Goal: Task Accomplishment & Management: Complete application form

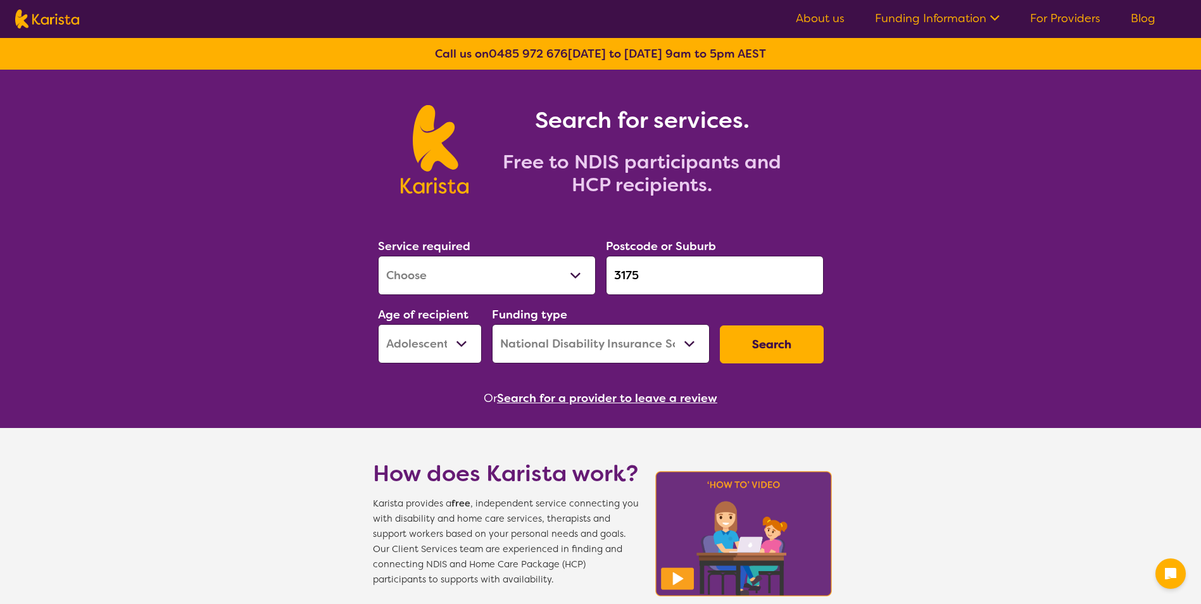
select select "[MEDICAL_DATA]"
select select "AS"
select select "NDIS"
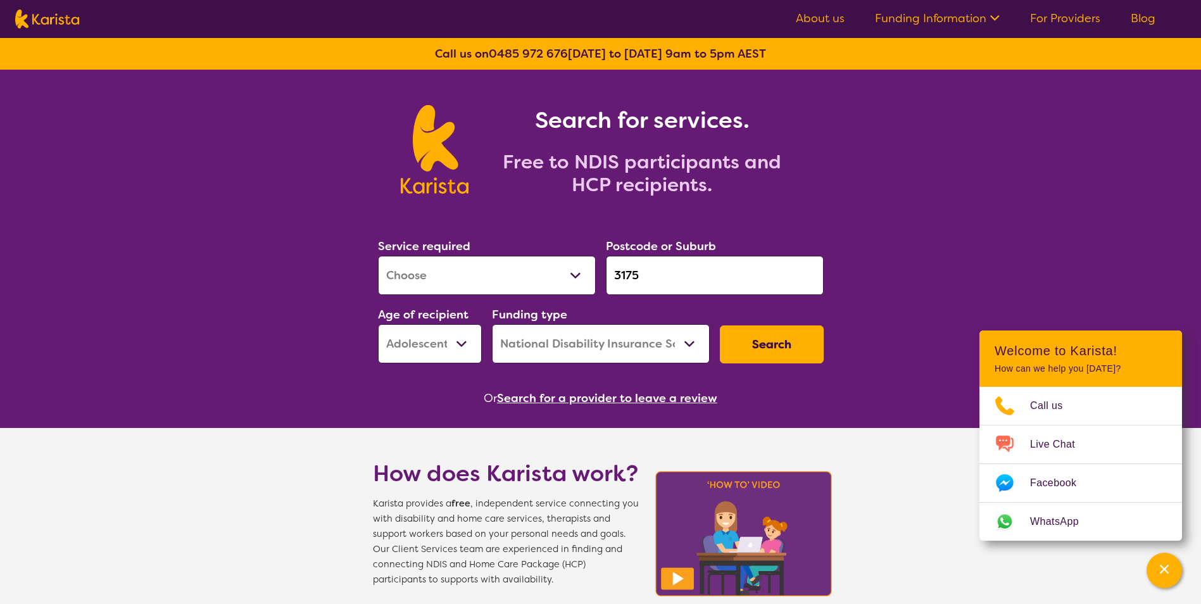
click at [571, 277] on select "Allied Health Assistant Assessment ([MEDICAL_DATA] or [MEDICAL_DATA]) Behaviour…" at bounding box center [487, 275] width 218 height 39
select select "[MEDICAL_DATA]"
click at [378, 256] on select "Allied Health Assistant Assessment ([MEDICAL_DATA] or [MEDICAL_DATA]) Behaviour…" at bounding box center [487, 275] width 218 height 39
drag, startPoint x: 660, startPoint y: 280, endPoint x: 597, endPoint y: 276, distance: 63.4
click at [597, 276] on div "Service required Allied Health Assistant Assessment ([MEDICAL_DATA] or [MEDICAL…" at bounding box center [601, 300] width 456 height 137
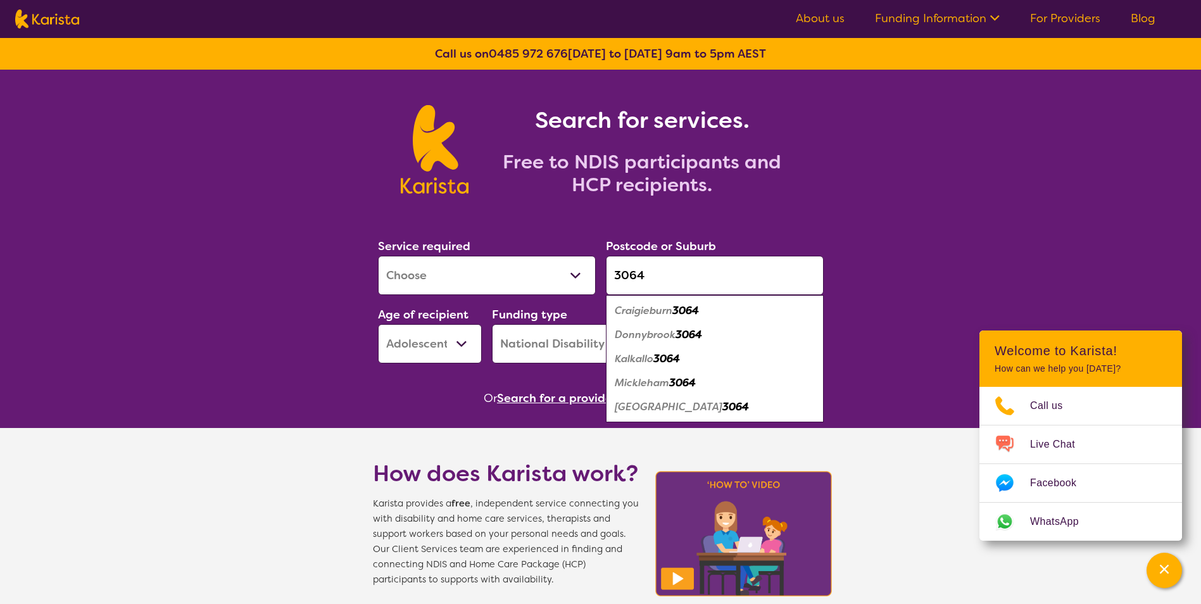
type input "3064"
click at [672, 310] on em "Craigieburn" at bounding box center [644, 310] width 58 height 13
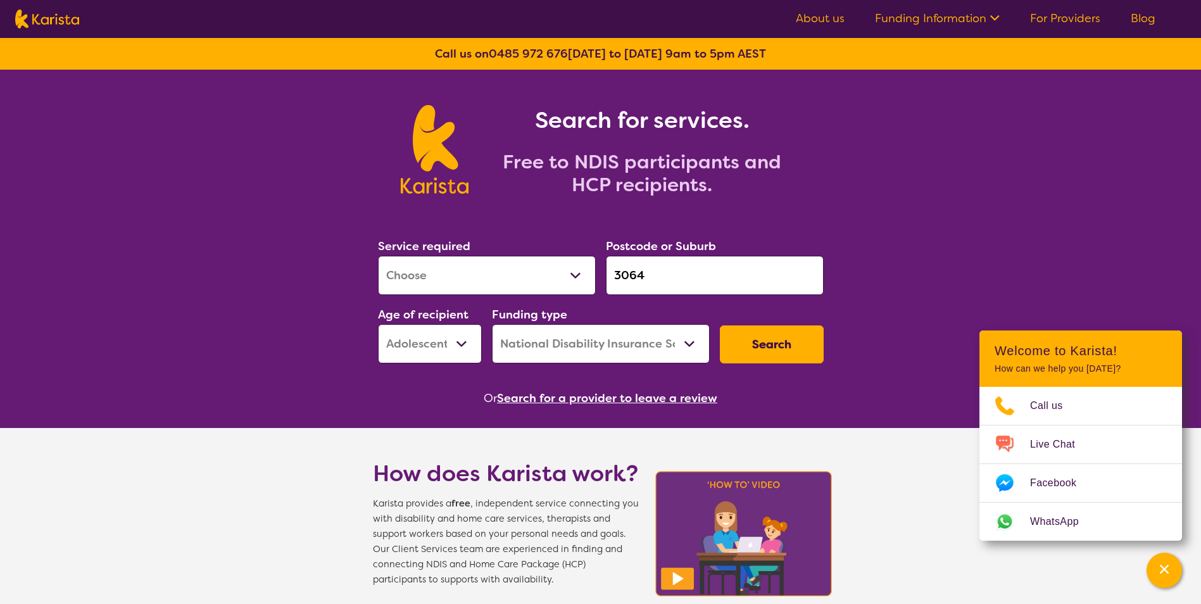
click at [468, 344] on select "Early Childhood - 0 to 9 Child - 10 to 11 Adolescent - 12 to 17 Adult - 18 to 6…" at bounding box center [430, 343] width 104 height 39
select select "AD"
click at [378, 324] on select "Early Childhood - 0 to 9 Child - 10 to 11 Adolescent - 12 to 17 Adult - 18 to 6…" at bounding box center [430, 343] width 104 height 39
click at [687, 345] on select "Home Care Package (HCP) National Disability Insurance Scheme (NDIS) I don't know" at bounding box center [601, 343] width 218 height 39
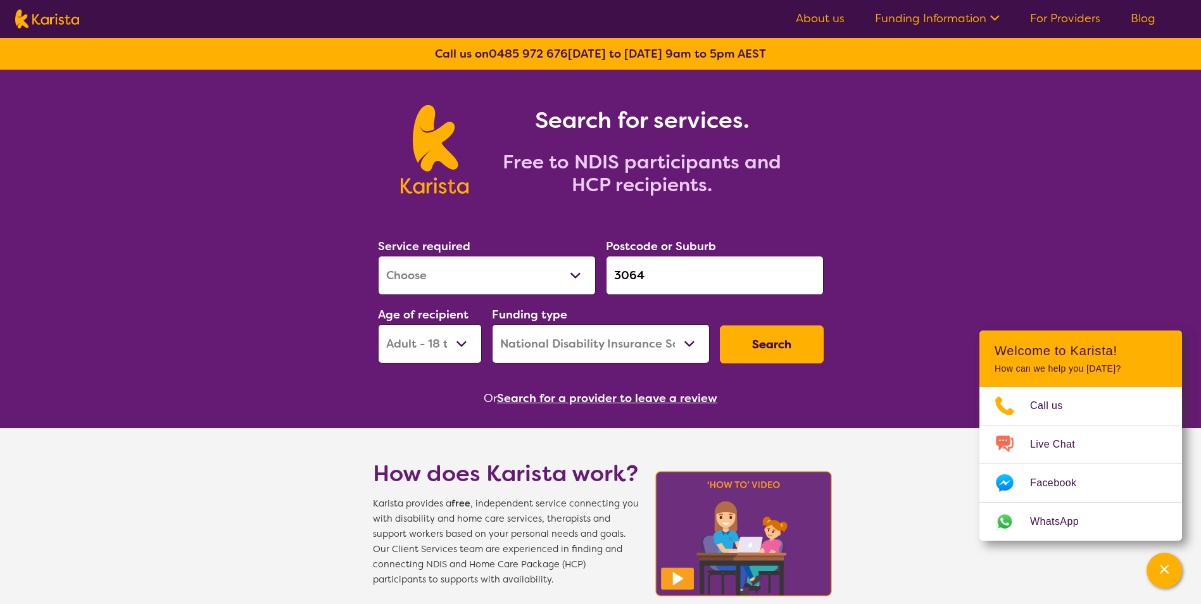
click at [755, 342] on button "Search" at bounding box center [772, 344] width 104 height 38
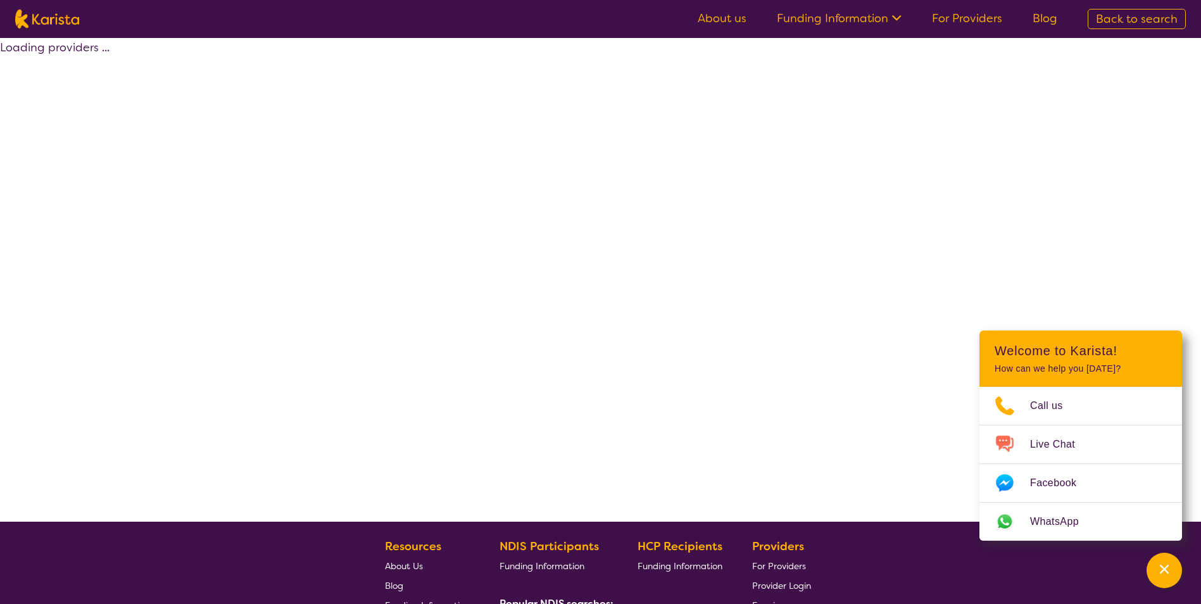
select select "by_score"
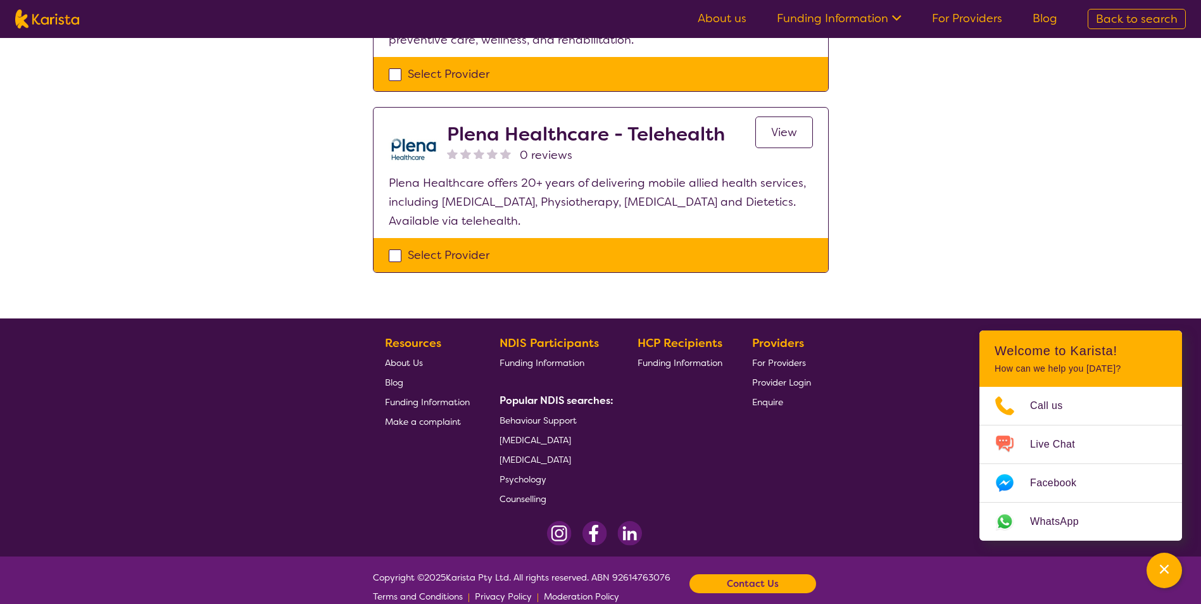
scroll to position [967, 0]
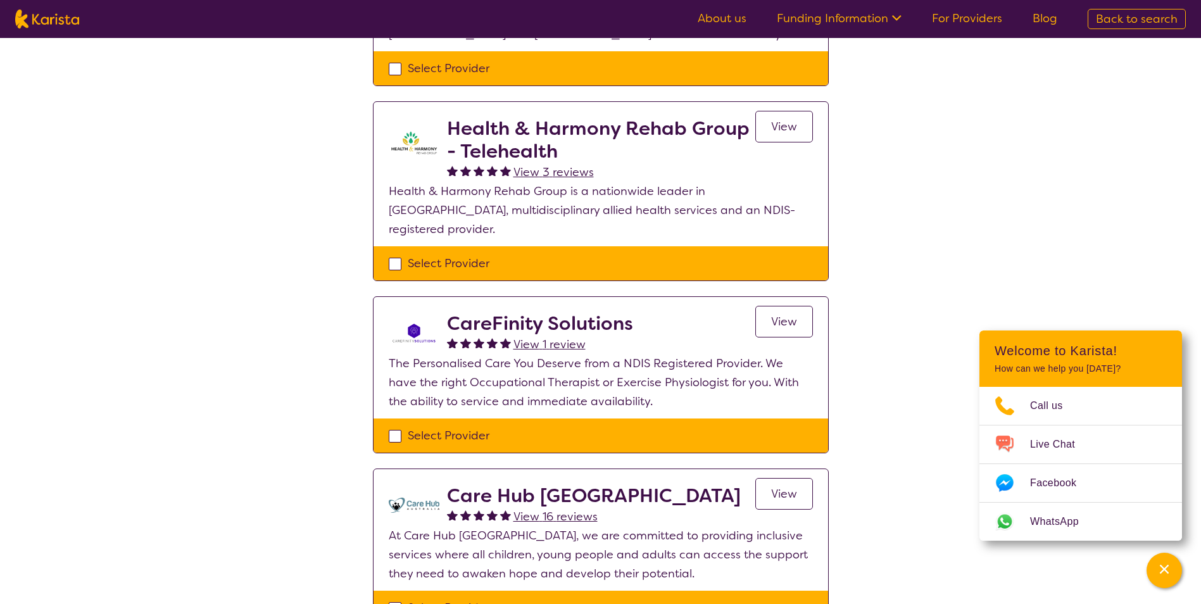
scroll to position [0, 0]
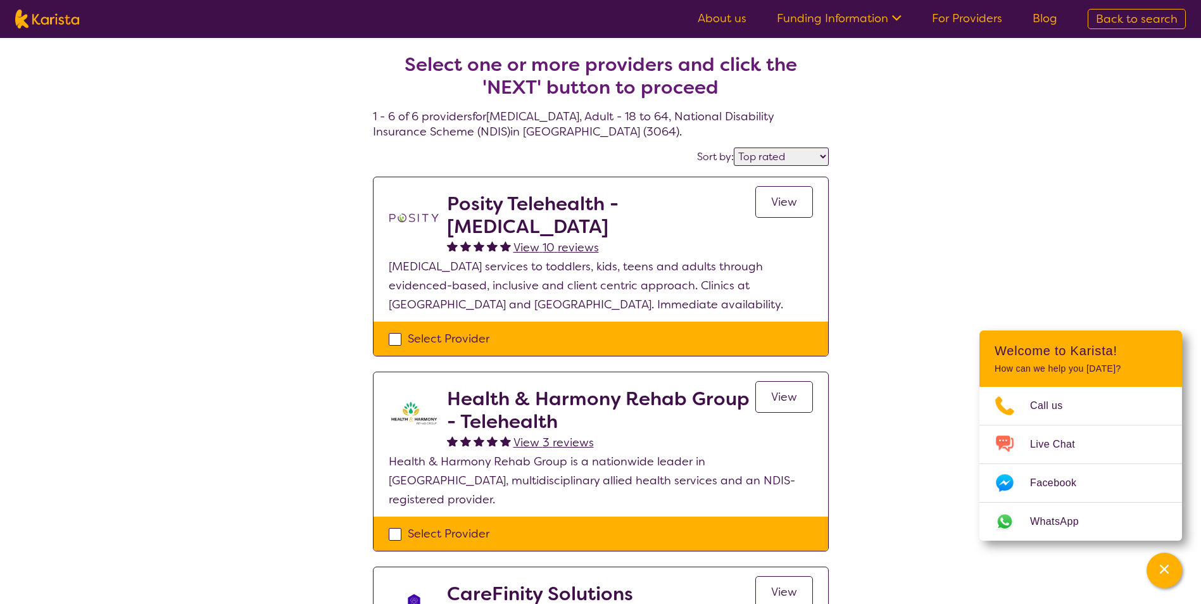
click at [798, 207] on link "View" at bounding box center [784, 202] width 58 height 32
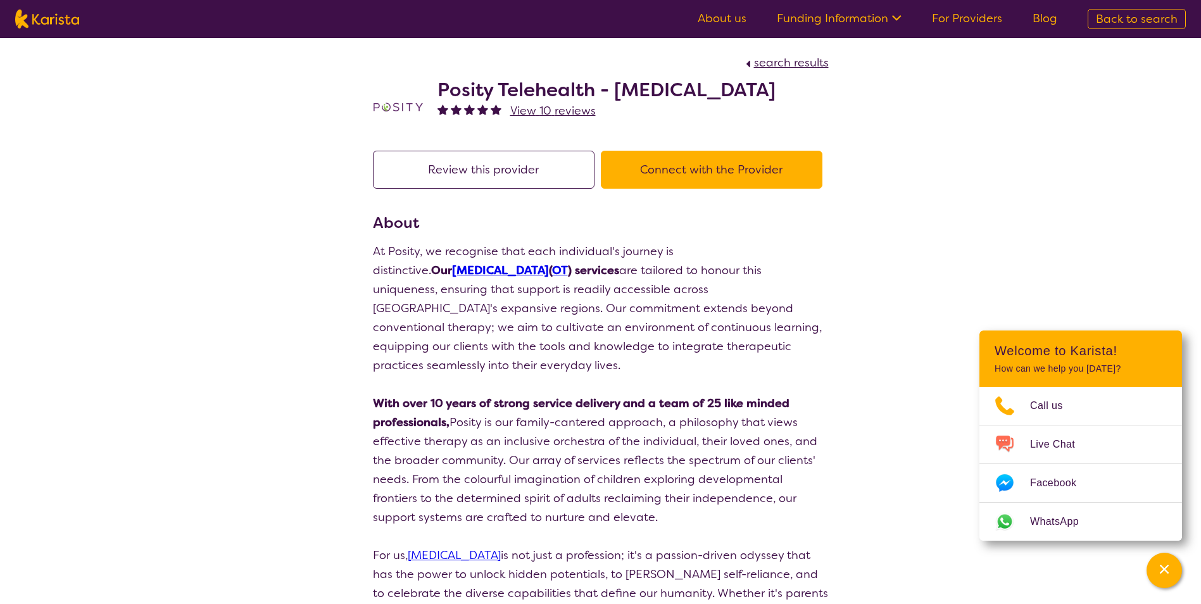
select select "by_score"
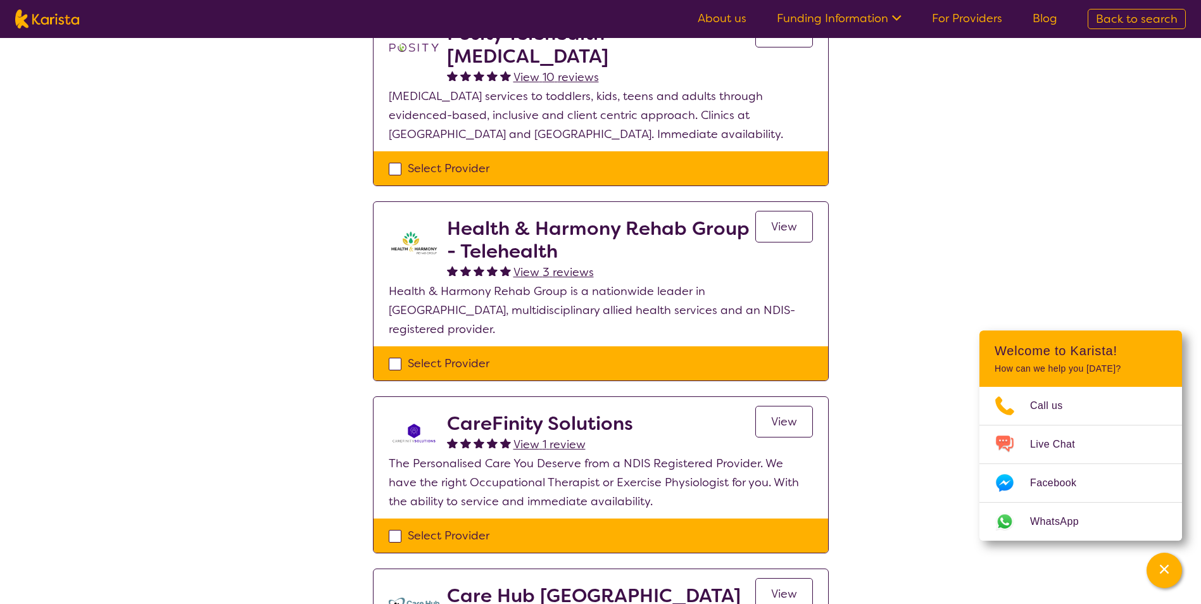
scroll to position [63, 0]
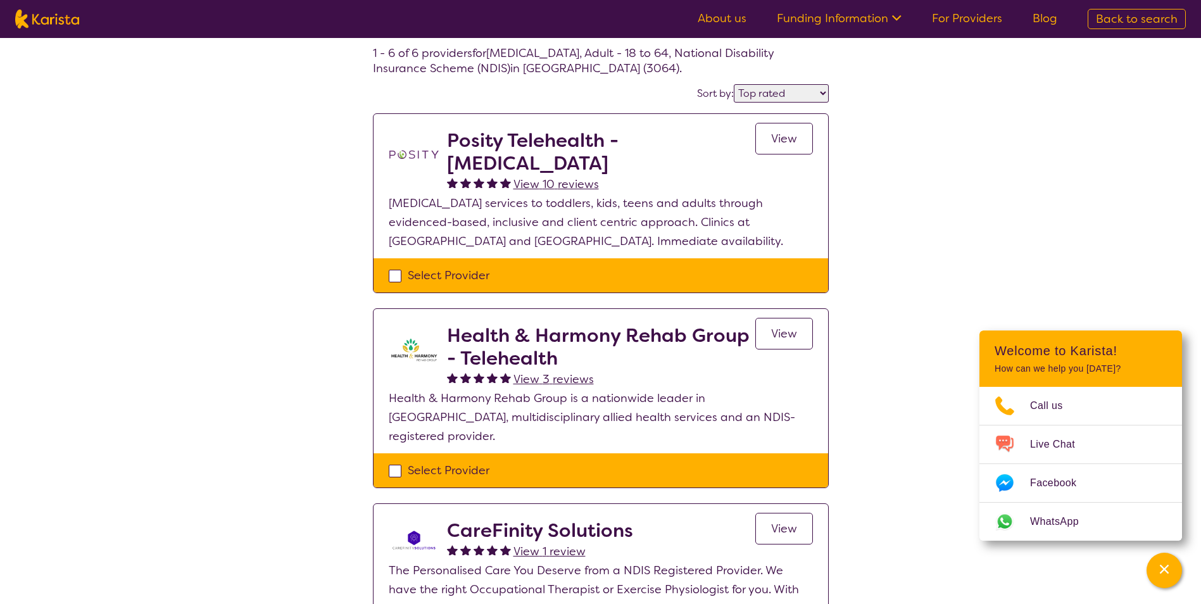
click at [394, 277] on div "Select Provider" at bounding box center [601, 275] width 424 height 19
checkbox input "true"
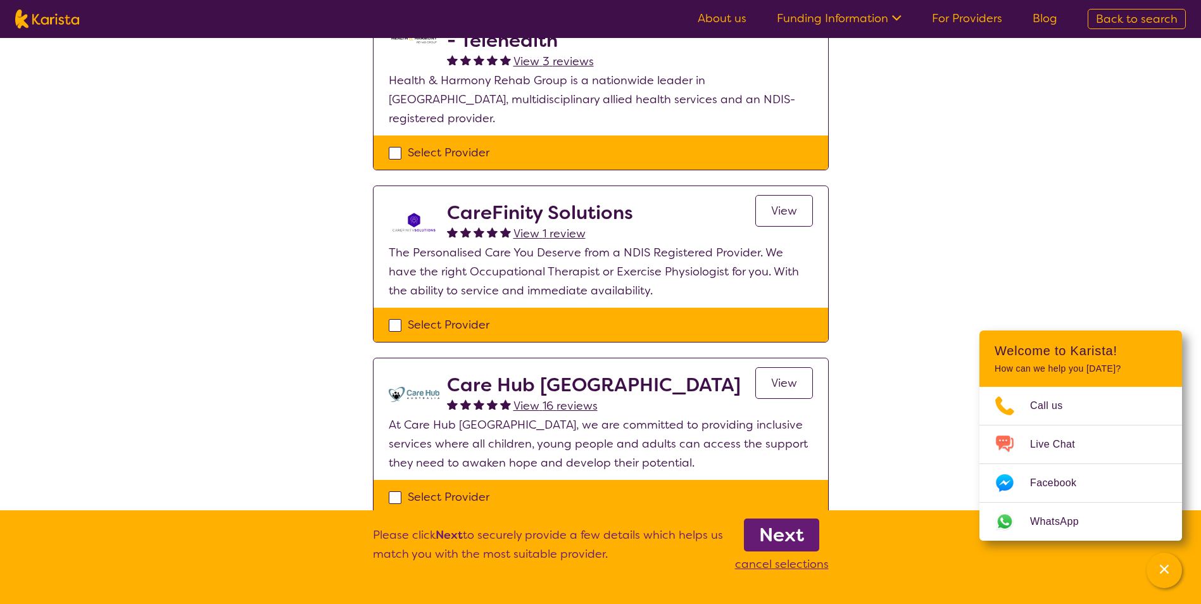
scroll to position [380, 0]
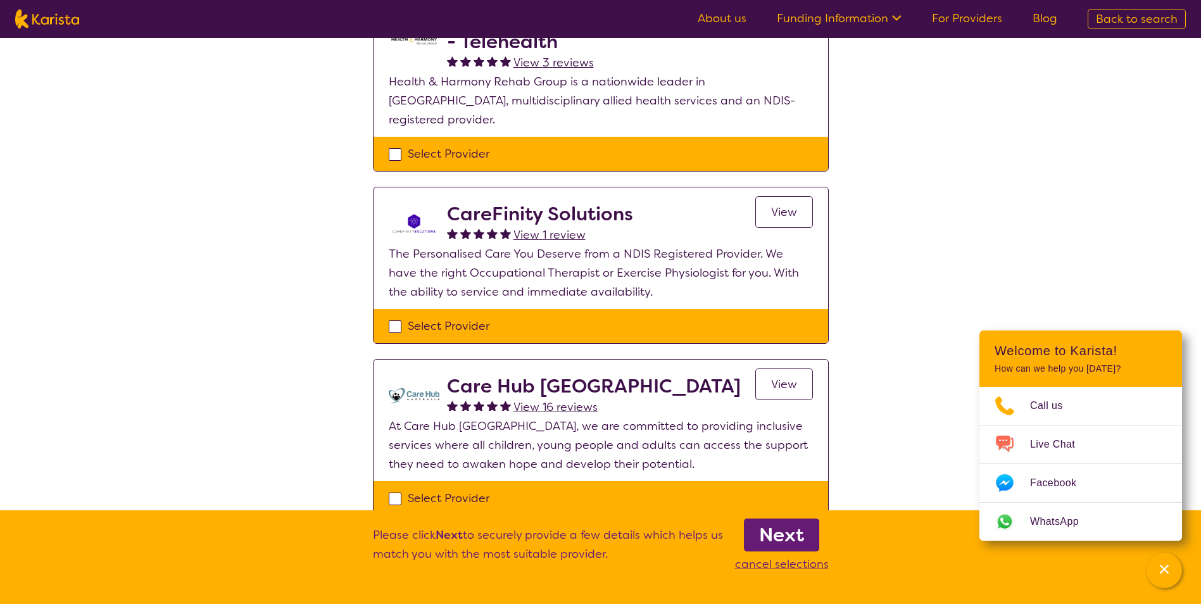
click at [396, 489] on div "Select Provider" at bounding box center [601, 498] width 424 height 19
checkbox input "true"
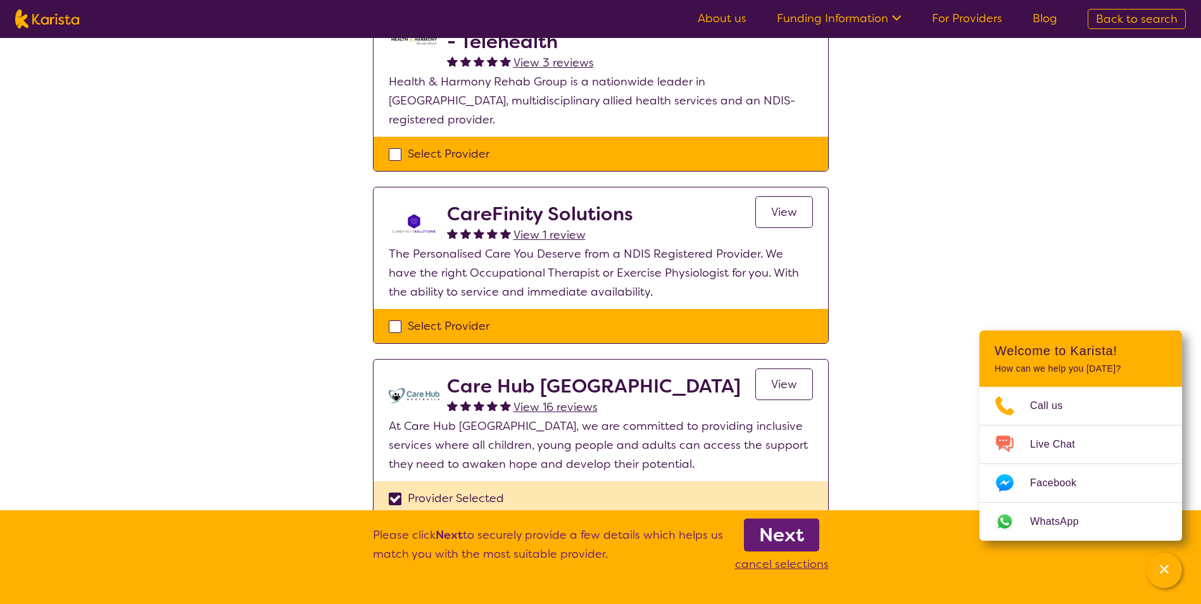
click at [789, 377] on span "View" at bounding box center [784, 384] width 26 height 15
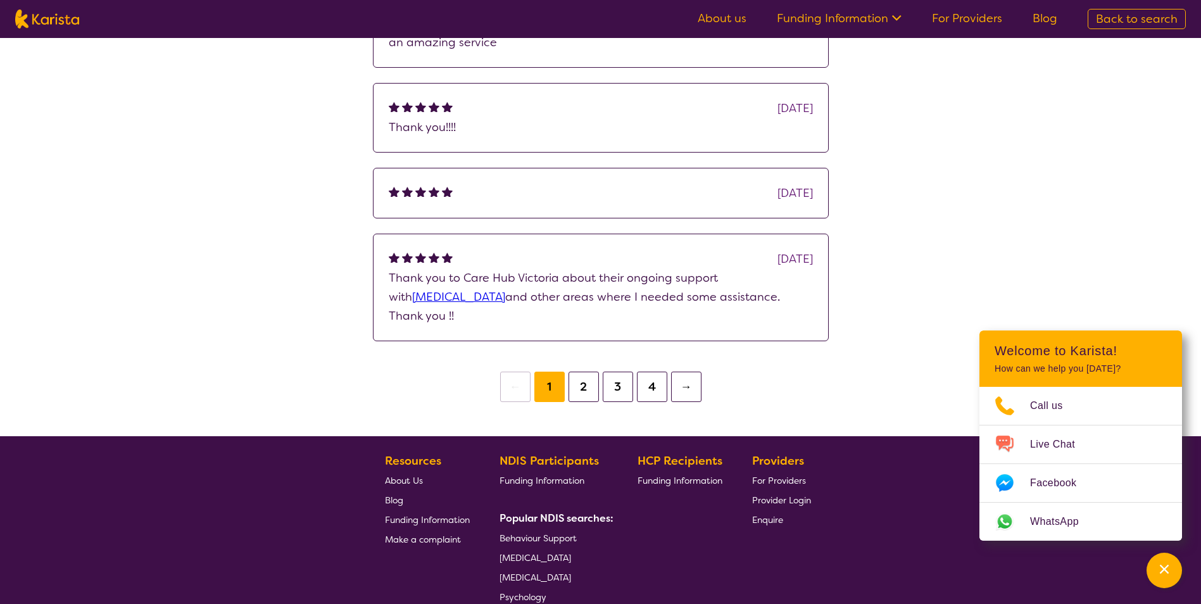
scroll to position [886, 0]
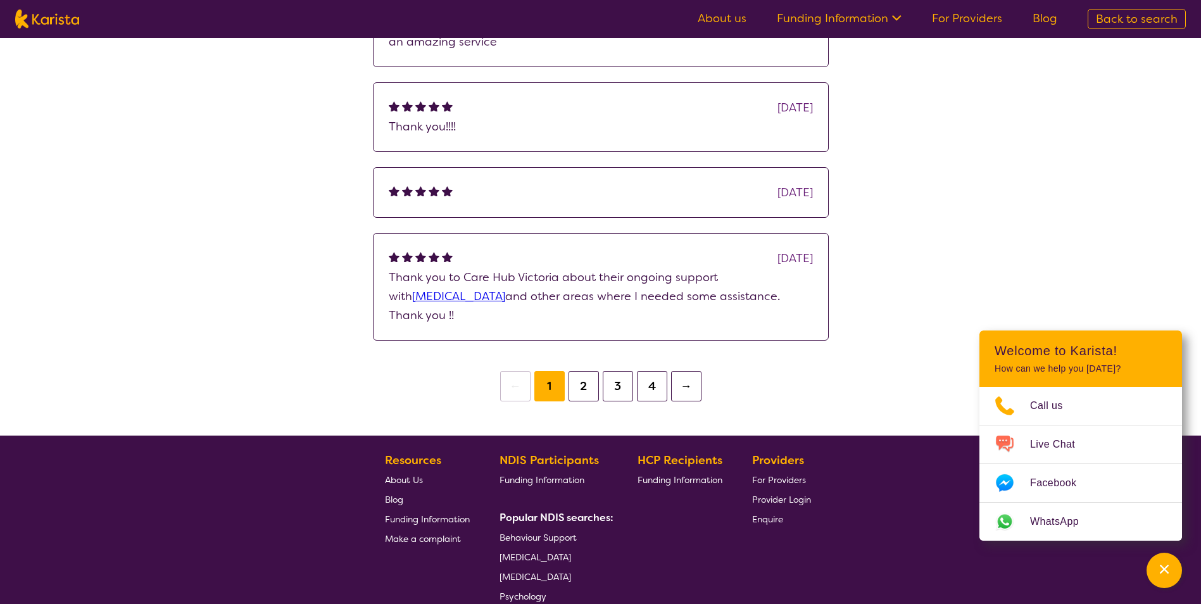
click at [583, 395] on button "2" at bounding box center [583, 386] width 30 height 30
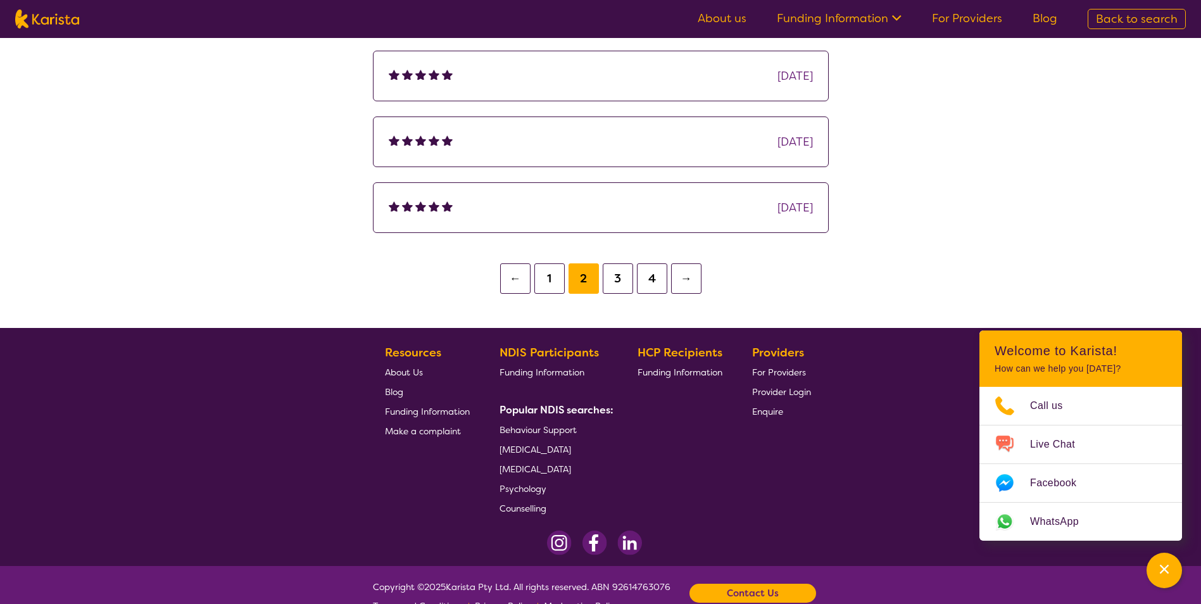
scroll to position [900, 0]
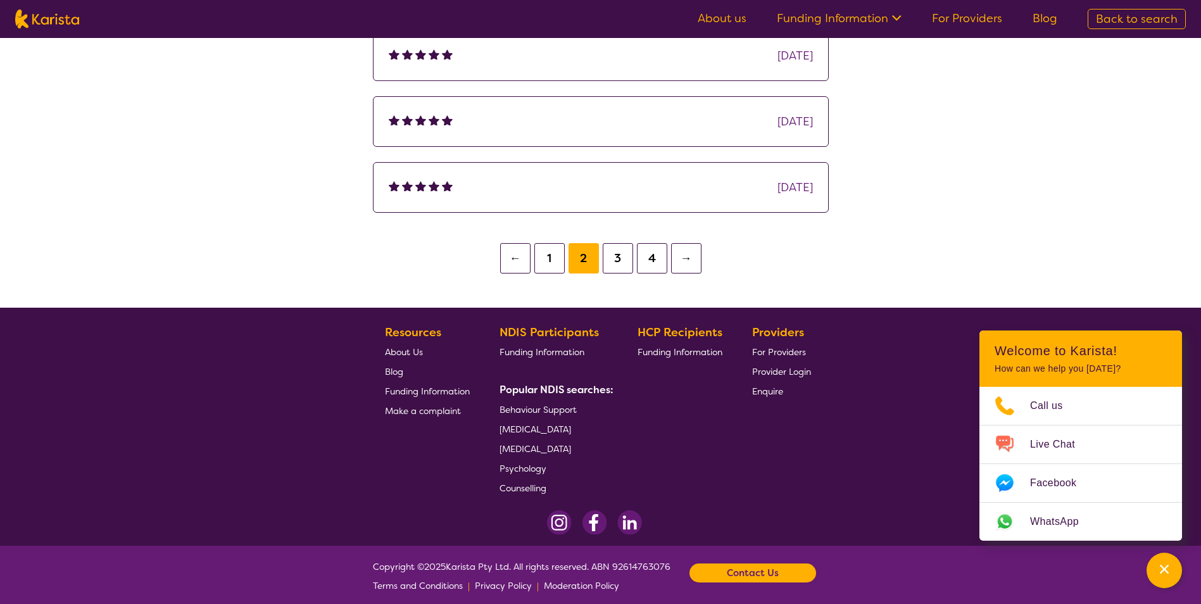
click at [625, 260] on button "3" at bounding box center [618, 258] width 30 height 30
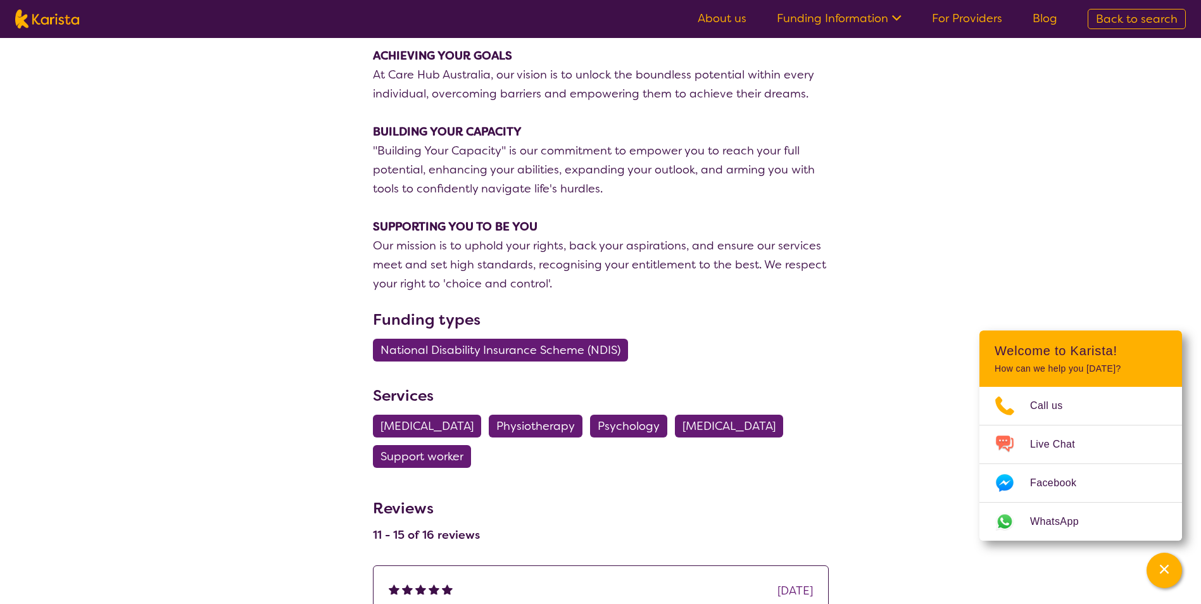
scroll to position [253, 0]
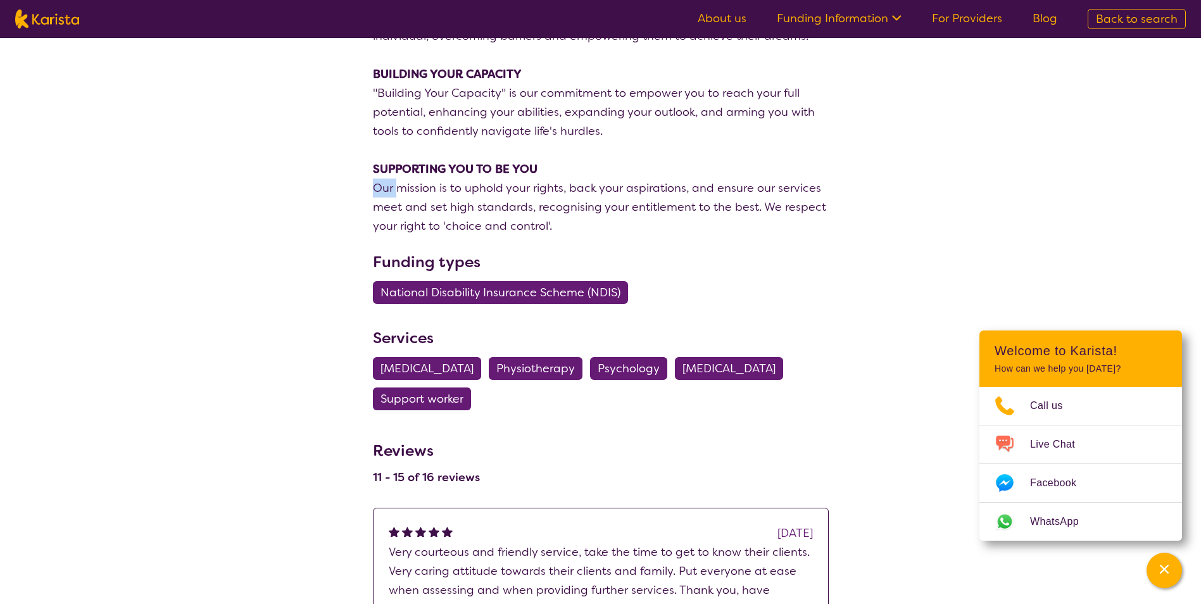
drag, startPoint x: 537, startPoint y: 167, endPoint x: 397, endPoint y: 182, distance: 141.3
click at [397, 182] on div "ACHIEVING YOUR GOALS At Care Hub Australia, our vision is to unlock the boundle…" at bounding box center [601, 112] width 456 height 247
click at [696, 261] on h3 "Funding types" at bounding box center [601, 262] width 456 height 23
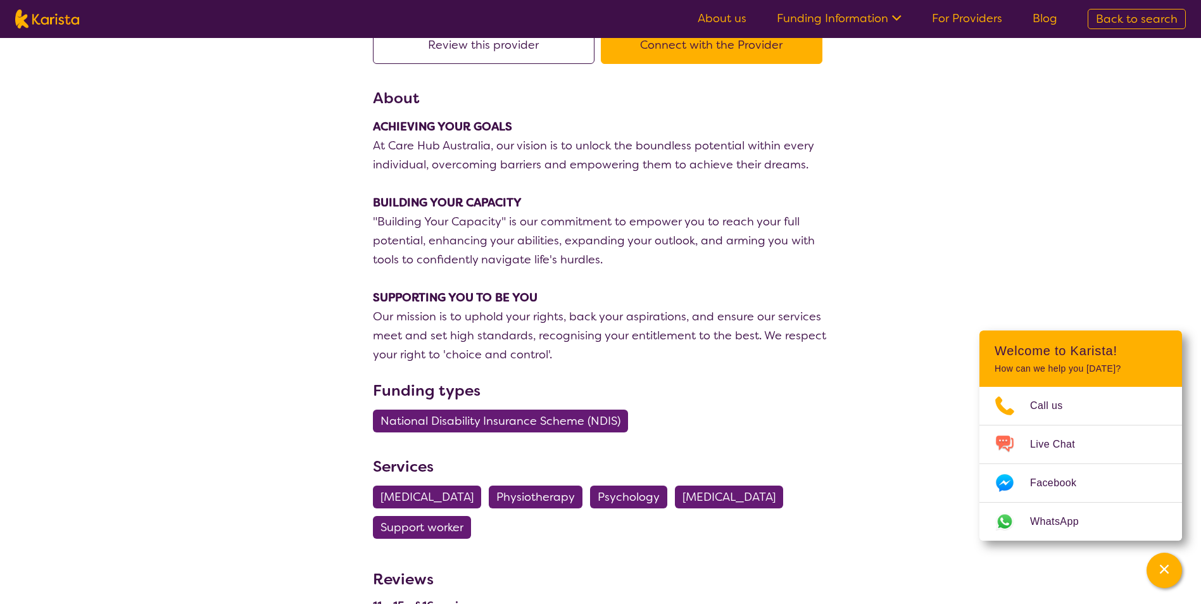
scroll to position [0, 0]
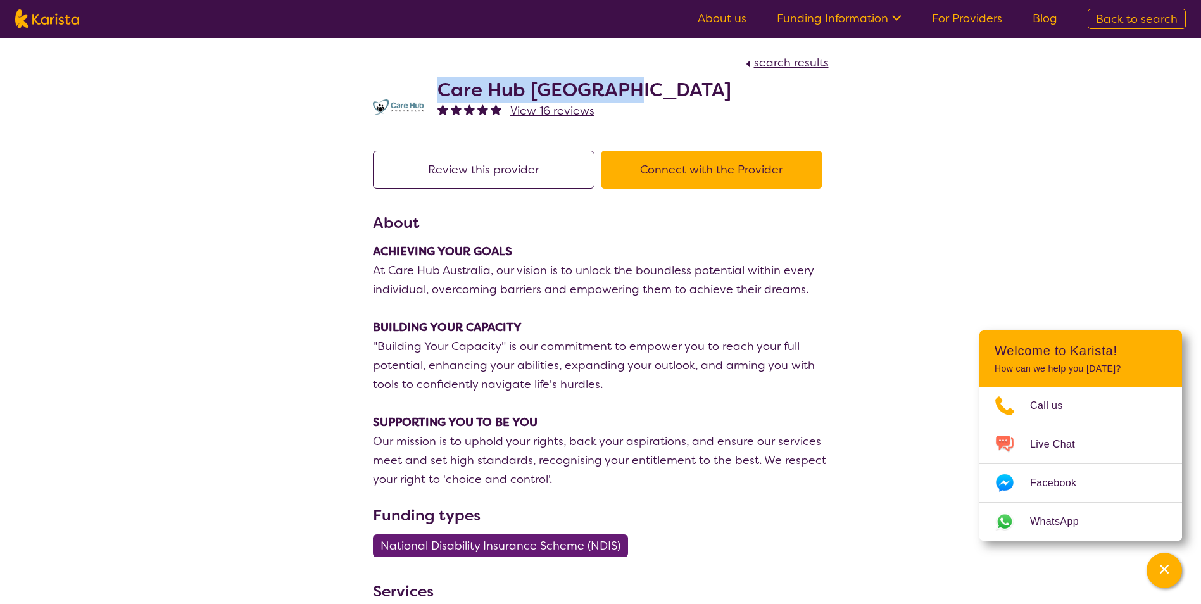
drag, startPoint x: 616, startPoint y: 93, endPoint x: 438, endPoint y: 91, distance: 177.9
click at [438, 91] on div "Care Hub [GEOGRAPHIC_DATA] View 16 reviews" at bounding box center [601, 103] width 456 height 63
copy h2 "Care Hub [GEOGRAPHIC_DATA]"
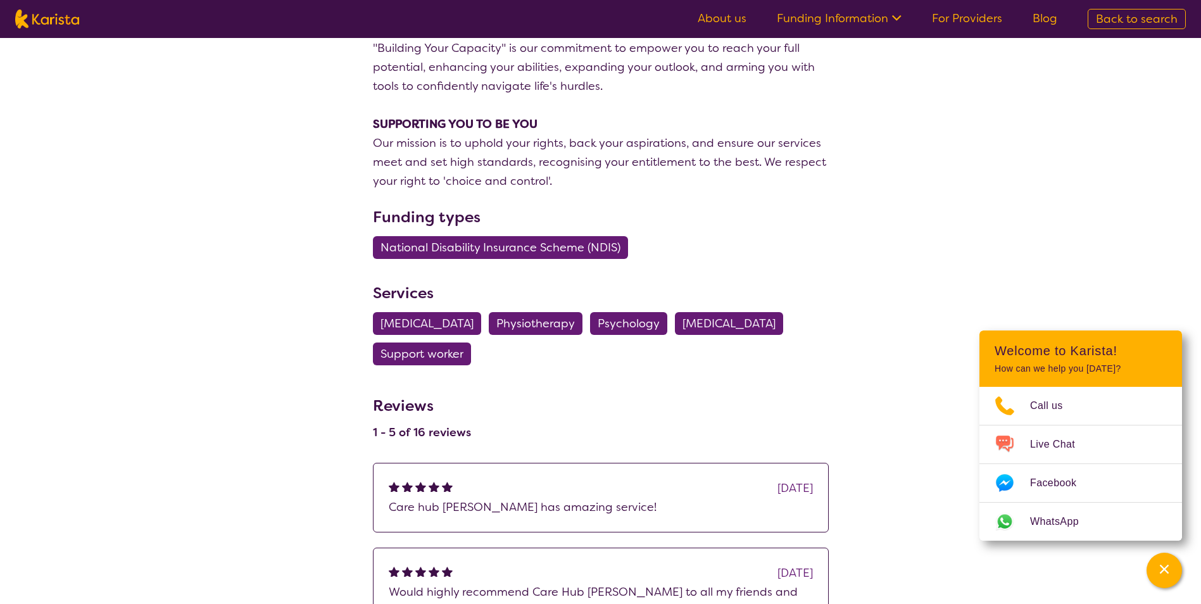
scroll to position [108, 0]
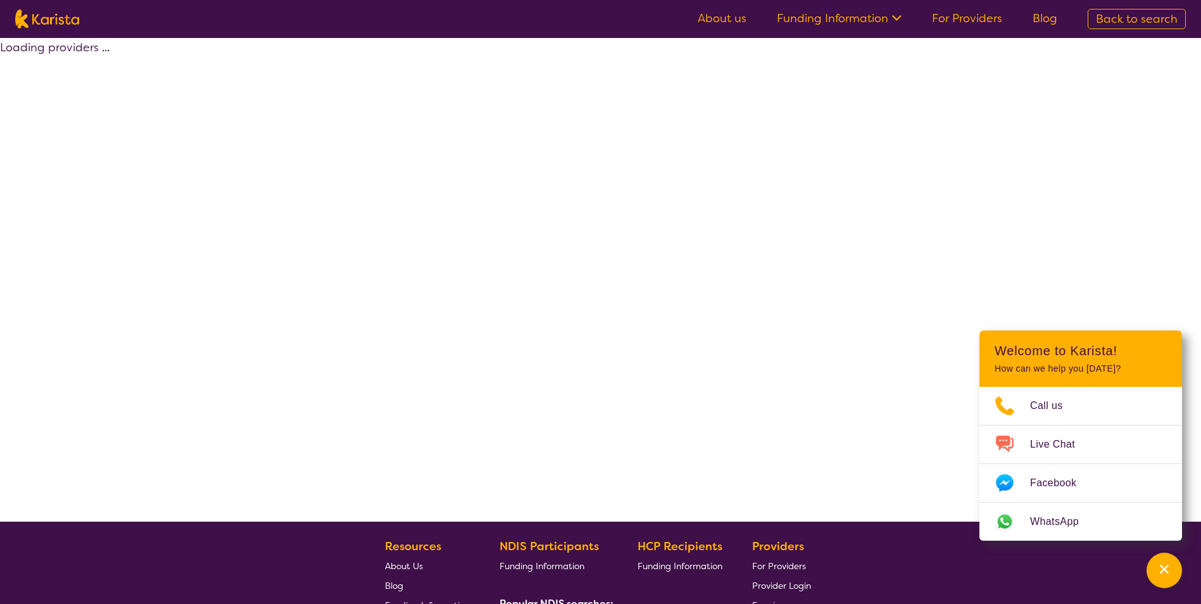
select select "by_score"
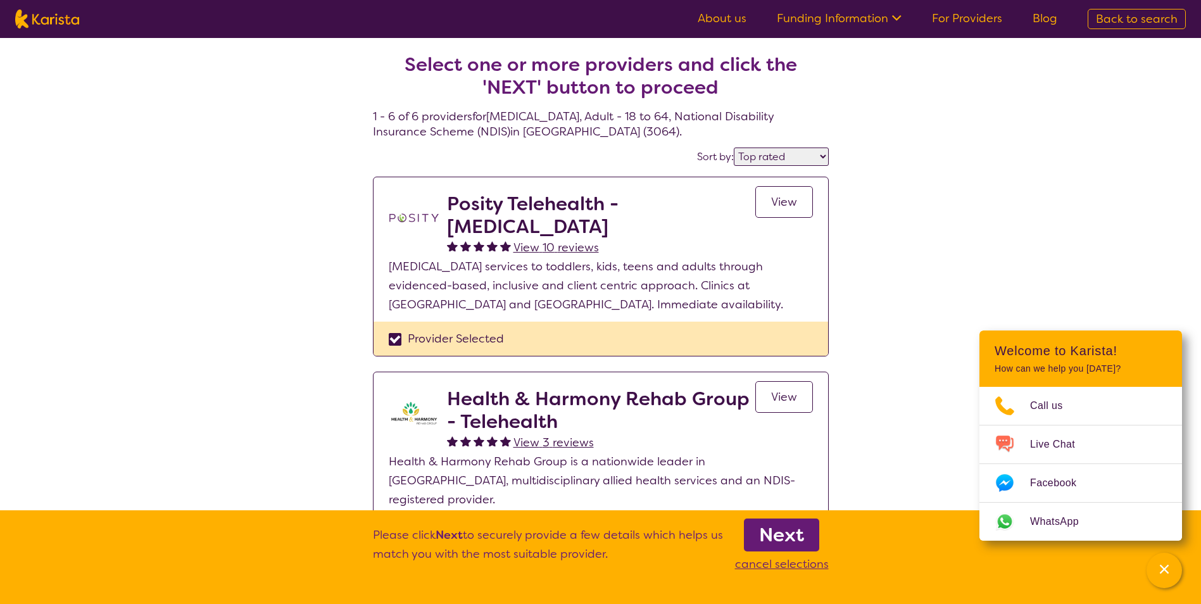
select select "[MEDICAL_DATA]"
select select "AD"
select select "NDIS"
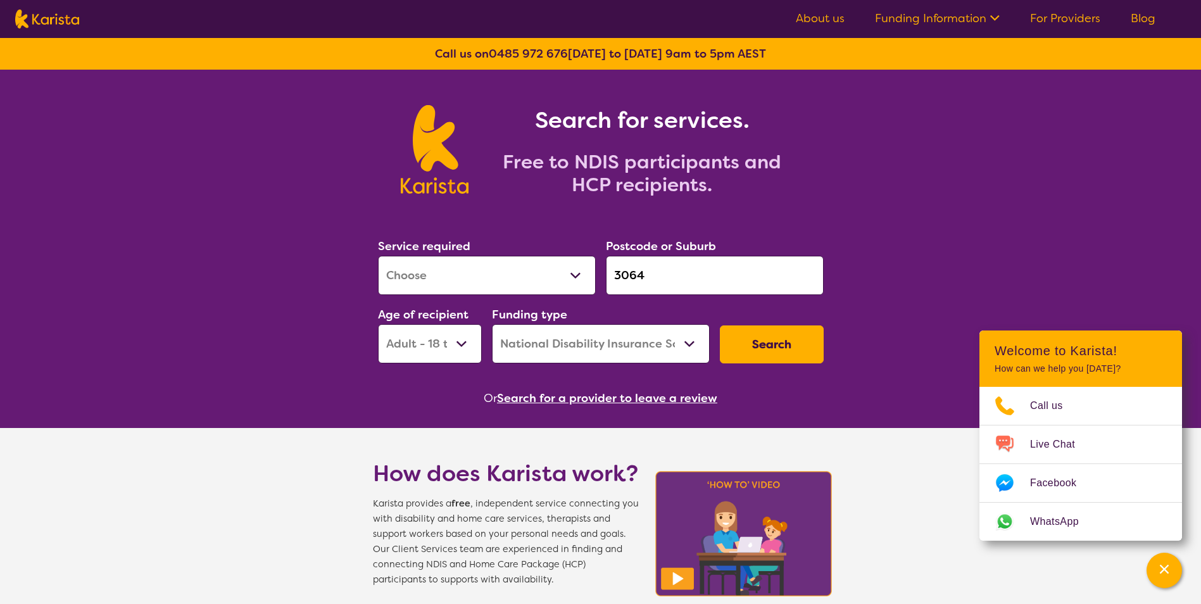
click at [789, 341] on button "Search" at bounding box center [772, 344] width 104 height 38
select select "by_score"
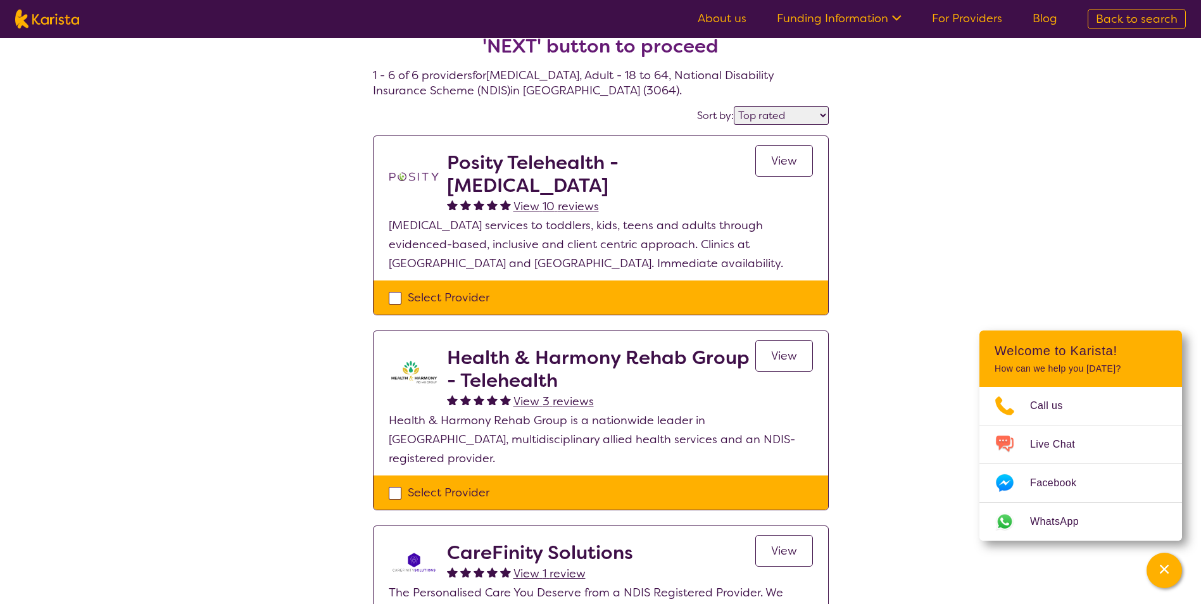
scroll to position [63, 0]
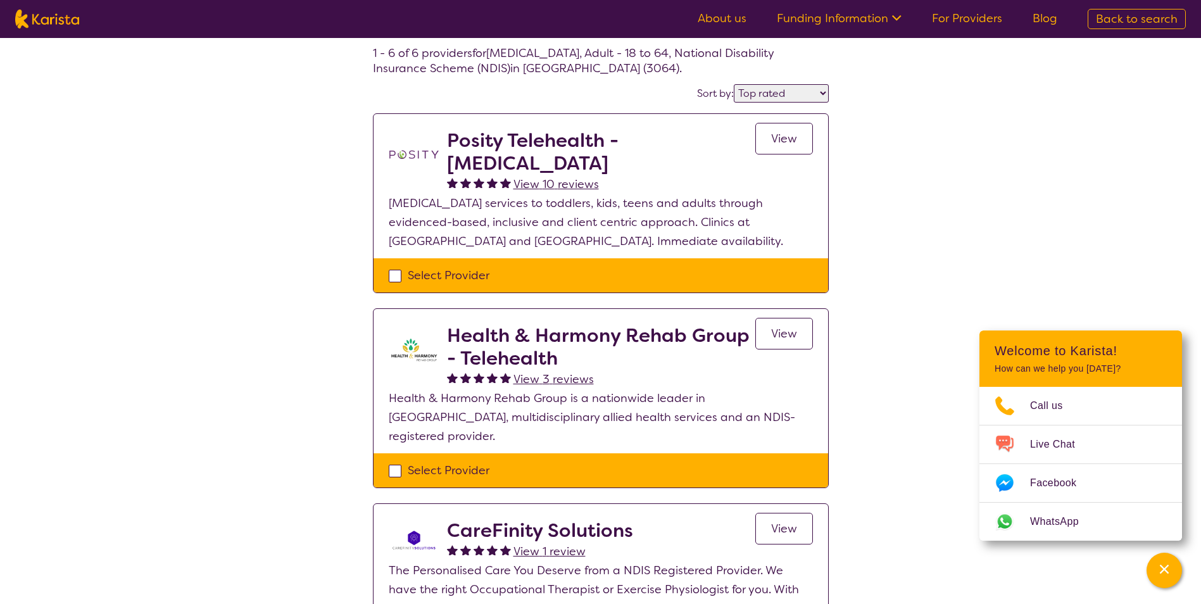
click at [394, 275] on div "Select Provider" at bounding box center [601, 275] width 424 height 19
checkbox input "true"
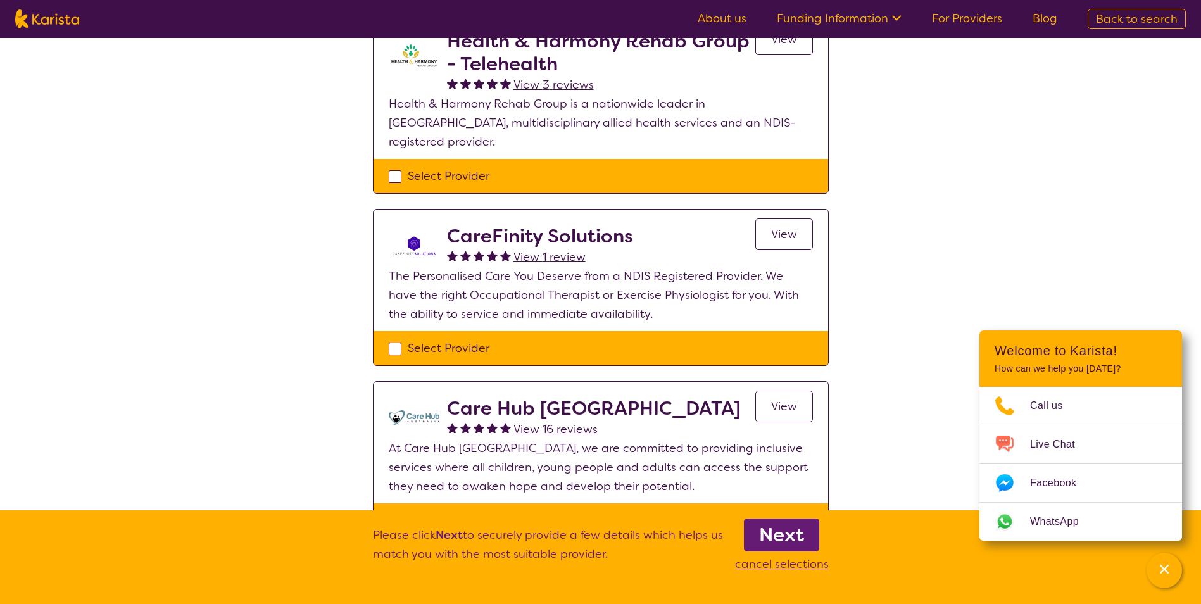
scroll to position [380, 0]
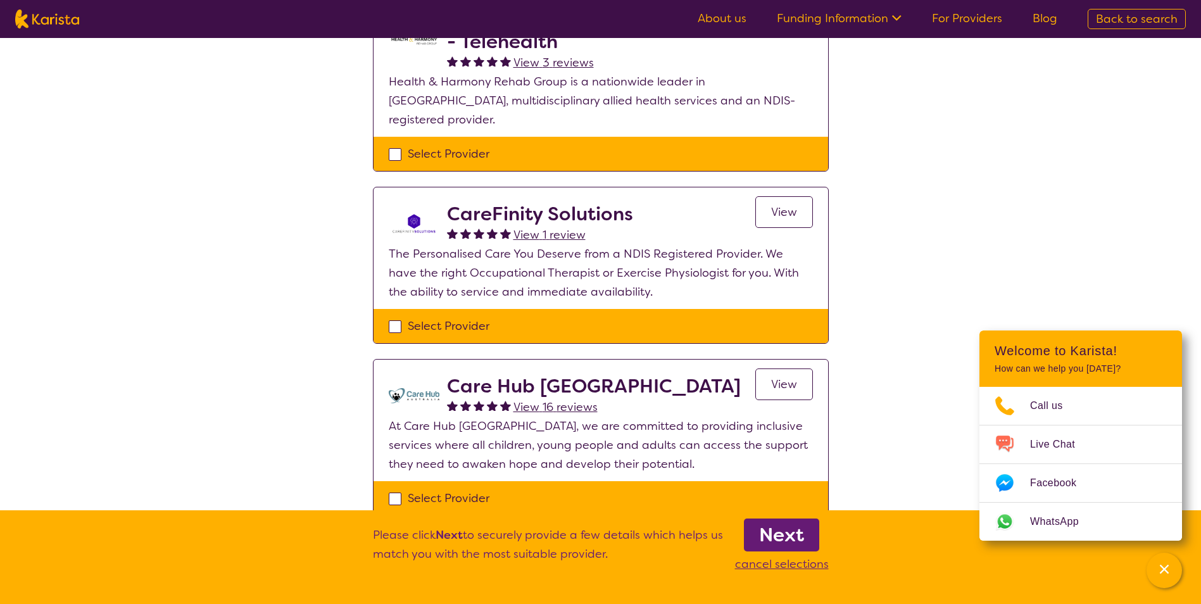
click at [395, 316] on div "Select Provider" at bounding box center [601, 325] width 424 height 19
checkbox input "true"
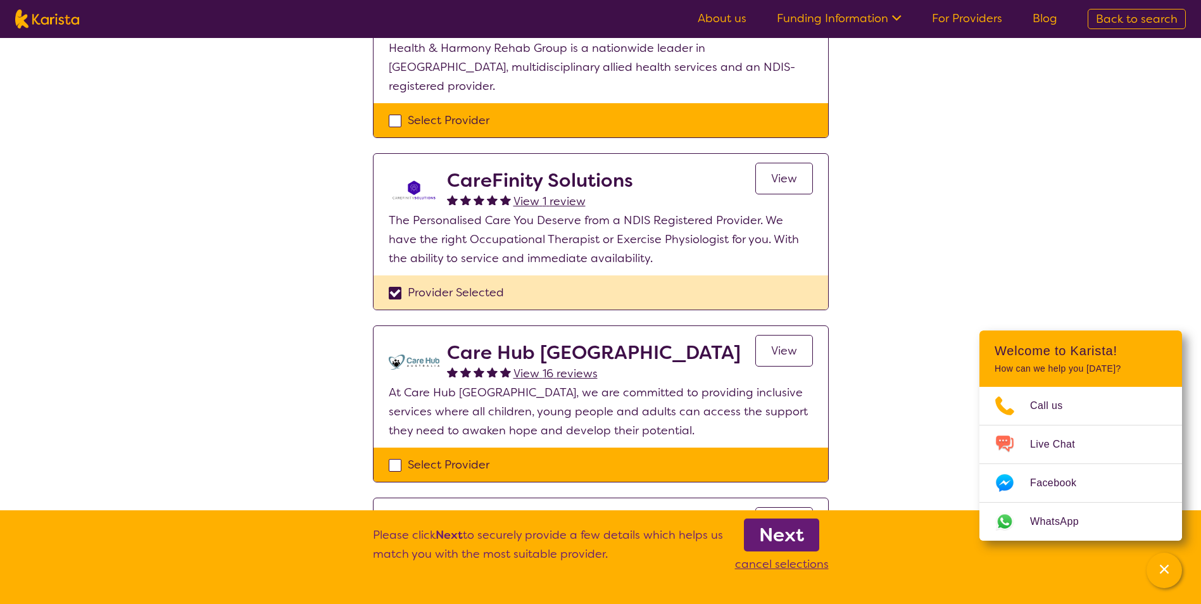
scroll to position [443, 0]
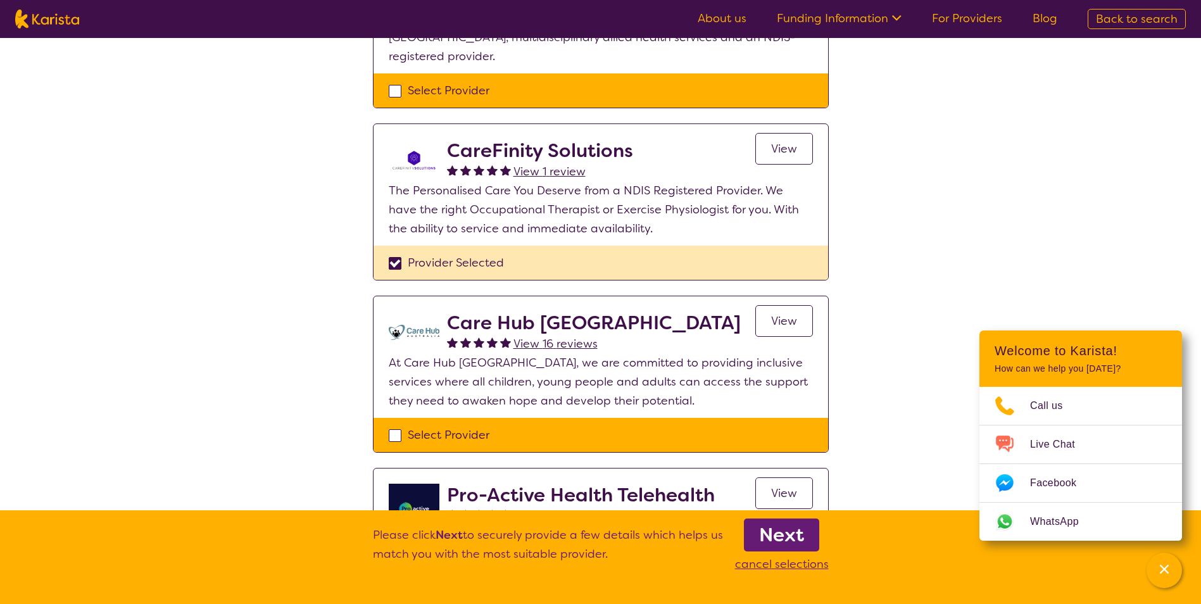
click at [398, 425] on div "Select Provider" at bounding box center [601, 434] width 424 height 19
checkbox input "true"
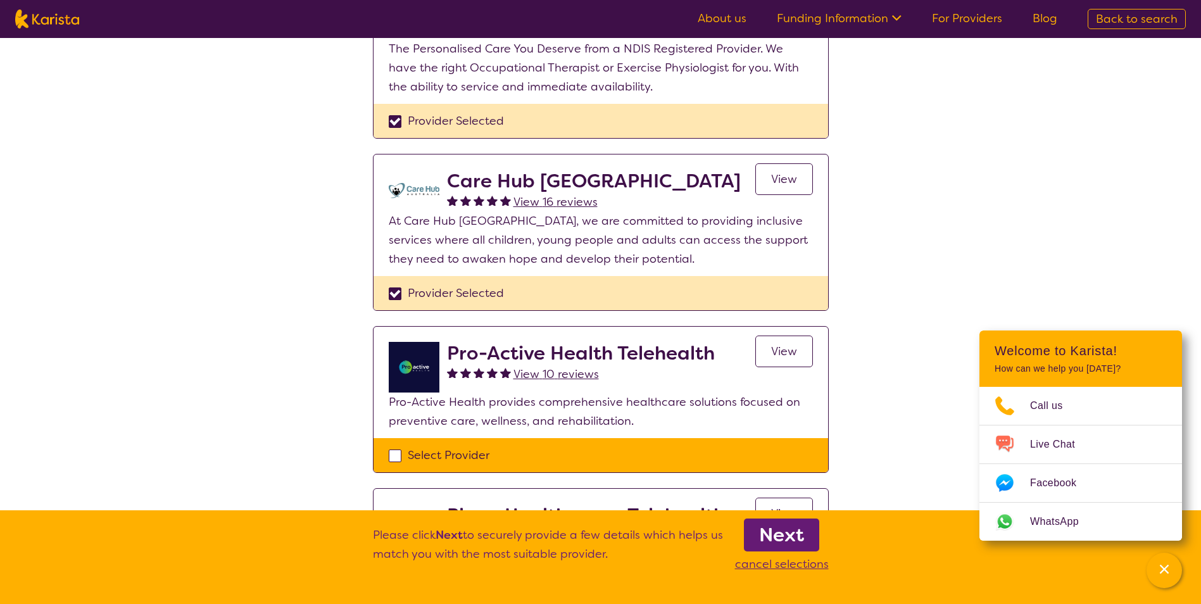
scroll to position [570, 0]
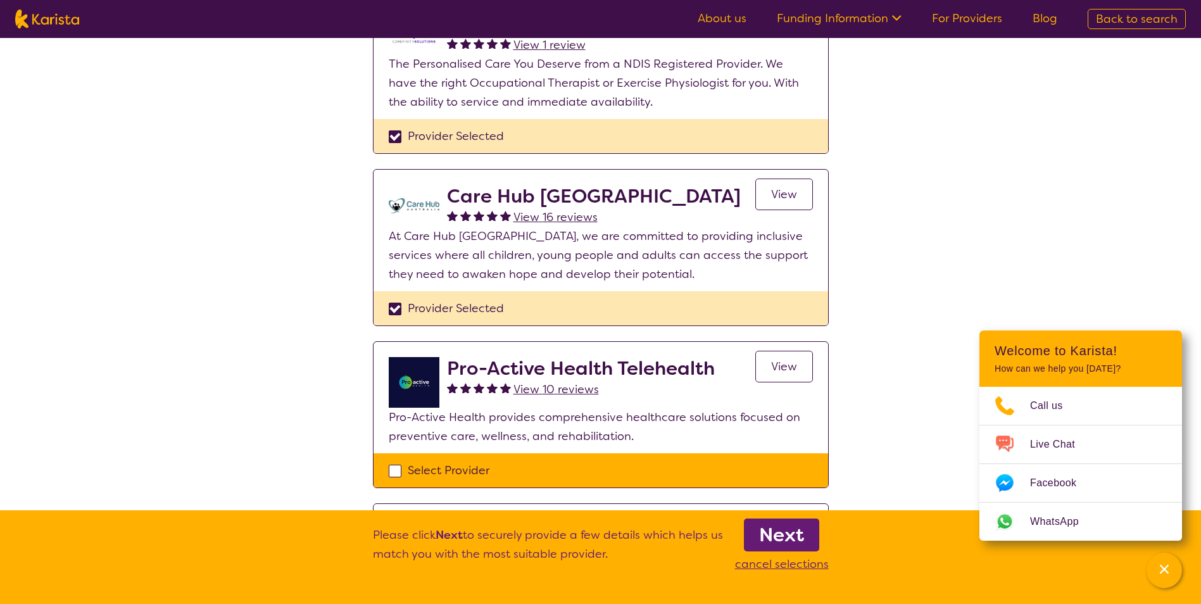
click at [780, 532] on b "Next" at bounding box center [781, 534] width 45 height 25
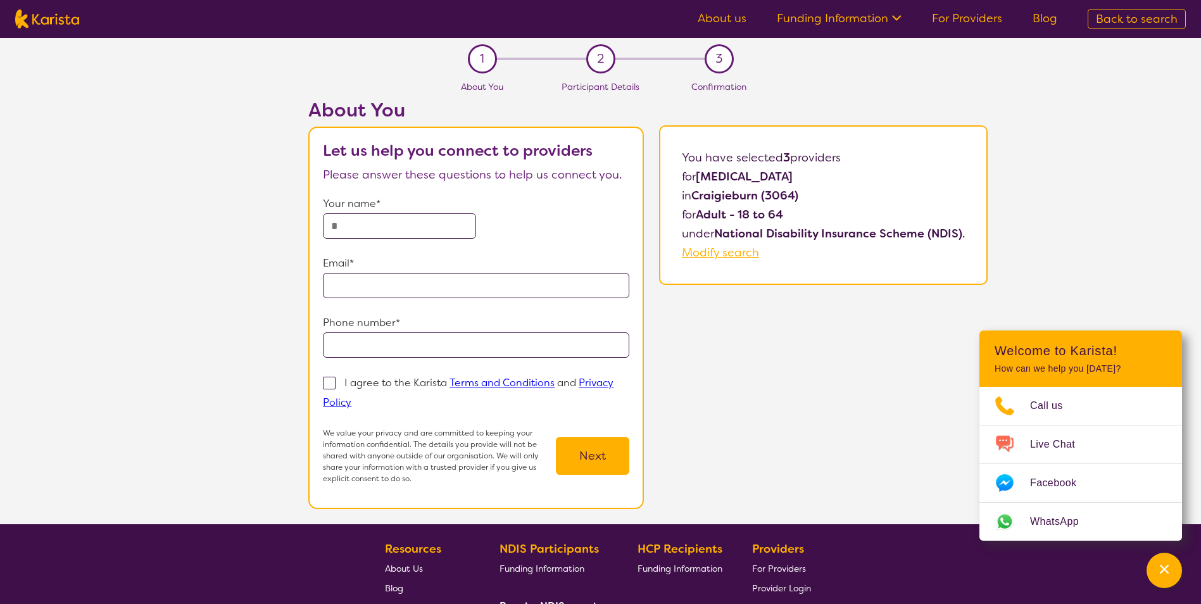
click at [345, 223] on input "text" at bounding box center [399, 225] width 153 height 25
type input "*********"
click at [337, 246] on form "Your name* ********* Email* Phone number* I agree to the Karista Terms and Cond…" at bounding box center [476, 339] width 306 height 290
click at [337, 284] on input "email" at bounding box center [476, 285] width 306 height 25
type input "**********"
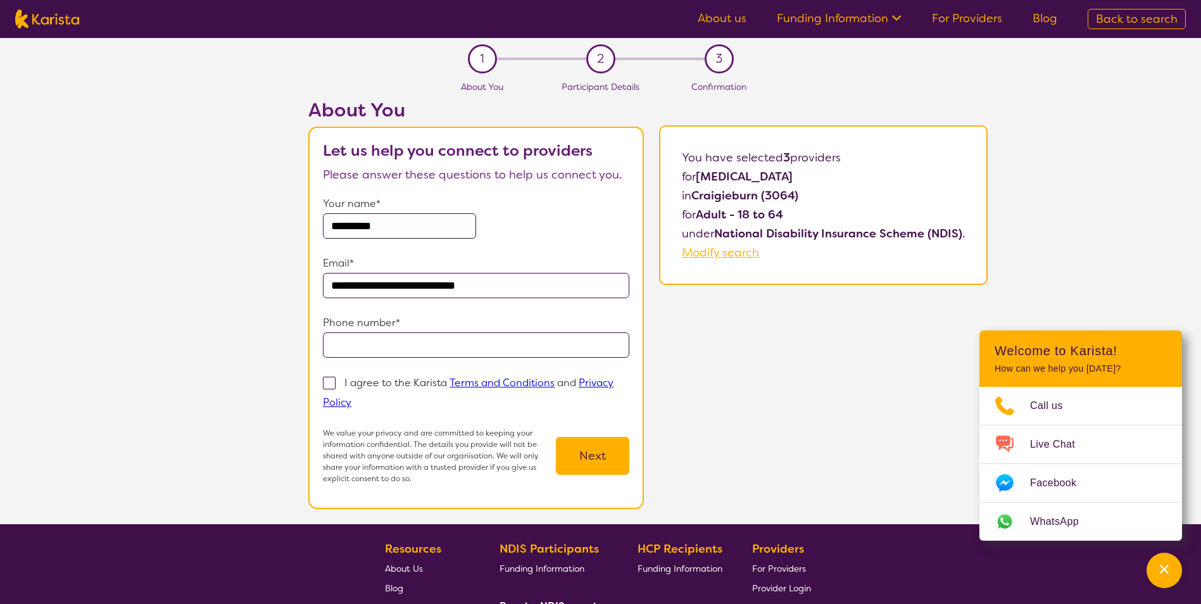
type input "**********"
click at [330, 384] on span at bounding box center [329, 383] width 13 height 13
click at [351, 398] on input "I agree to the Karista Terms and Conditions and Privacy Policy" at bounding box center [355, 402] width 8 height 8
checkbox input "true"
click at [594, 460] on button "Next" at bounding box center [592, 456] width 73 height 38
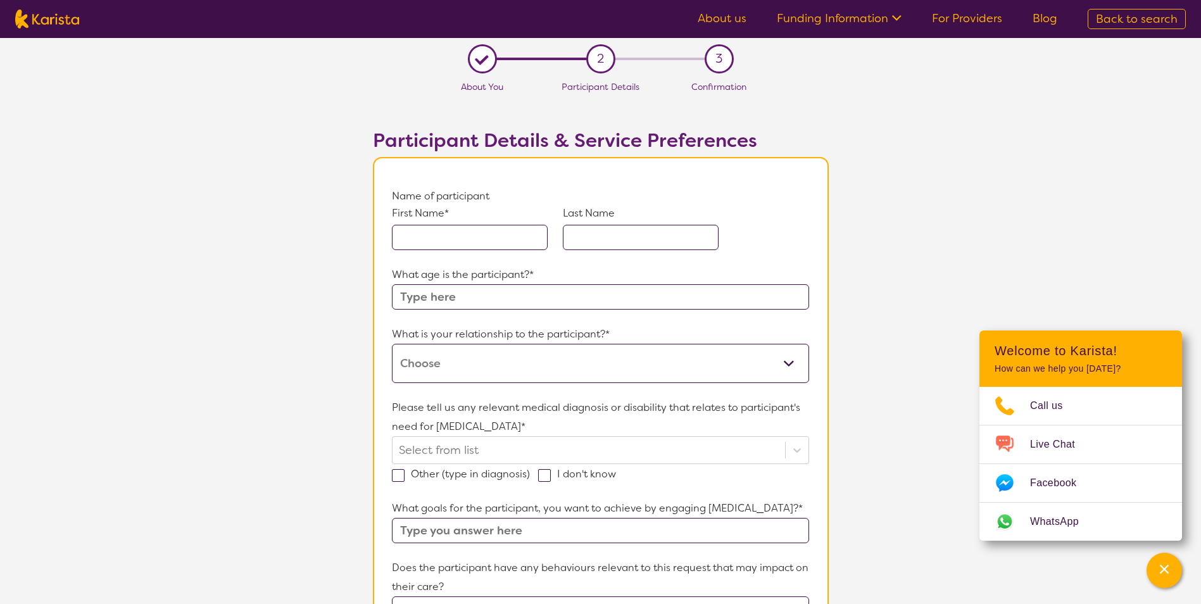
click at [420, 243] on input "text" at bounding box center [470, 237] width 156 height 25
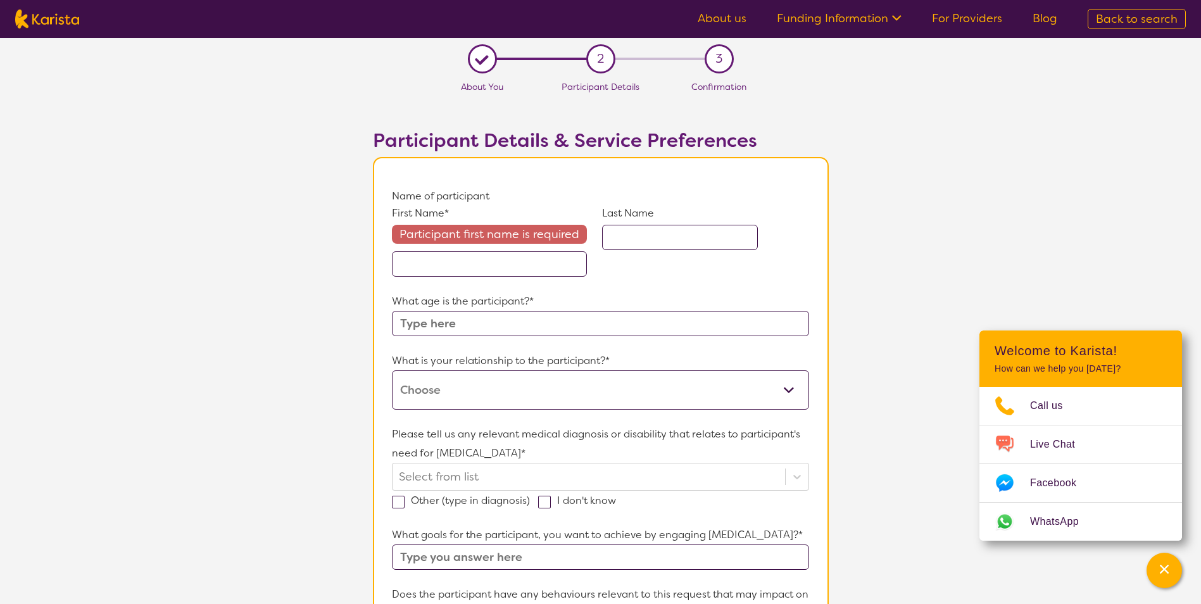
paste input "[PERSON_NAME]"
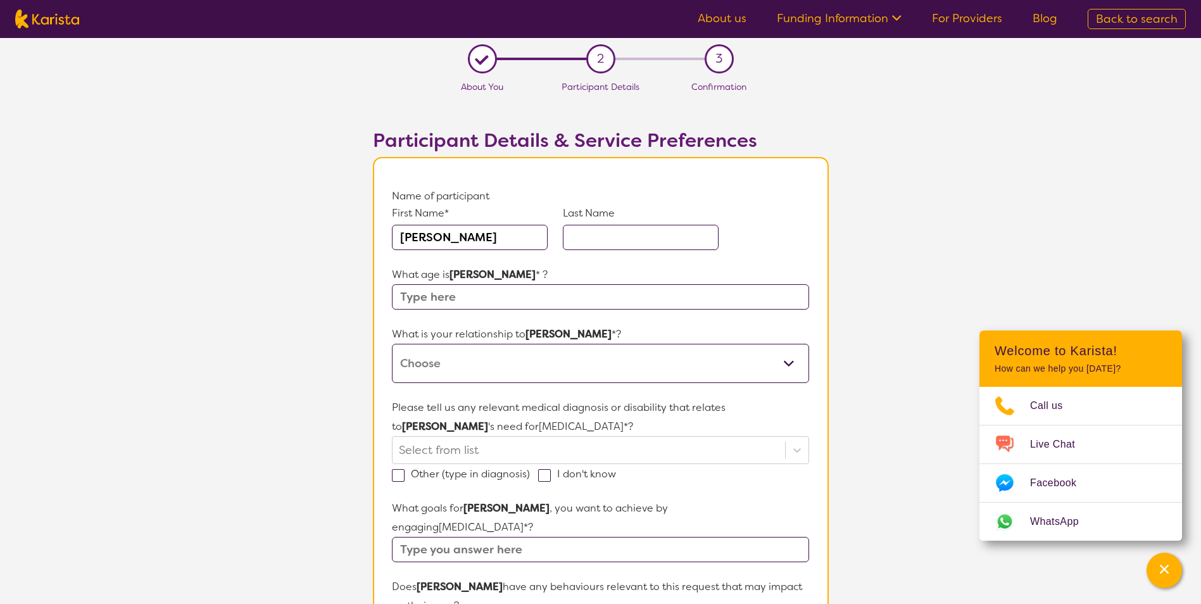
drag, startPoint x: 513, startPoint y: 238, endPoint x: 446, endPoint y: 237, distance: 66.5
click at [446, 237] on input "[PERSON_NAME]" at bounding box center [470, 237] width 156 height 25
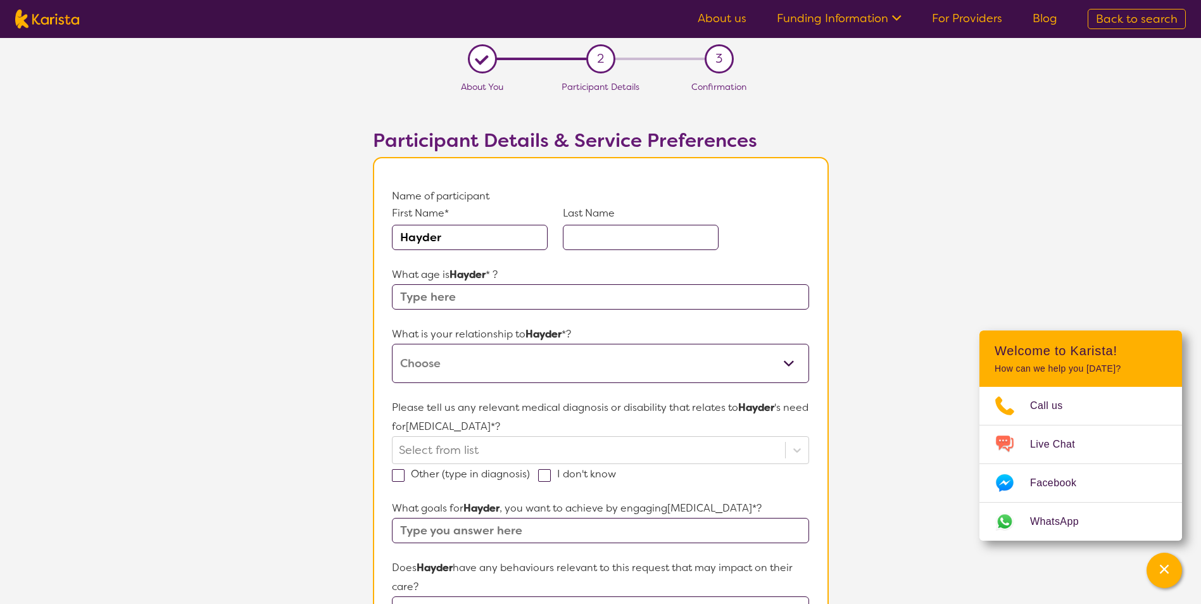
type input "Hayder"
click at [588, 241] on input "text" at bounding box center [641, 237] width 156 height 25
paste input "[PERSON_NAME]"
type input "[PERSON_NAME]"
click at [444, 300] on input "text" at bounding box center [600, 296] width 417 height 25
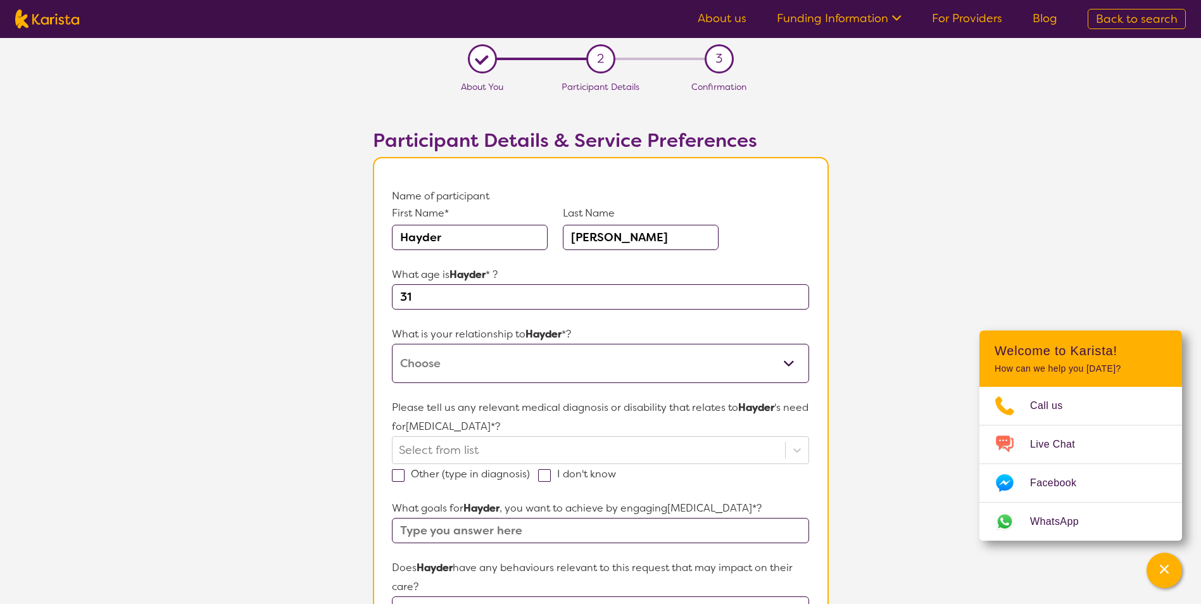
type input "31"
click at [589, 329] on p "What is your relationship to [PERSON_NAME] *?" at bounding box center [600, 334] width 417 height 19
click at [785, 365] on select "This request is for myself I am their parent I am their child I am their spouse…" at bounding box center [600, 363] width 417 height 39
select select "I am their Support Coordinator"
click at [392, 344] on select "This request is for myself I am their parent I am their child I am their spouse…" at bounding box center [600, 363] width 417 height 39
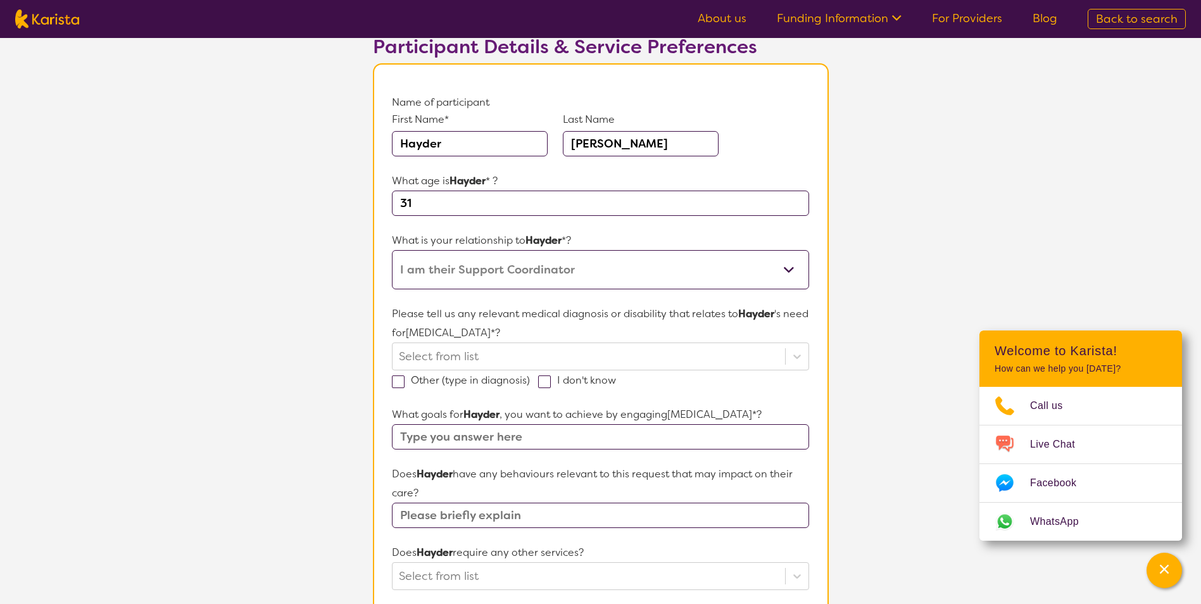
scroll to position [127, 0]
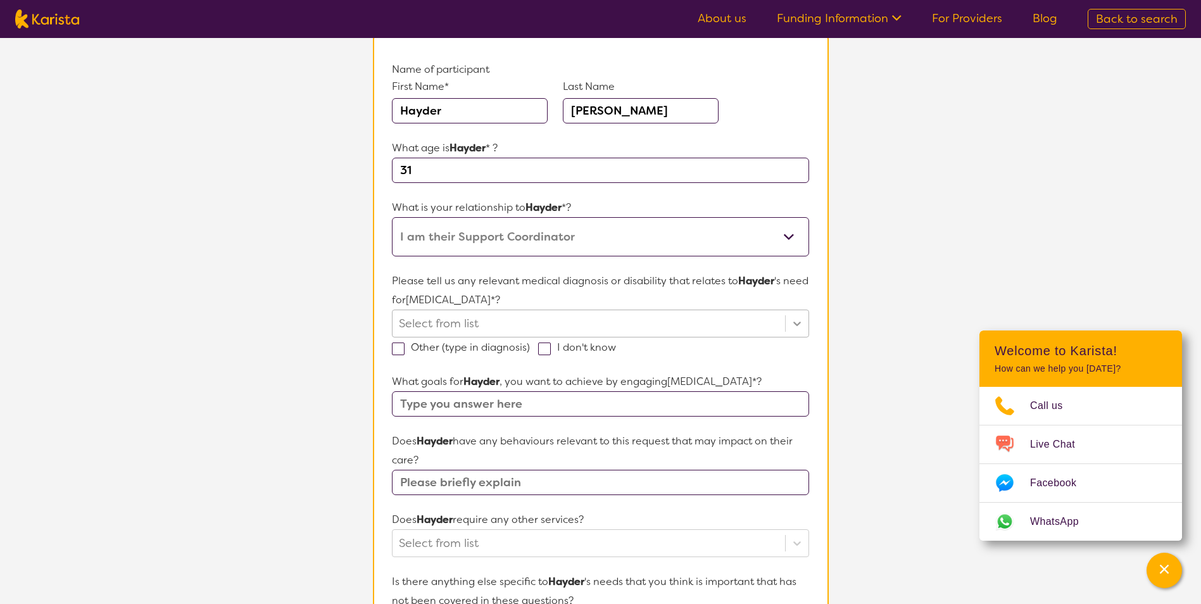
click at [793, 325] on icon at bounding box center [797, 323] width 13 height 13
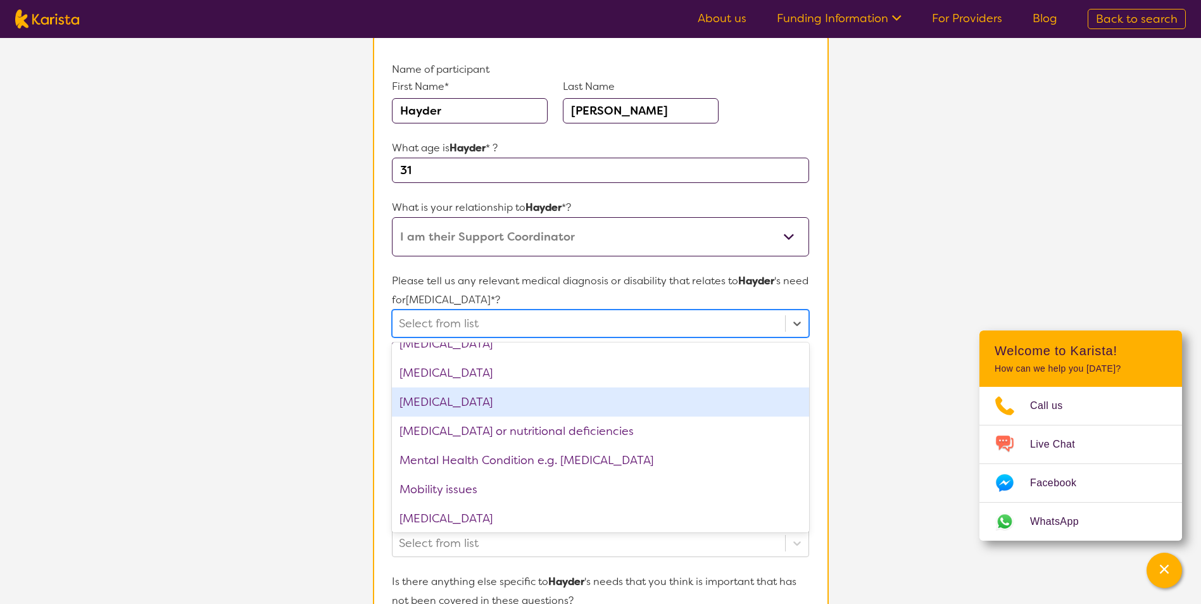
scroll to position [1203, 0]
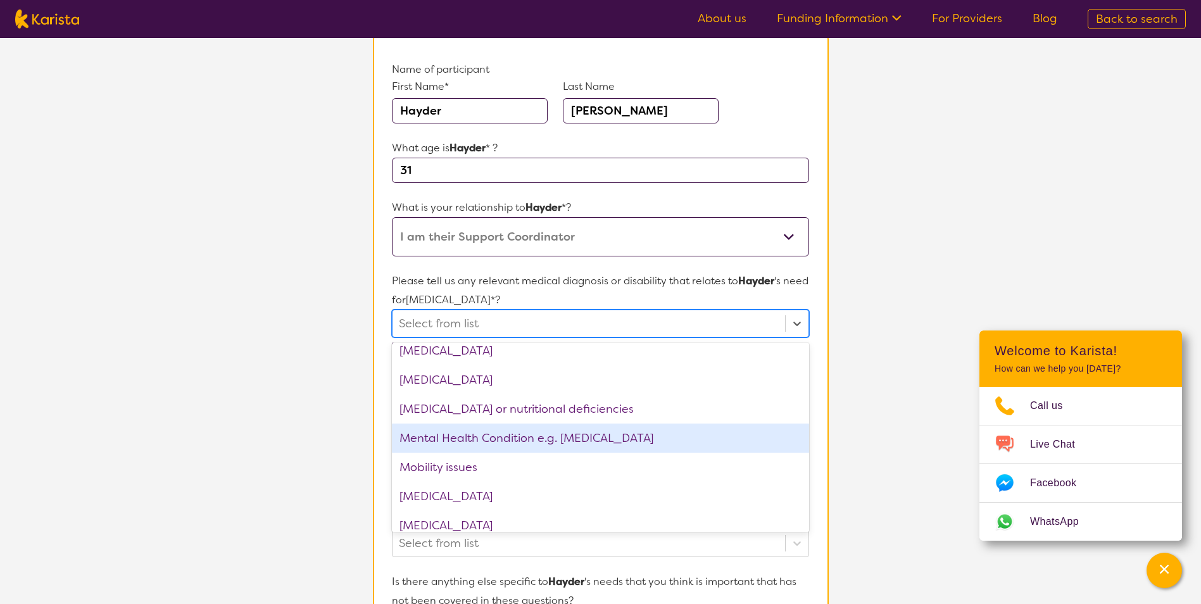
click at [609, 441] on div "Mental Health Condition e.g. [MEDICAL_DATA]" at bounding box center [600, 437] width 417 height 29
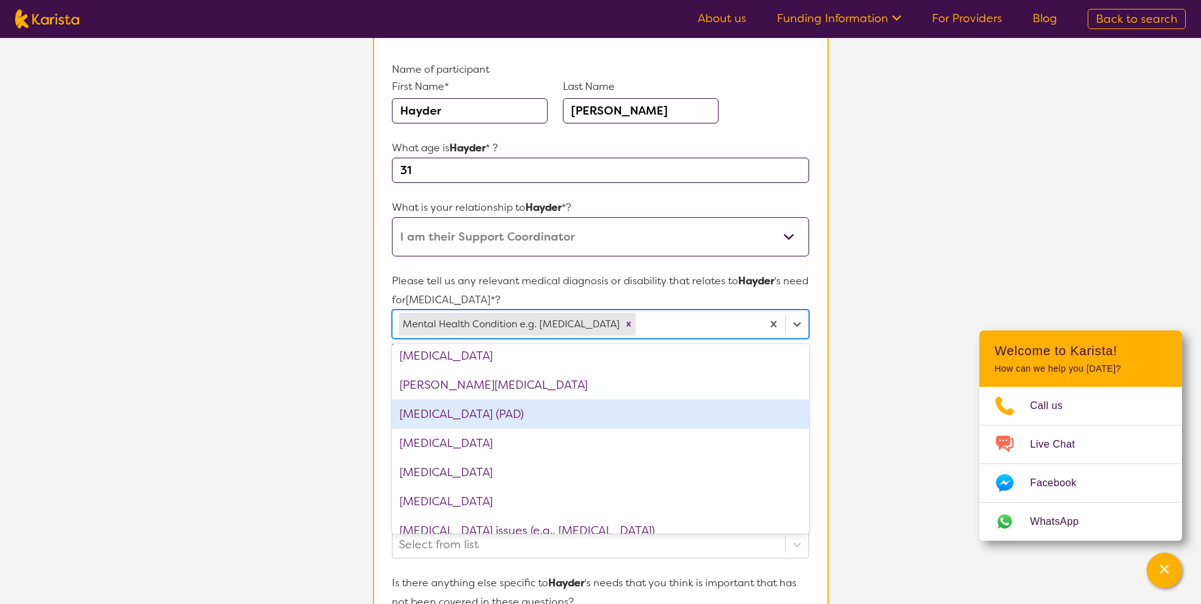
scroll to position [1582, 0]
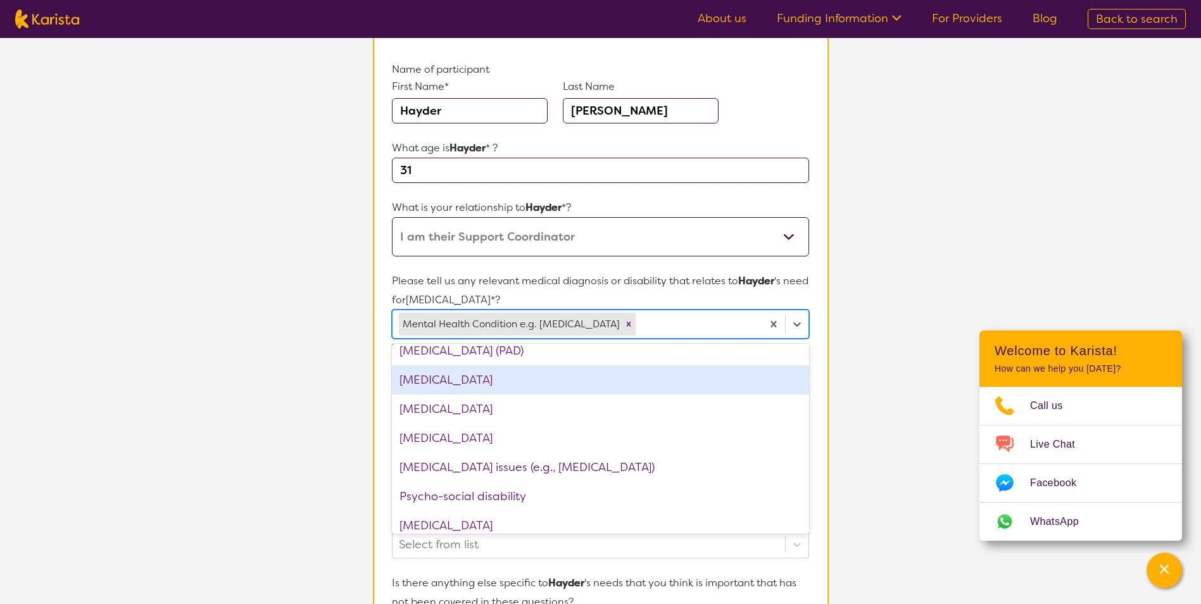
click at [615, 393] on div "[MEDICAL_DATA]" at bounding box center [600, 379] width 417 height 29
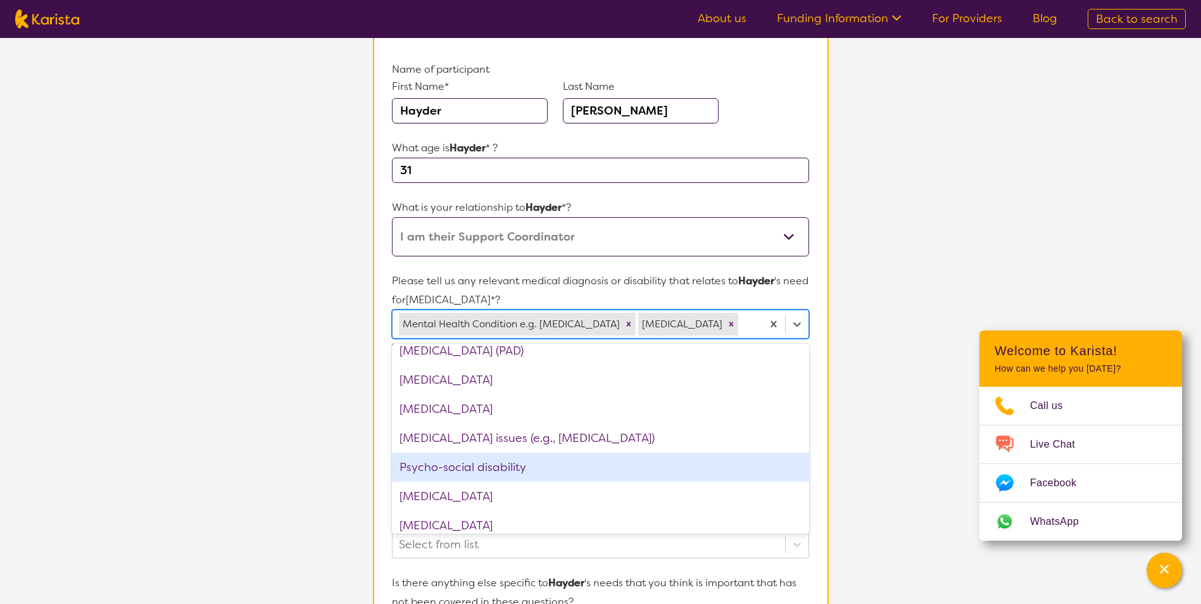
click at [622, 467] on div "Psycho-social disability" at bounding box center [600, 467] width 417 height 29
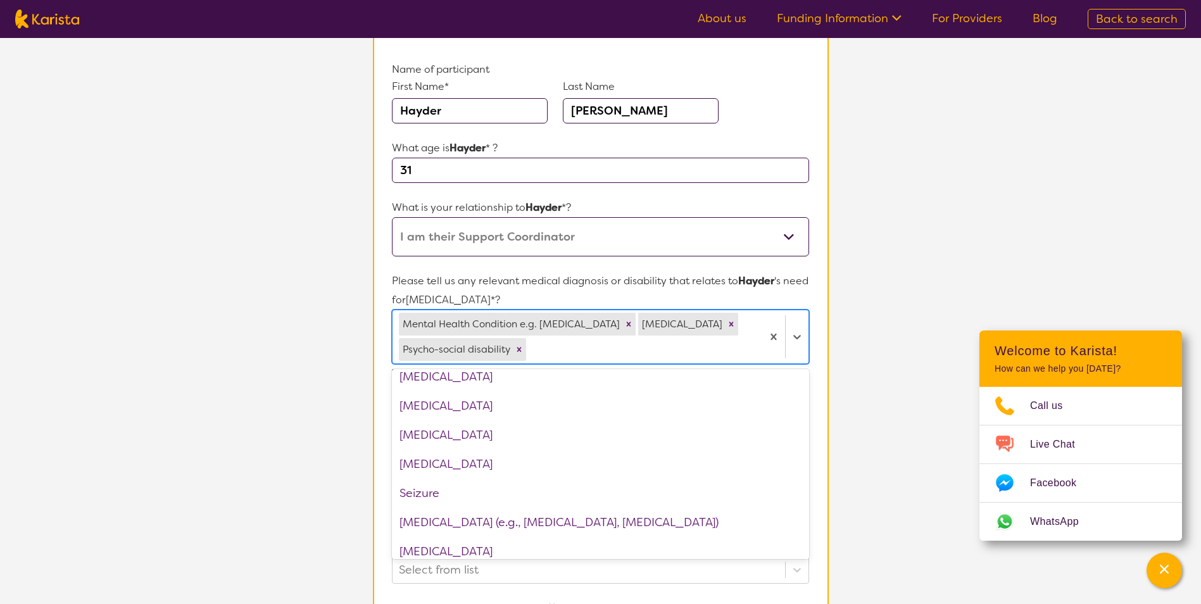
scroll to position [1709, 0]
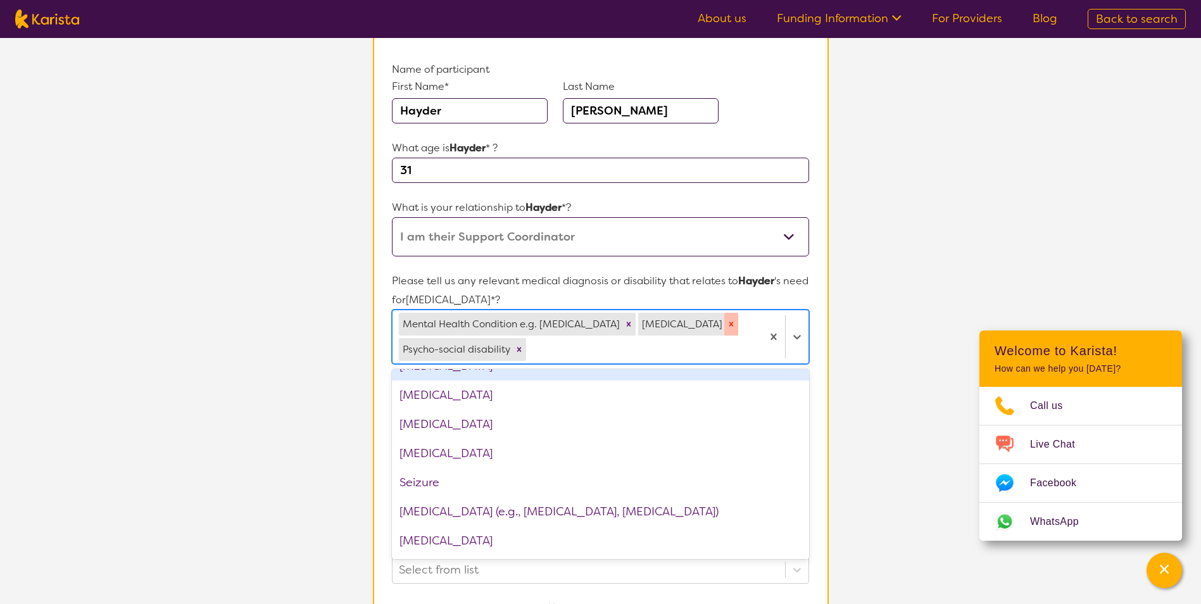
click at [727, 328] on icon "Remove Personality Disorder" at bounding box center [731, 324] width 9 height 9
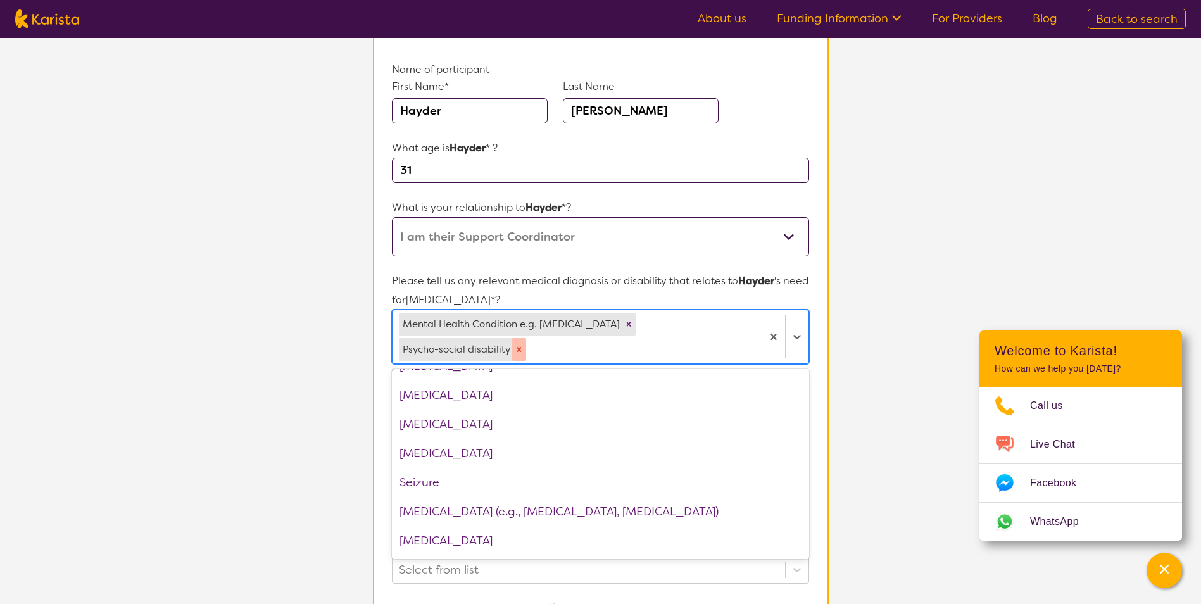
click at [523, 345] on icon "Remove Psycho-social disability" at bounding box center [519, 349] width 9 height 9
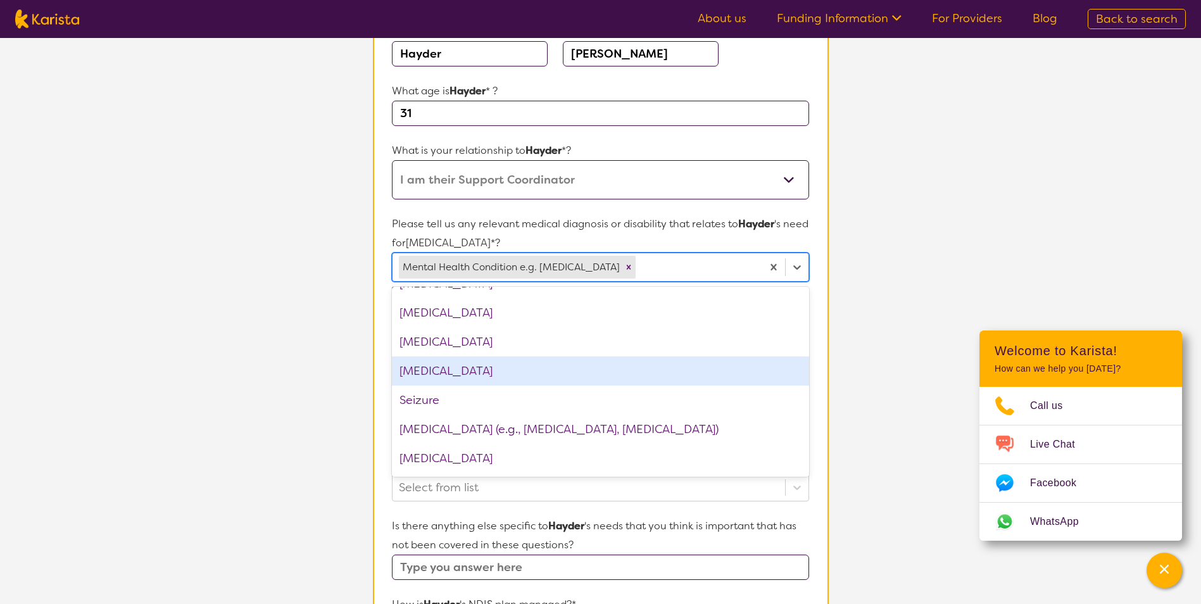
scroll to position [380, 0]
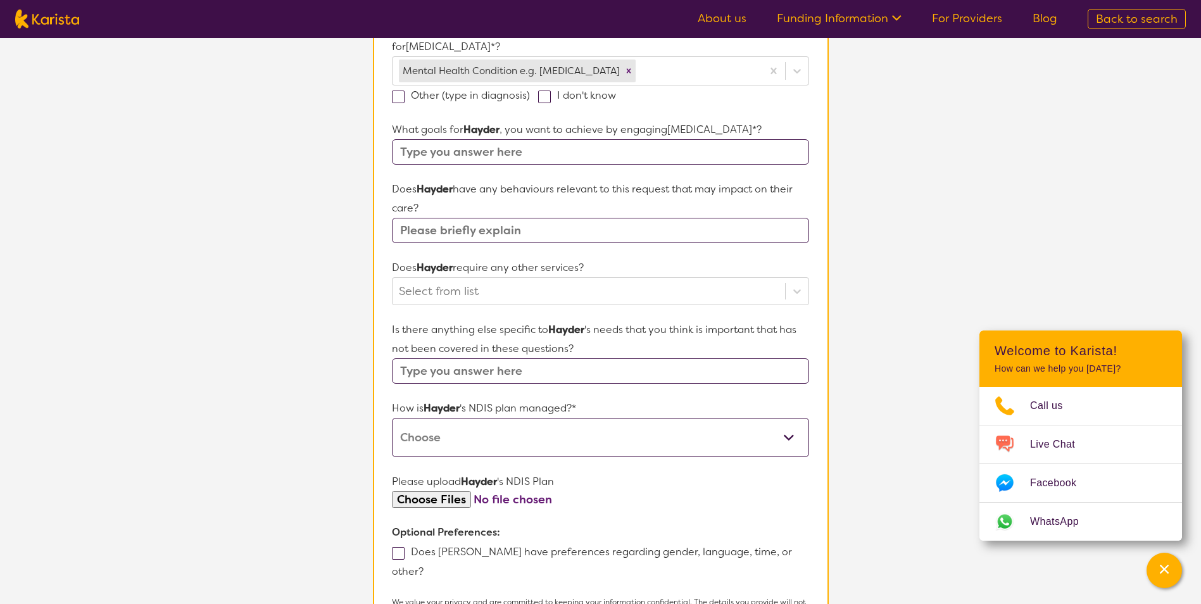
click at [817, 313] on section "Name of participant First Name* [PERSON_NAME] Last Name [PERSON_NAME] What age …" at bounding box center [601, 253] width 456 height 953
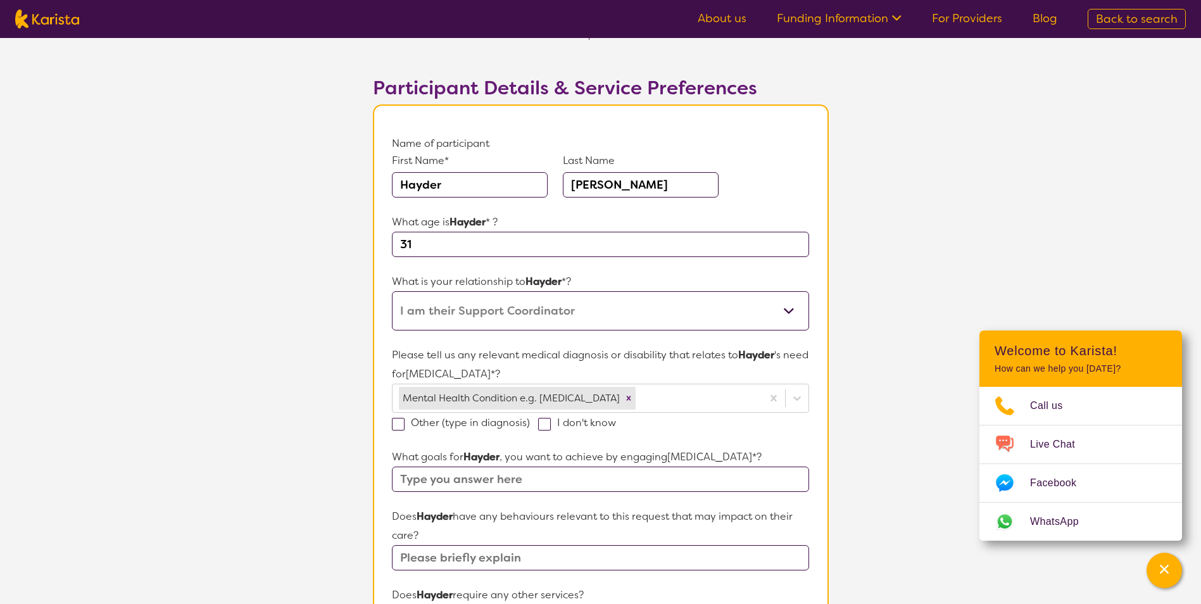
scroll to position [127, 0]
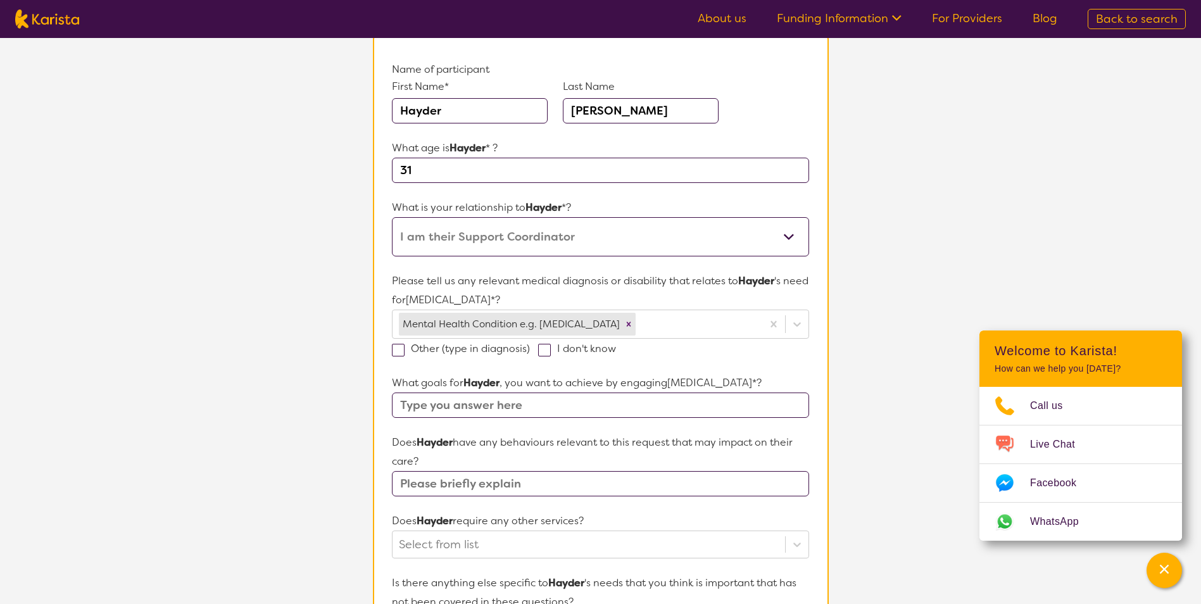
click at [546, 351] on span at bounding box center [544, 350] width 13 height 13
click at [616, 351] on input "I don't know" at bounding box center [620, 348] width 8 height 8
checkbox input "true"
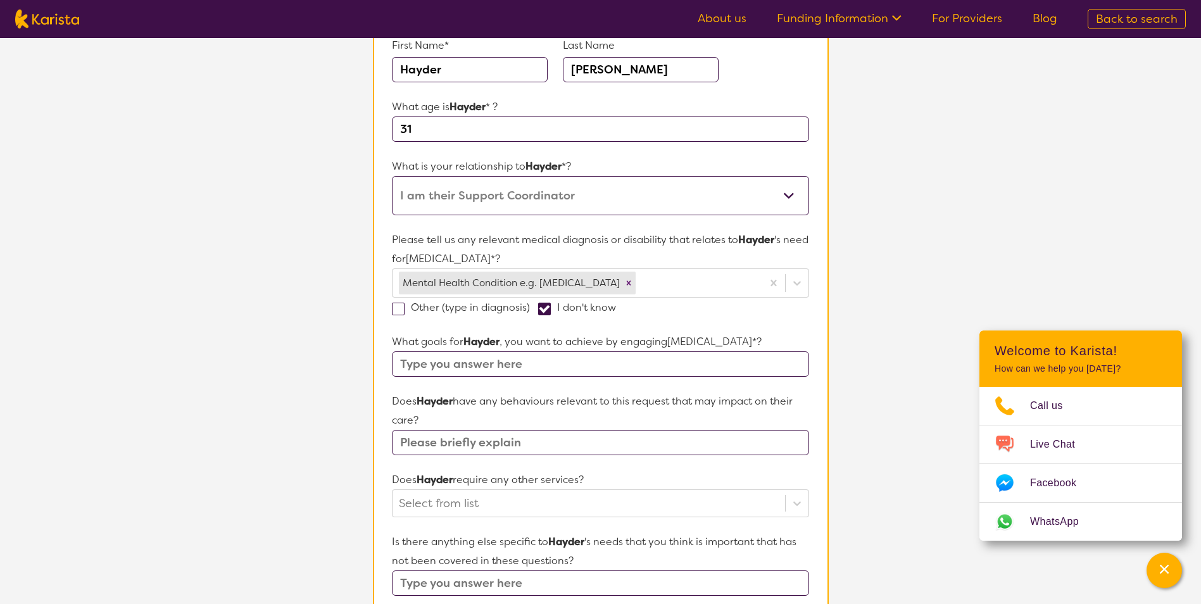
scroll to position [190, 0]
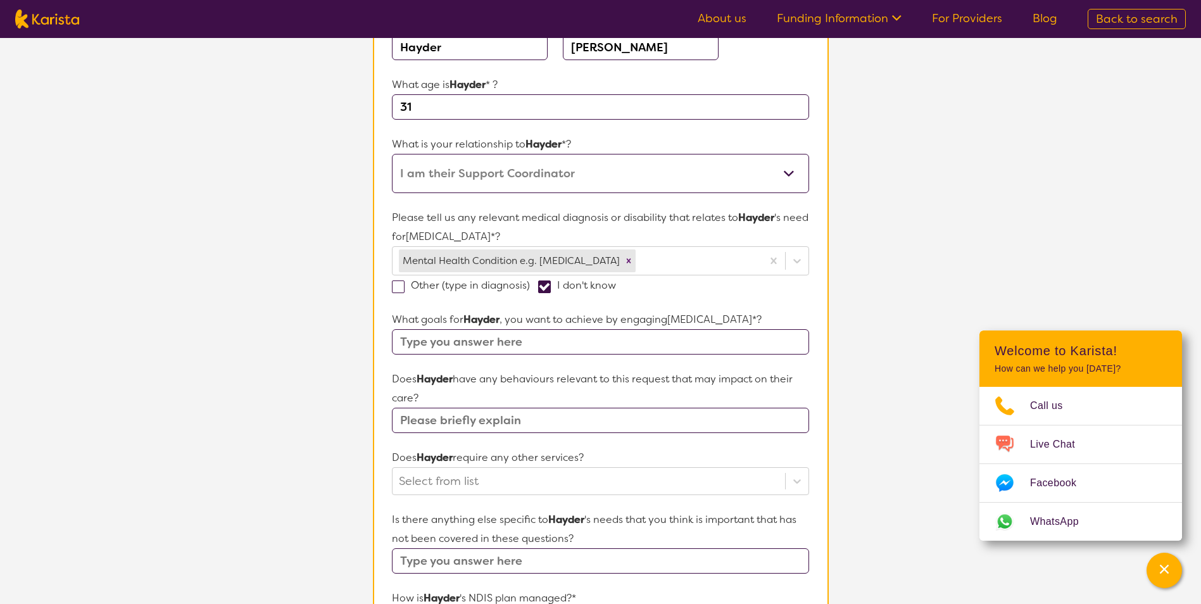
click at [523, 339] on input "text" at bounding box center [600, 341] width 417 height 25
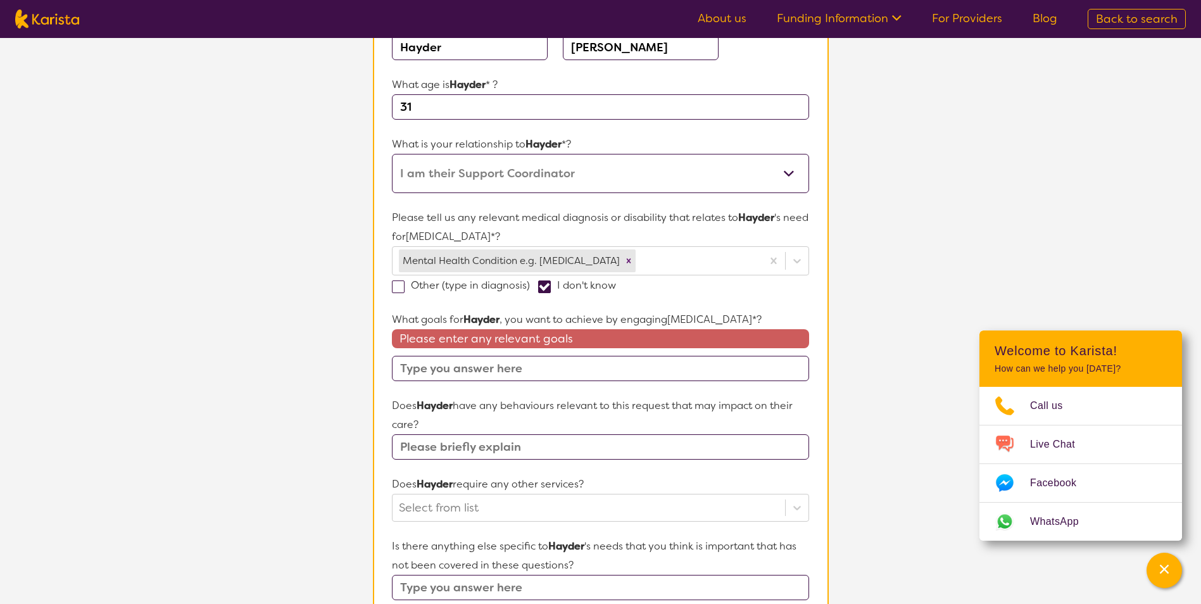
click at [401, 370] on input "text" at bounding box center [600, 368] width 417 height 25
paste input "I want to have secure, safe and stable housing."
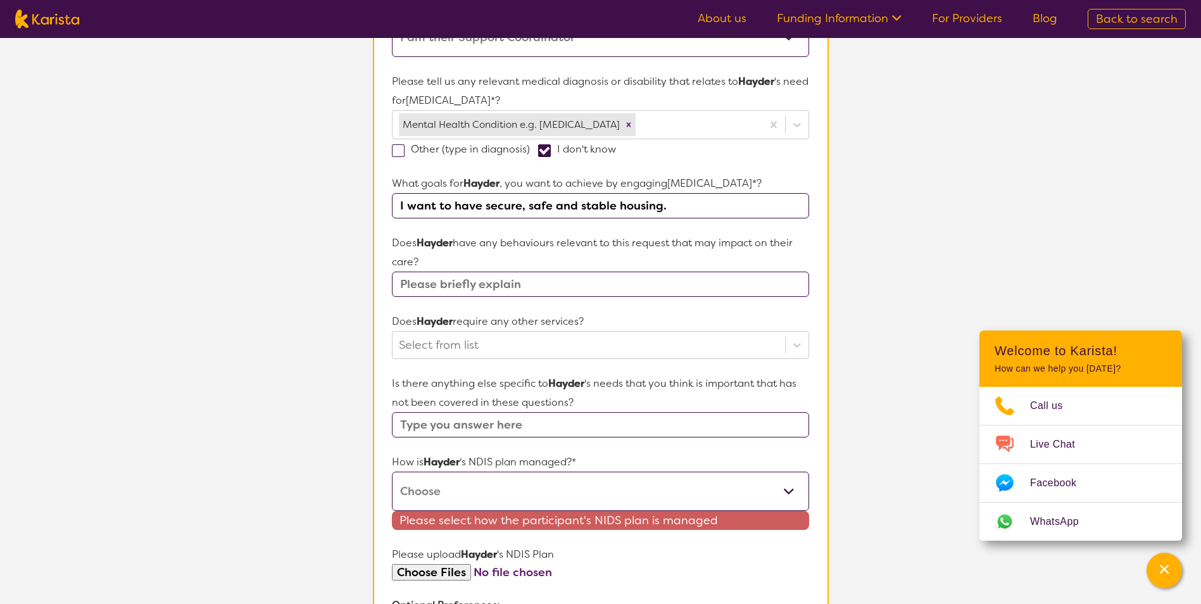
scroll to position [325, 0]
click at [663, 212] on input "I want to have secure, safe and stable housing." at bounding box center [600, 206] width 417 height 25
paste input "want to be able to complete daily routines and maintain a positive daily routin…"
paste input "I want to be able to go out into the community and be involved in activities wi…"
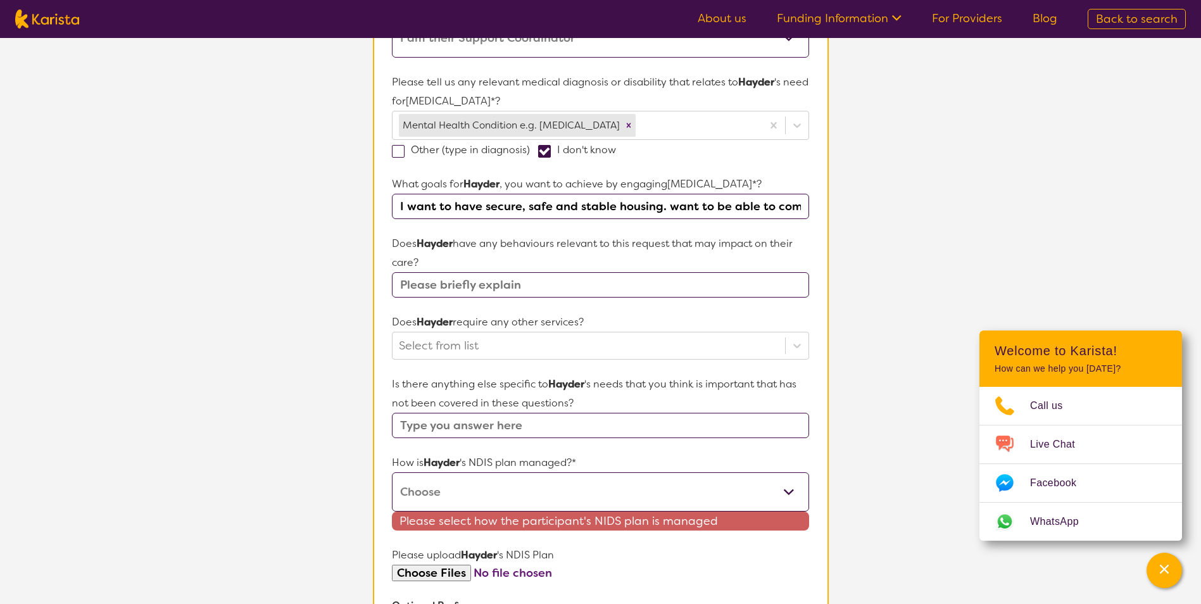
paste input "I want to be able to manage my mental health and have positive relationship wit…"
paste input "I would like to have a job."
type input "I want to have secure, safe and stable housing. want to be able to complete dai…"
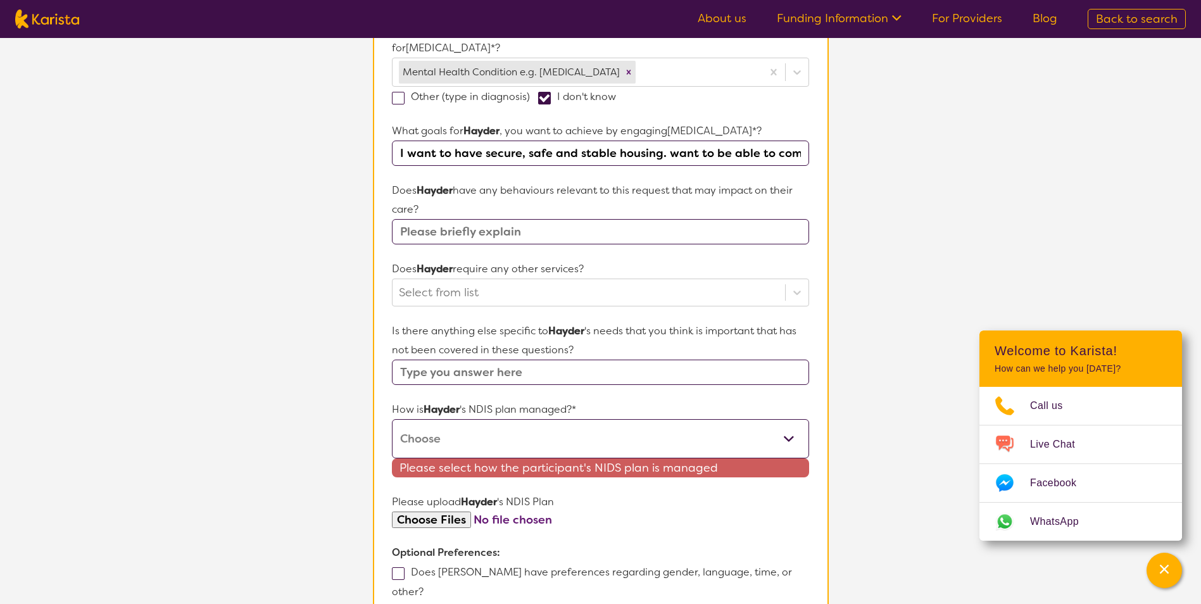
scroll to position [452, 0]
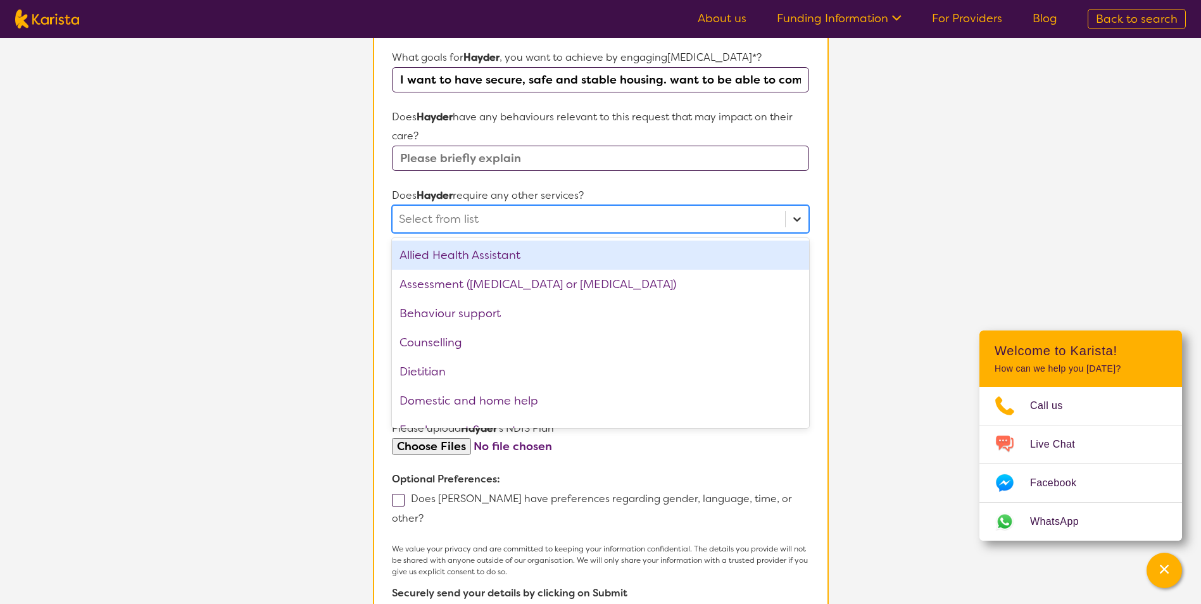
click at [794, 220] on icon at bounding box center [797, 219] width 13 height 13
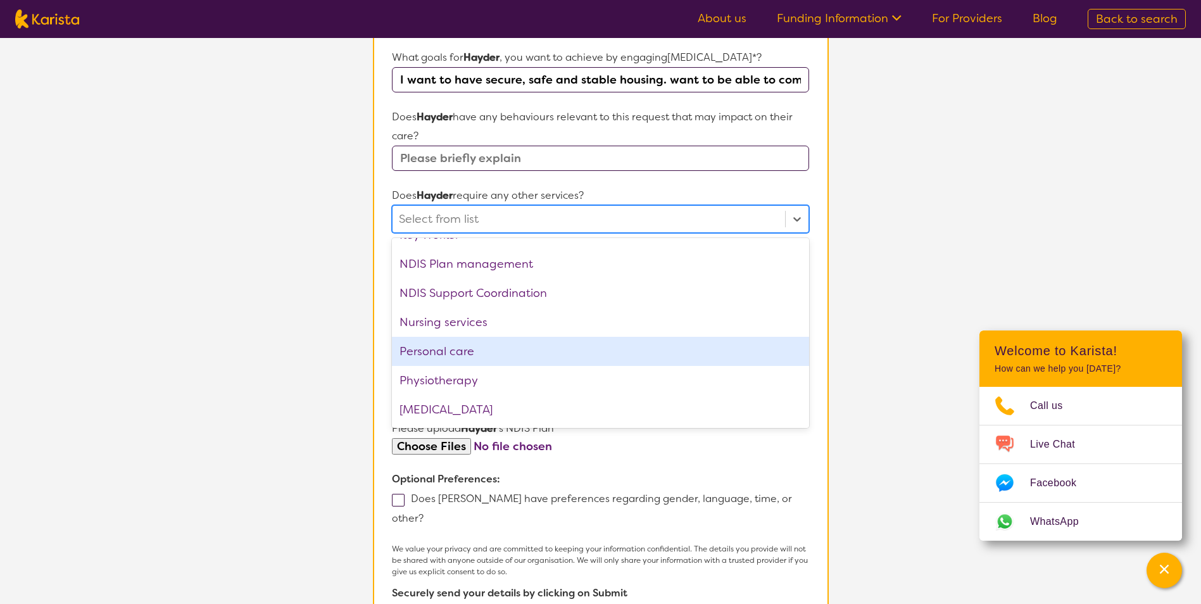
scroll to position [316, 0]
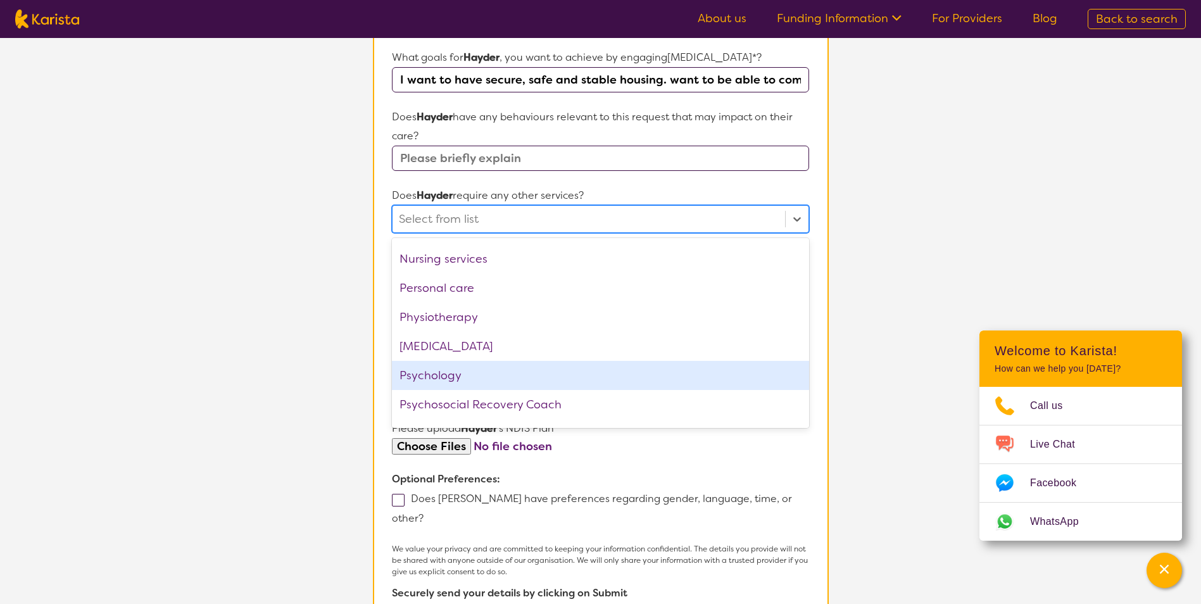
click at [686, 367] on div "Psychology" at bounding box center [600, 375] width 417 height 29
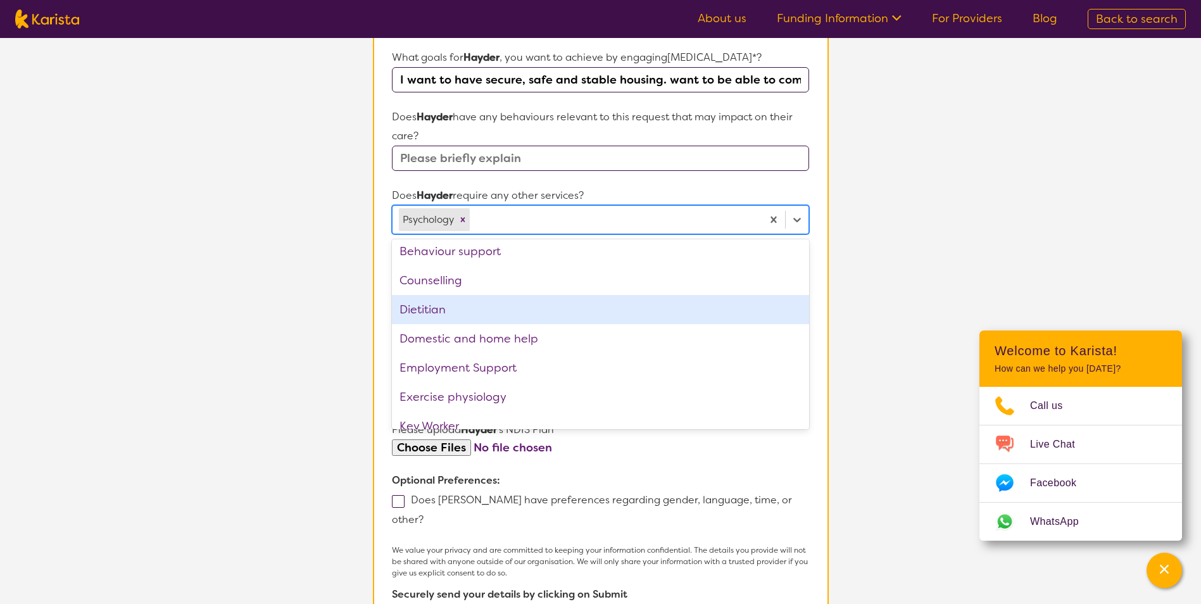
scroll to position [0, 0]
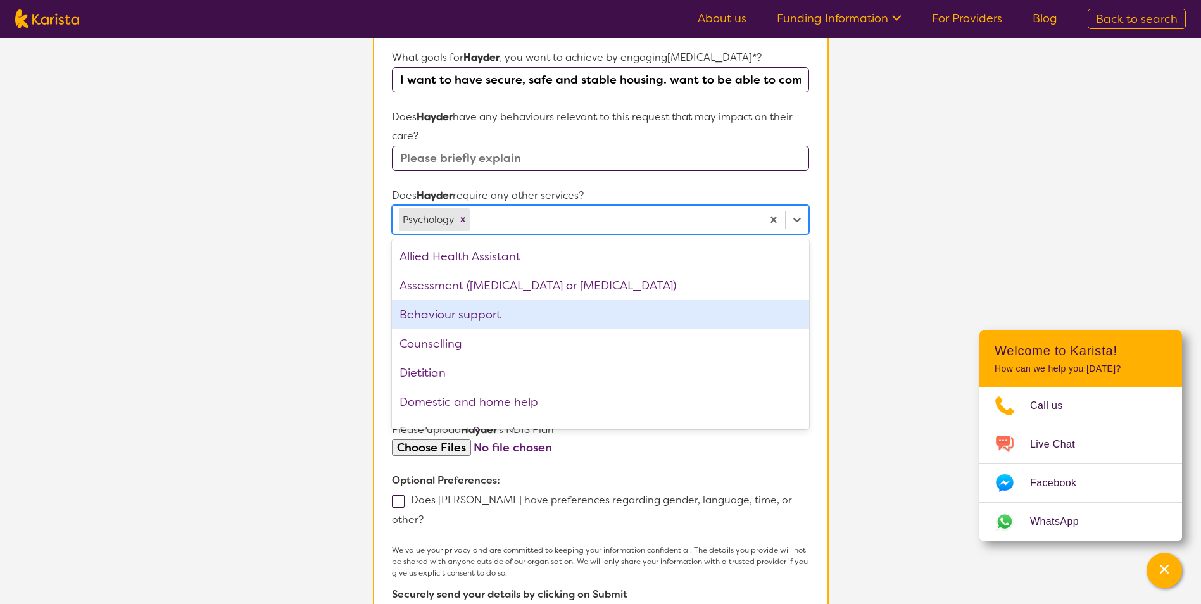
click at [564, 315] on div "Behaviour support" at bounding box center [600, 314] width 417 height 29
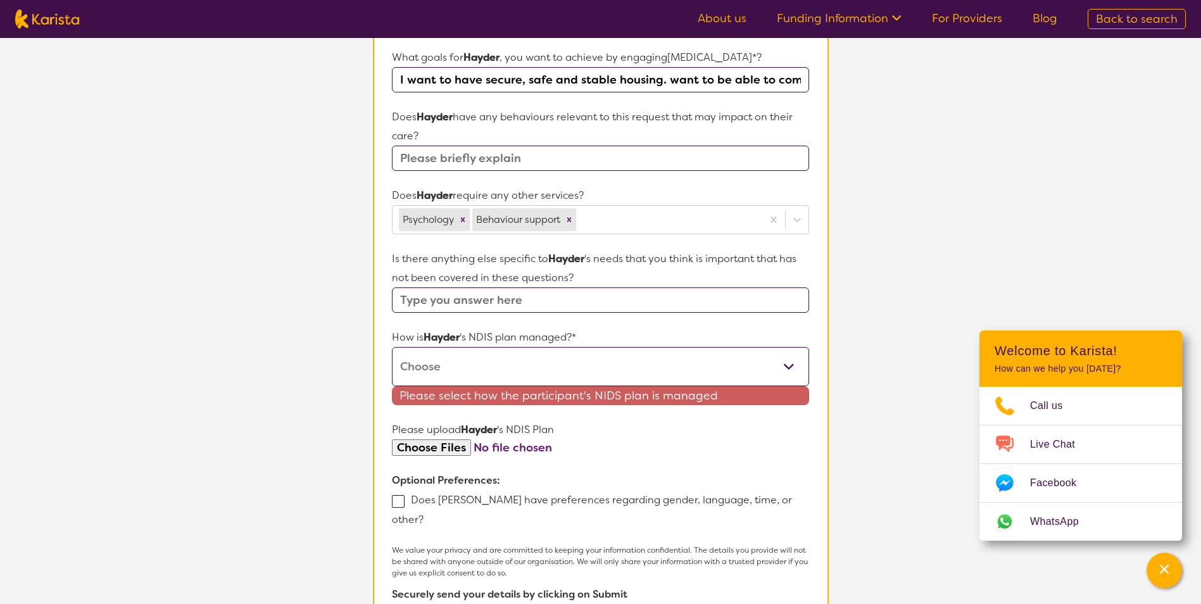
click at [380, 429] on section "Name of participant First Name* [PERSON_NAME] Last Name [PERSON_NAME] What age …" at bounding box center [601, 191] width 456 height 973
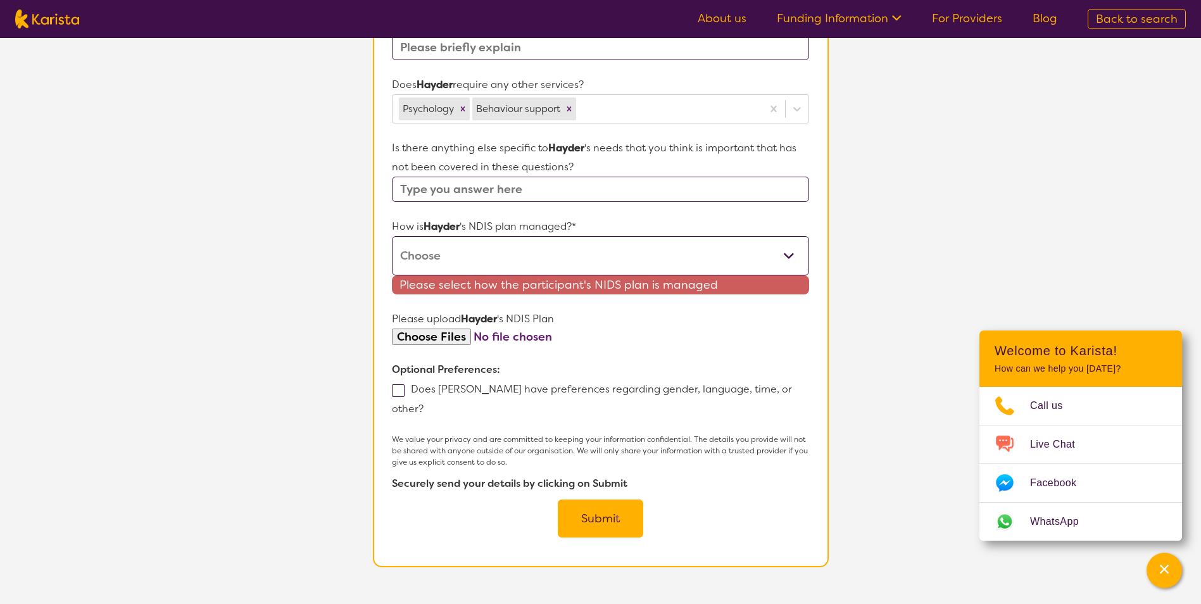
scroll to position [579, 0]
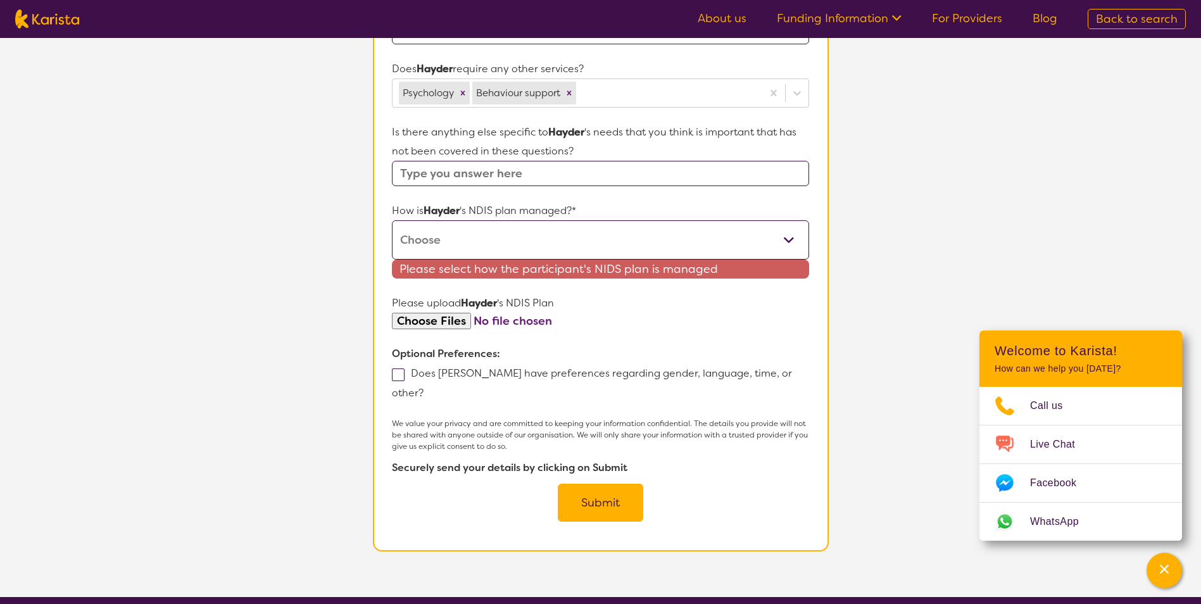
click at [789, 240] on select "Self-managed NDIS plan Managed by a registered plan management provider (not th…" at bounding box center [600, 239] width 417 height 39
select select "Plan Managed"
click at [392, 220] on select "Self-managed NDIS plan Managed by a registered plan management provider (not th…" at bounding box center [600, 239] width 417 height 39
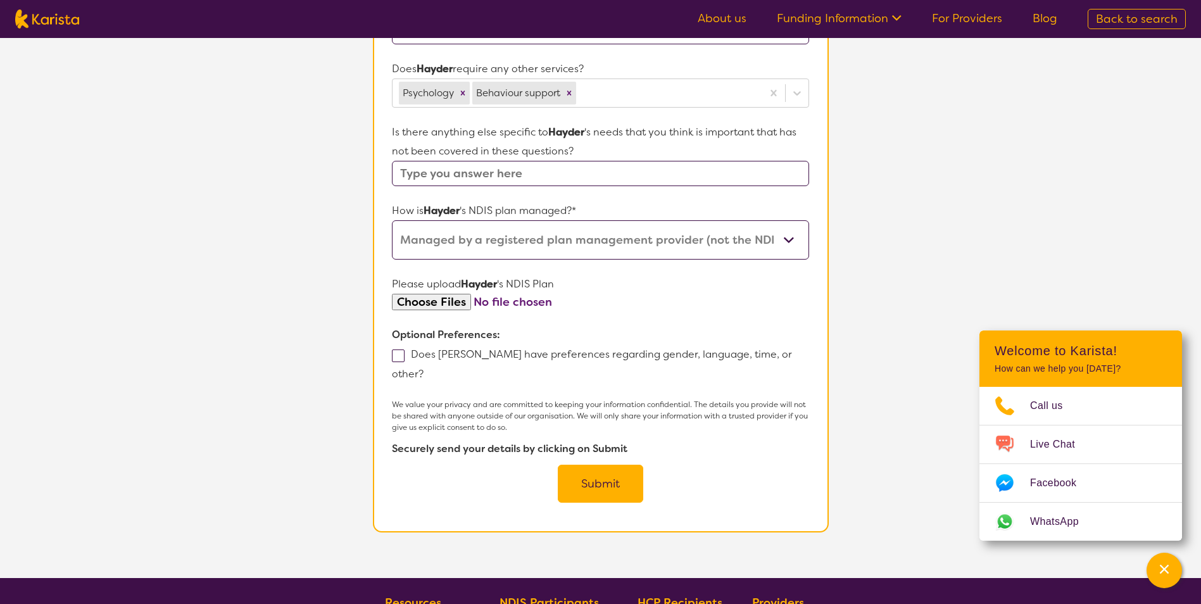
click at [429, 301] on input "file" at bounding box center [600, 302] width 417 height 17
type input "C:\fakepath\[PERSON_NAME] No. 431718152 - Copy of Plan.pdf"
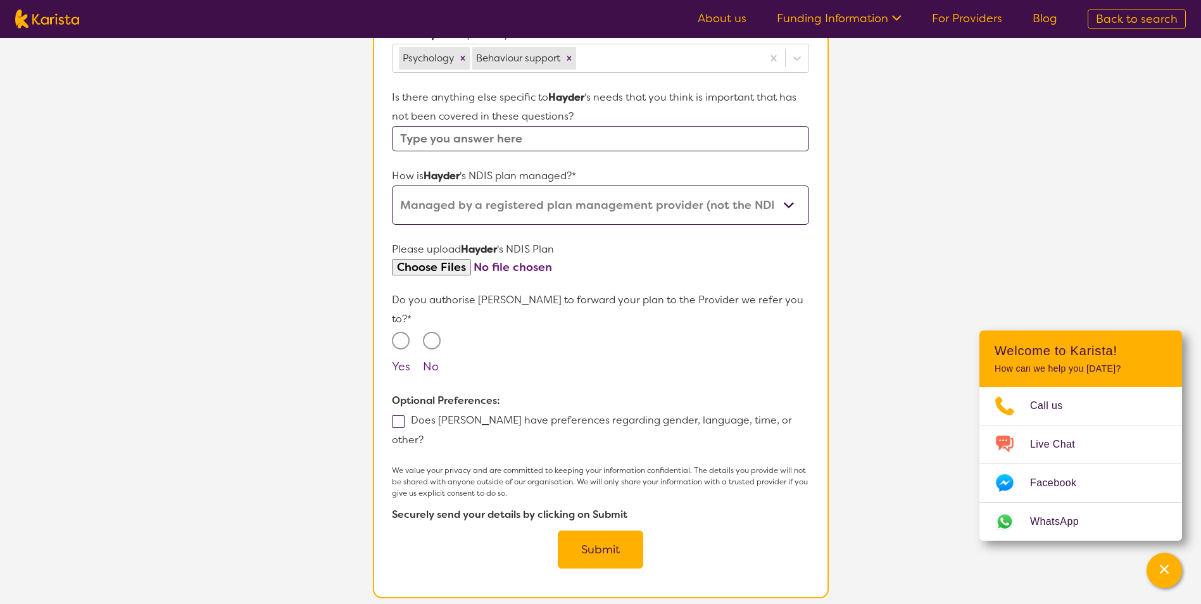
scroll to position [642, 0]
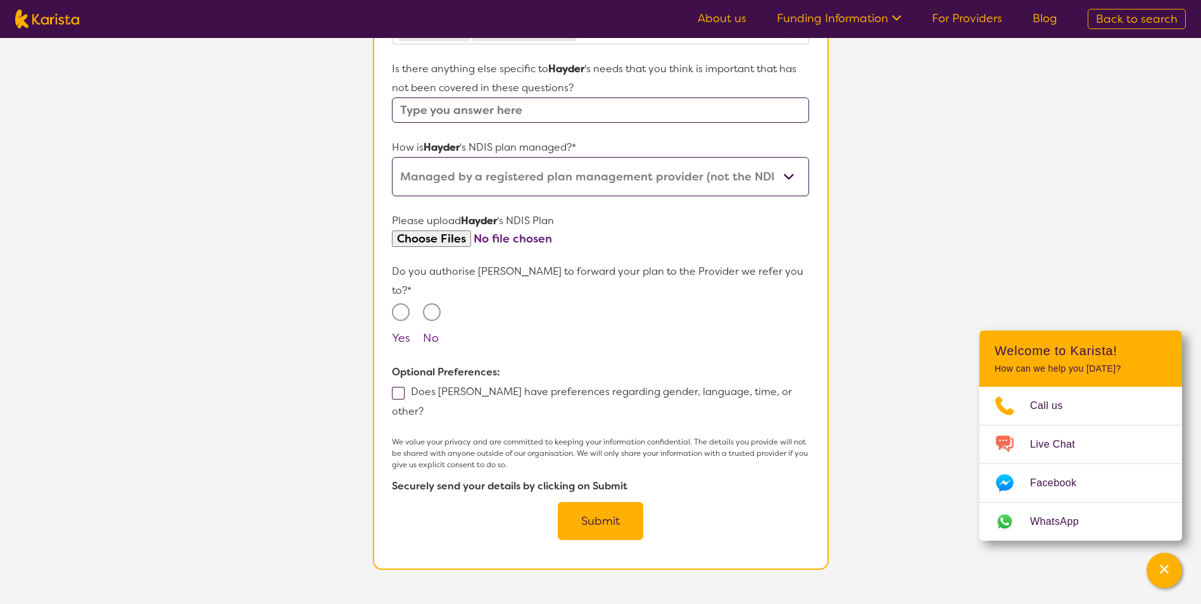
click at [479, 241] on input "file" at bounding box center [600, 238] width 417 height 17
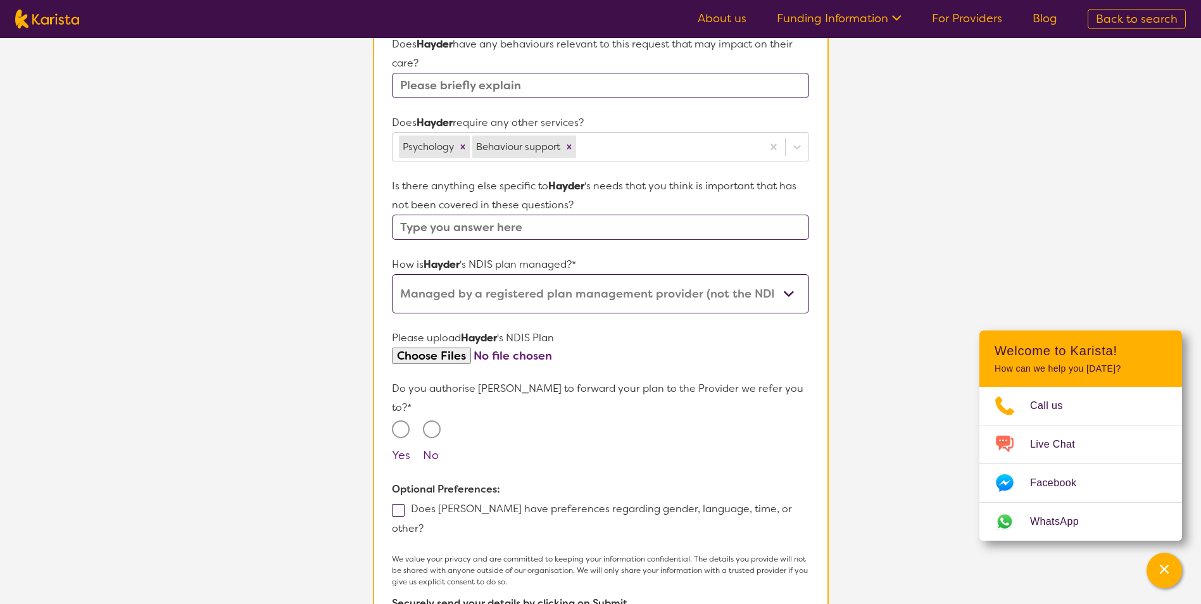
scroll to position [452, 0]
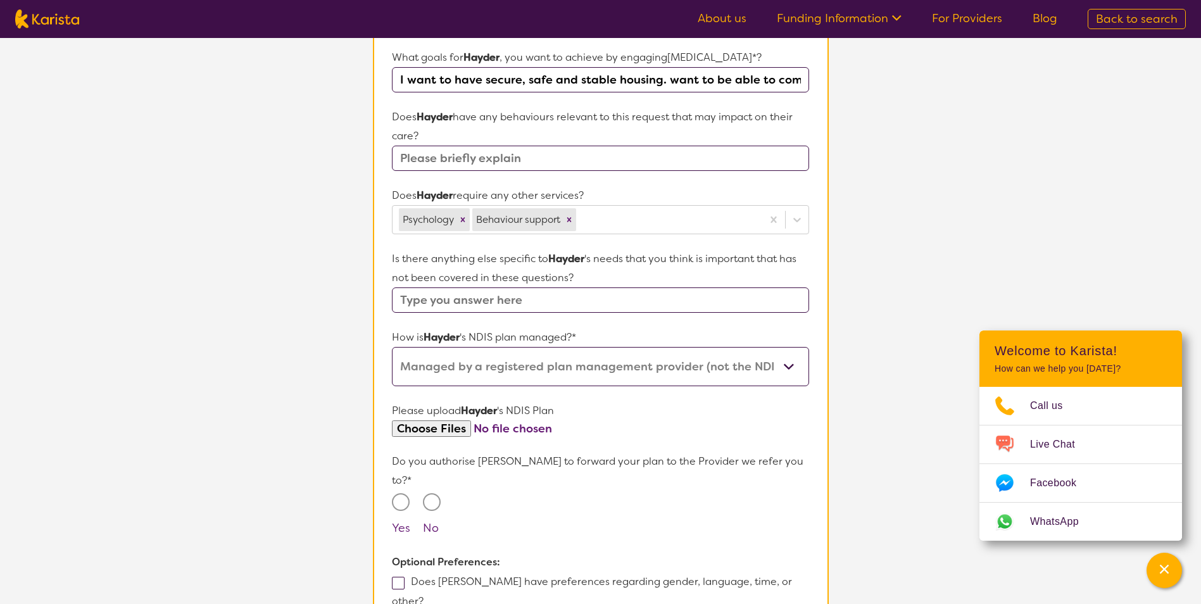
click at [527, 431] on input "file" at bounding box center [600, 428] width 417 height 17
click at [498, 424] on input "file" at bounding box center [600, 428] width 417 height 17
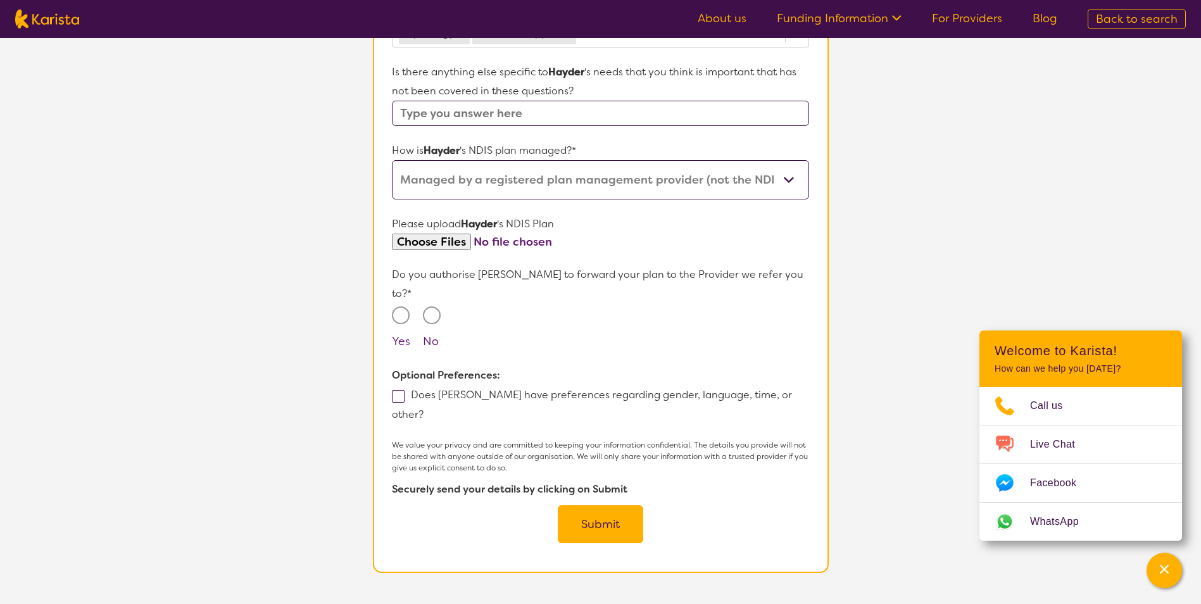
scroll to position [642, 0]
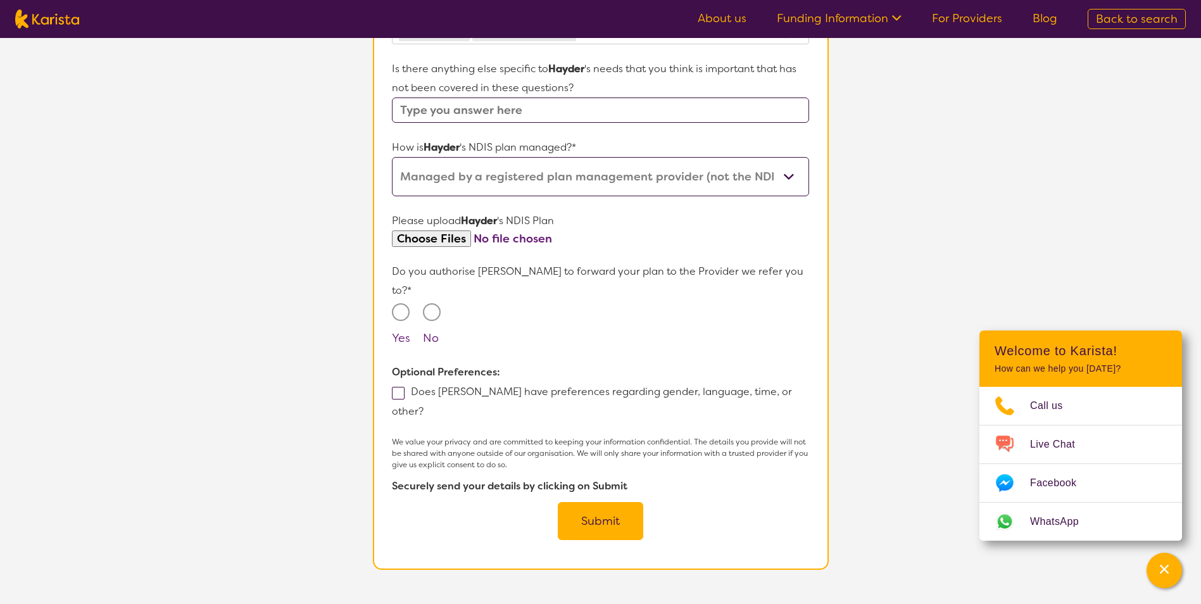
click at [604, 502] on button "Submit" at bounding box center [600, 521] width 85 height 38
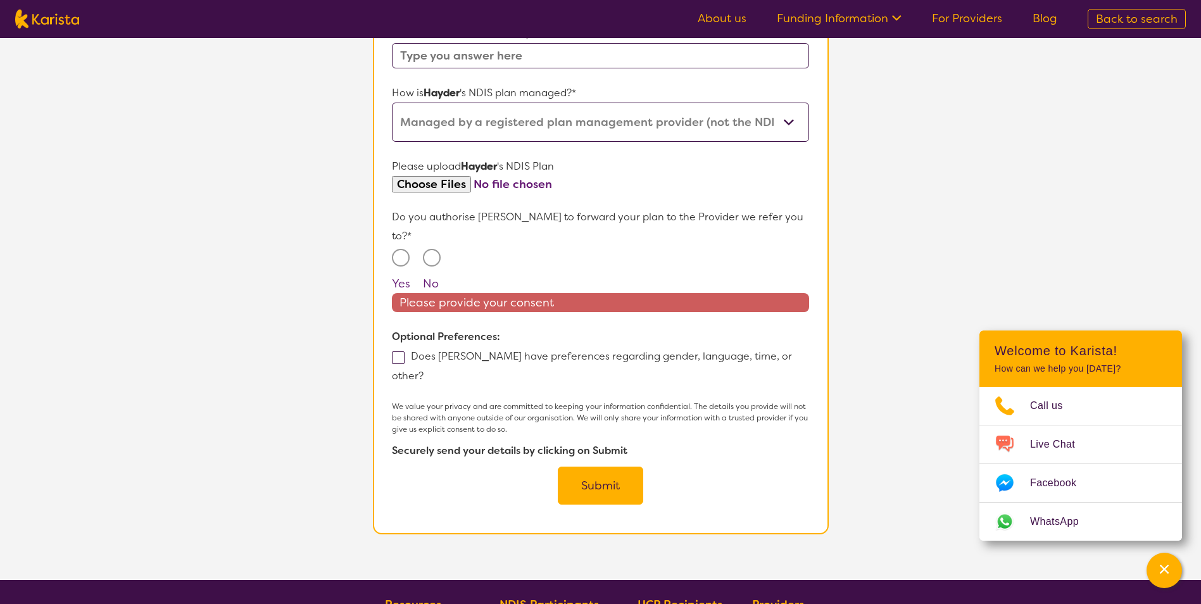
scroll to position [705, 0]
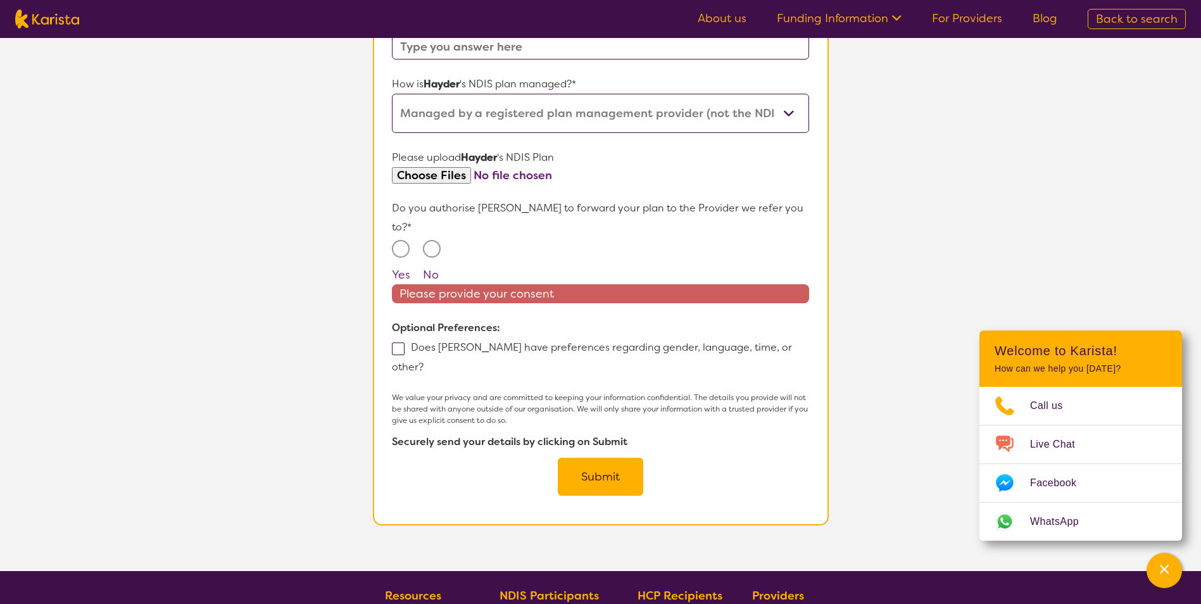
click at [402, 240] on input "Yes" at bounding box center [401, 249] width 18 height 18
radio input "true"
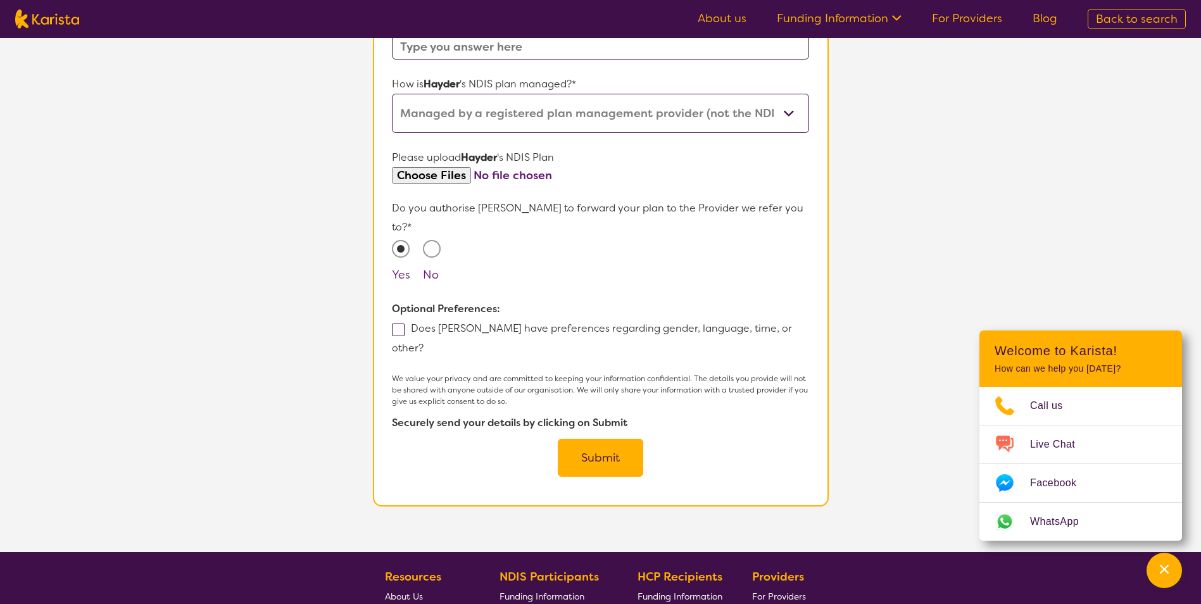
click at [592, 439] on button "Submit" at bounding box center [600, 458] width 85 height 38
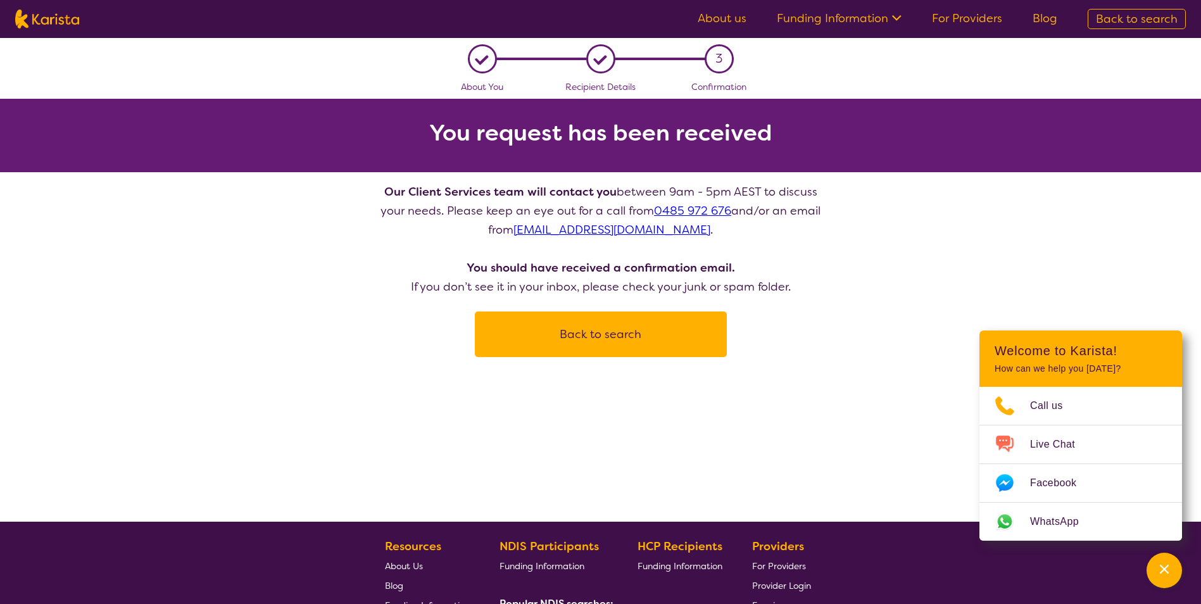
click at [604, 329] on button "Back to search" at bounding box center [601, 334] width 222 height 38
select select "[MEDICAL_DATA]"
select select "AD"
select select "NDIS"
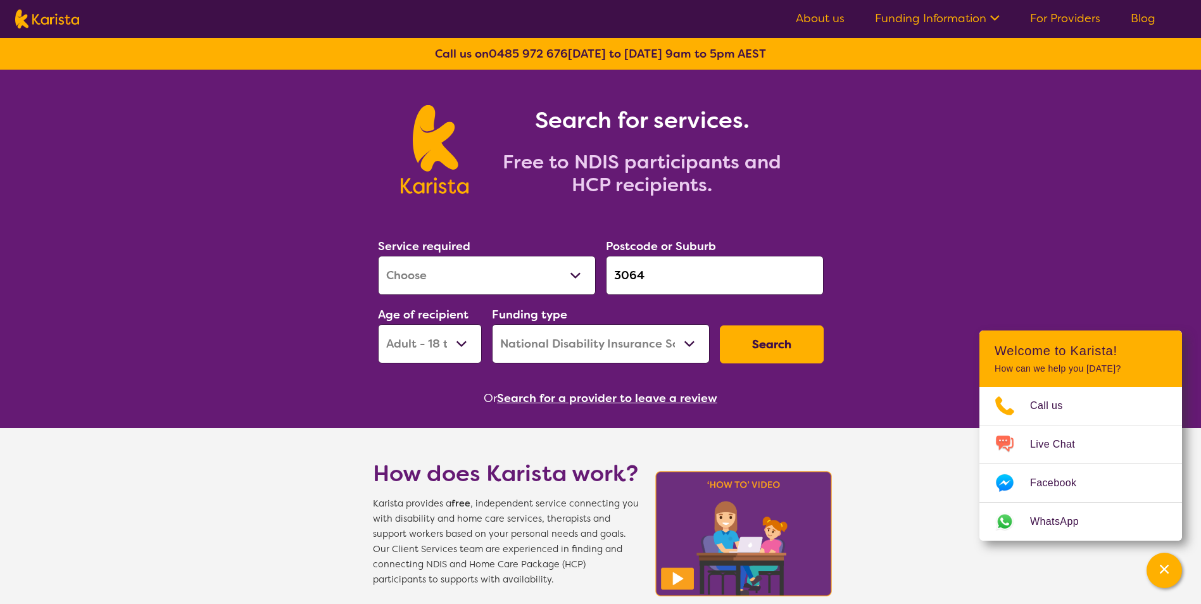
drag, startPoint x: 670, startPoint y: 277, endPoint x: 608, endPoint y: 274, distance: 62.1
click at [608, 274] on input "3064" at bounding box center [715, 275] width 218 height 39
paste input "3074"
type input "3074"
click at [461, 342] on select "Early Childhood - 0 to 9 Child - 10 to 11 Adolescent - 12 to 17 Adult - 18 to 6…" at bounding box center [430, 343] width 104 height 39
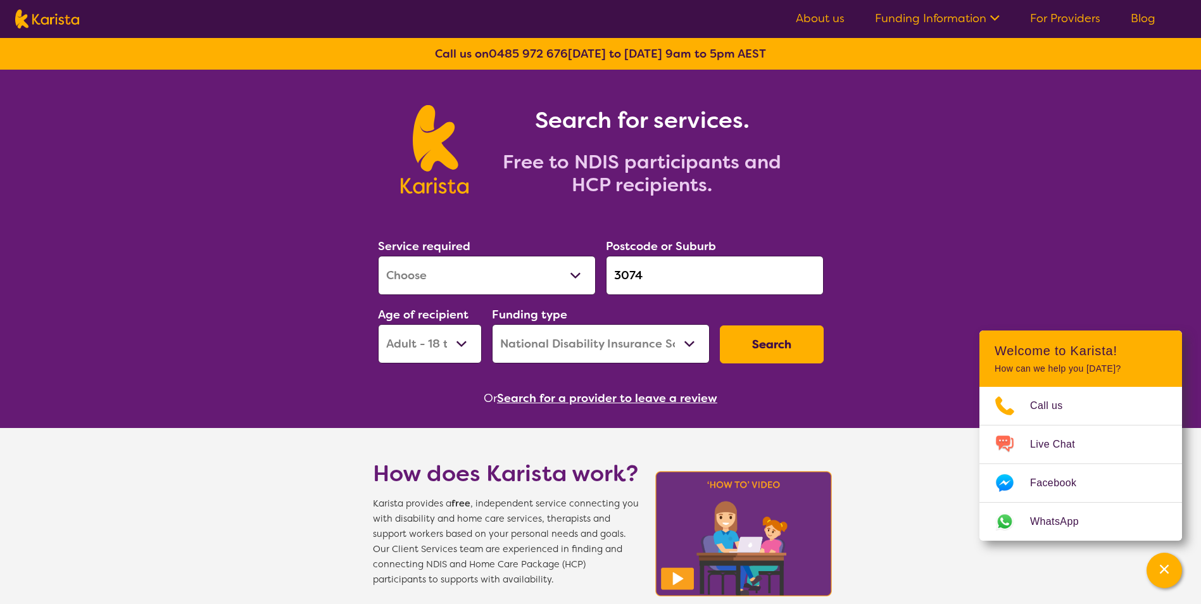
select select "AS"
click at [378, 324] on select "Early Childhood - 0 to 9 Child - 10 to 11 Adolescent - 12 to 17 Adult - 18 to 6…" at bounding box center [430, 343] width 104 height 39
click at [774, 348] on button "Search" at bounding box center [772, 344] width 104 height 38
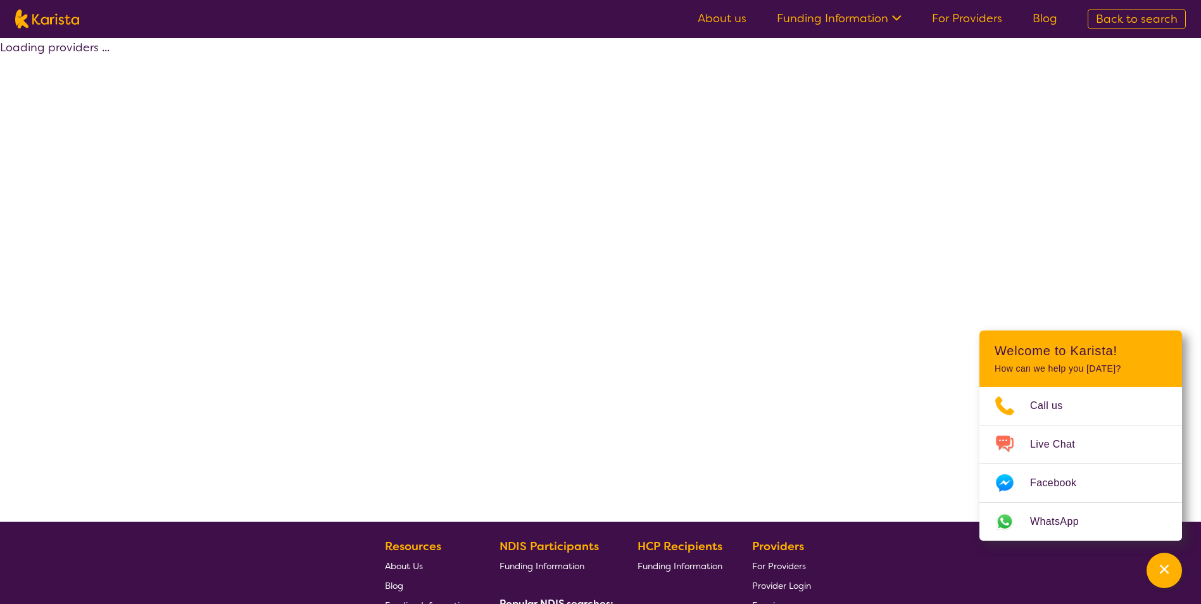
select select "by_score"
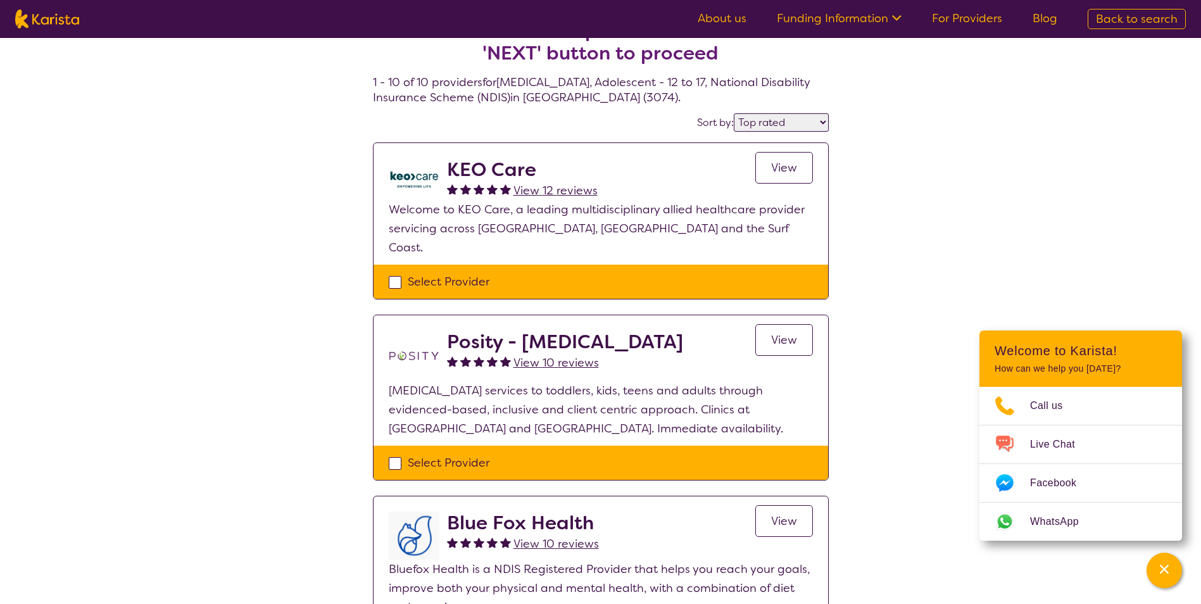
scroll to position [63, 0]
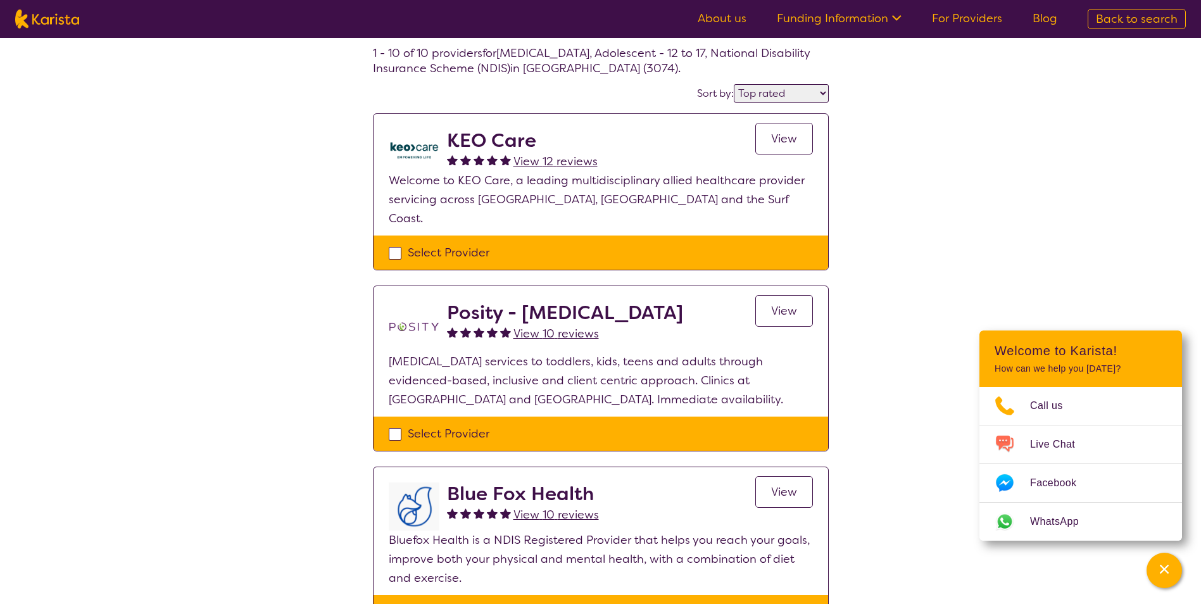
click at [392, 243] on div "Select Provider" at bounding box center [601, 252] width 424 height 19
checkbox input "true"
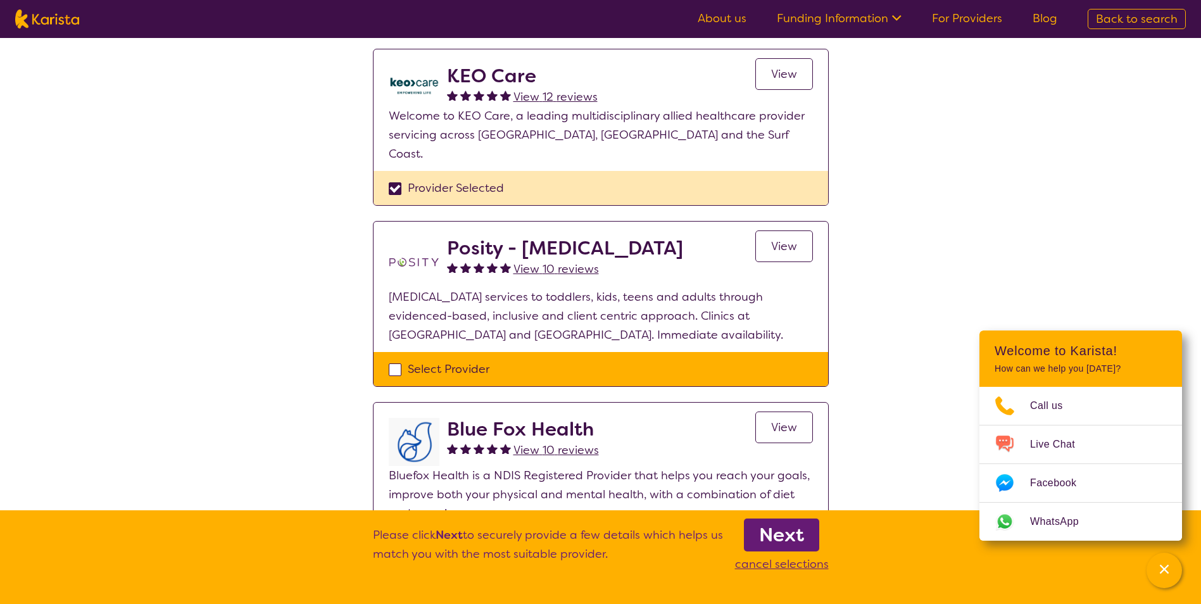
scroll to position [190, 0]
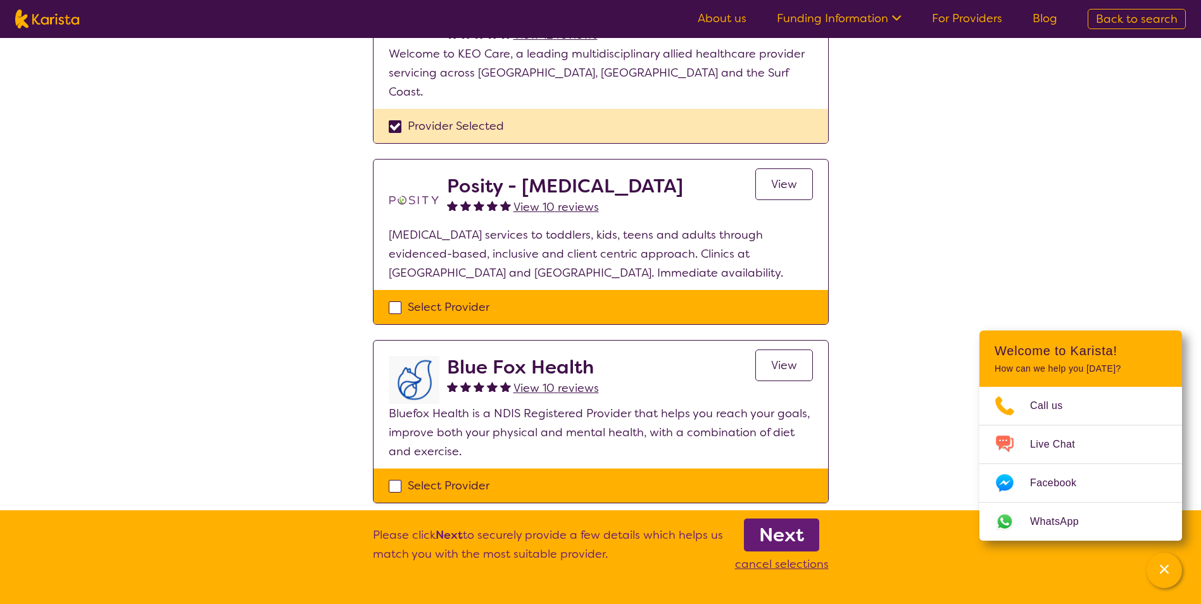
click at [398, 298] on div "Select Provider" at bounding box center [601, 307] width 424 height 19
checkbox input "true"
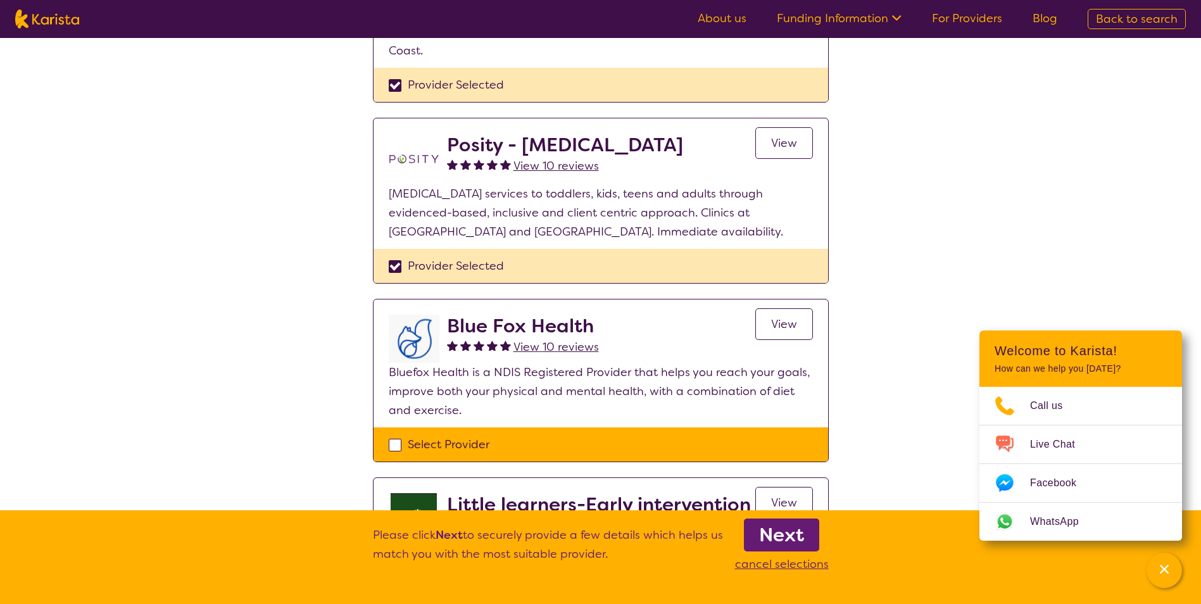
scroll to position [316, 0]
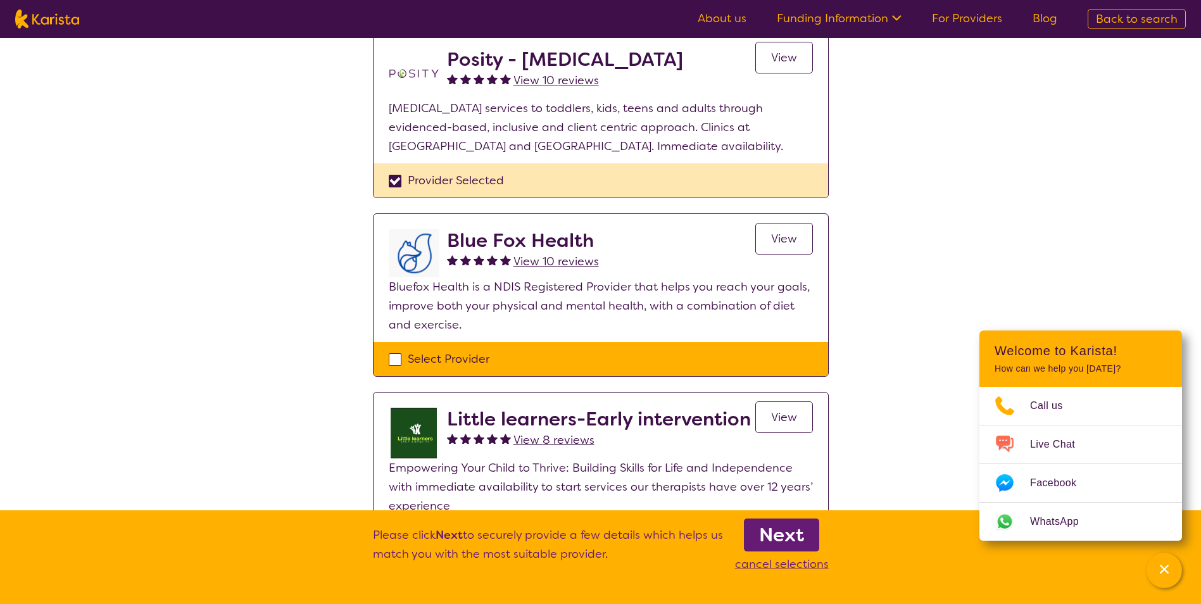
click at [397, 349] on div "Select Provider" at bounding box center [601, 358] width 424 height 19
checkbox input "true"
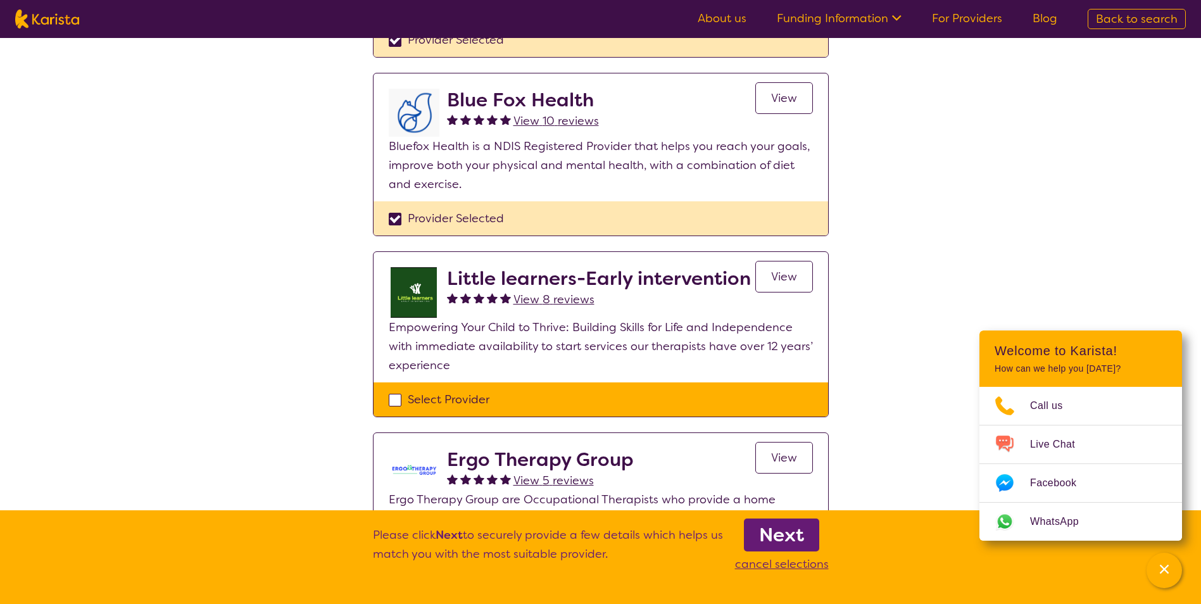
scroll to position [506, 0]
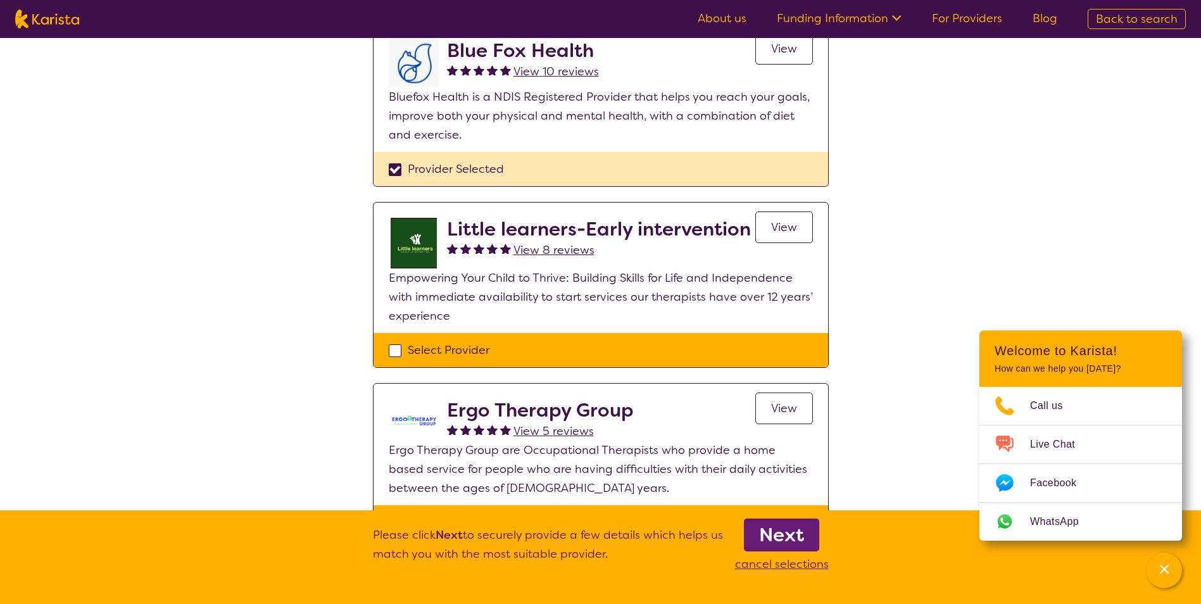
click at [399, 341] on div "Select Provider" at bounding box center [601, 350] width 424 height 19
checkbox input "true"
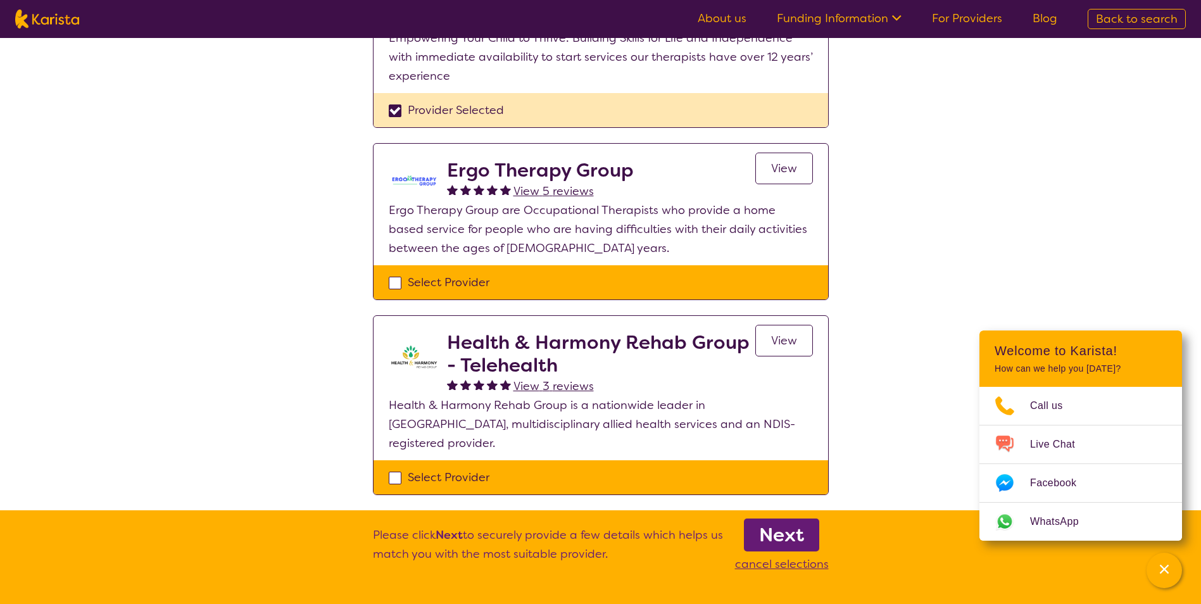
scroll to position [760, 0]
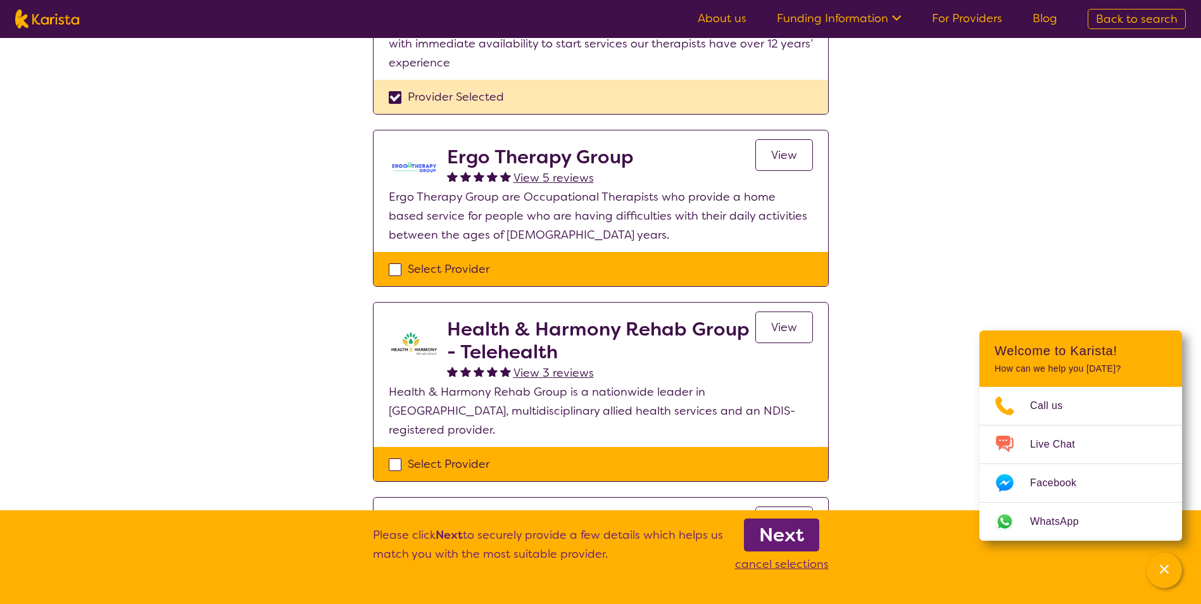
click at [394, 260] on div "Select Provider" at bounding box center [601, 269] width 424 height 19
checkbox input "true"
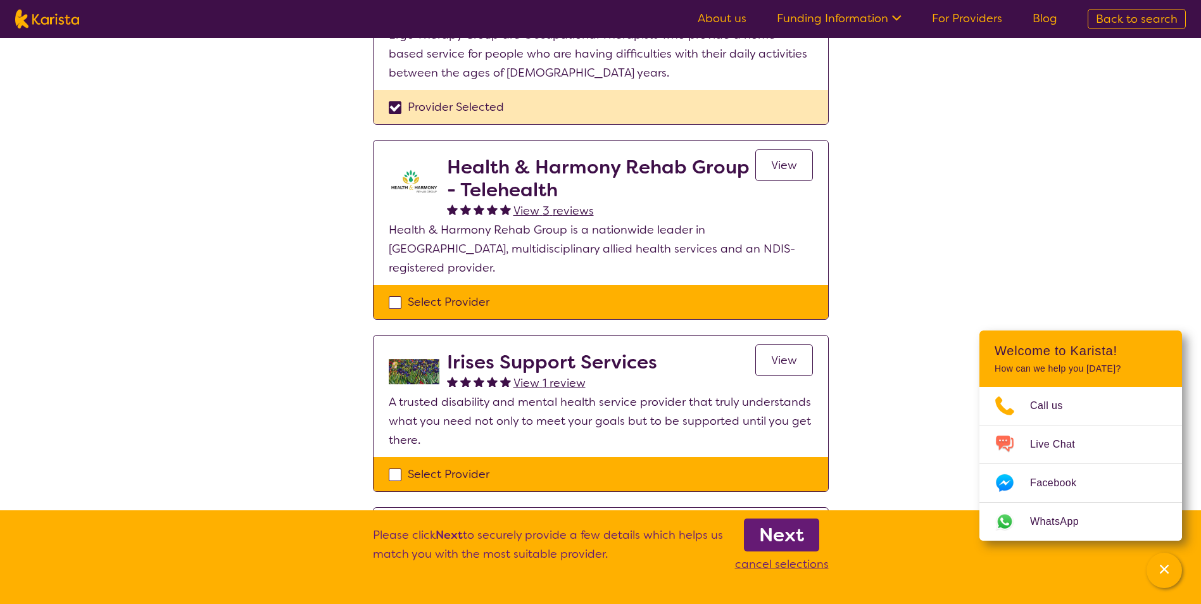
scroll to position [949, 0]
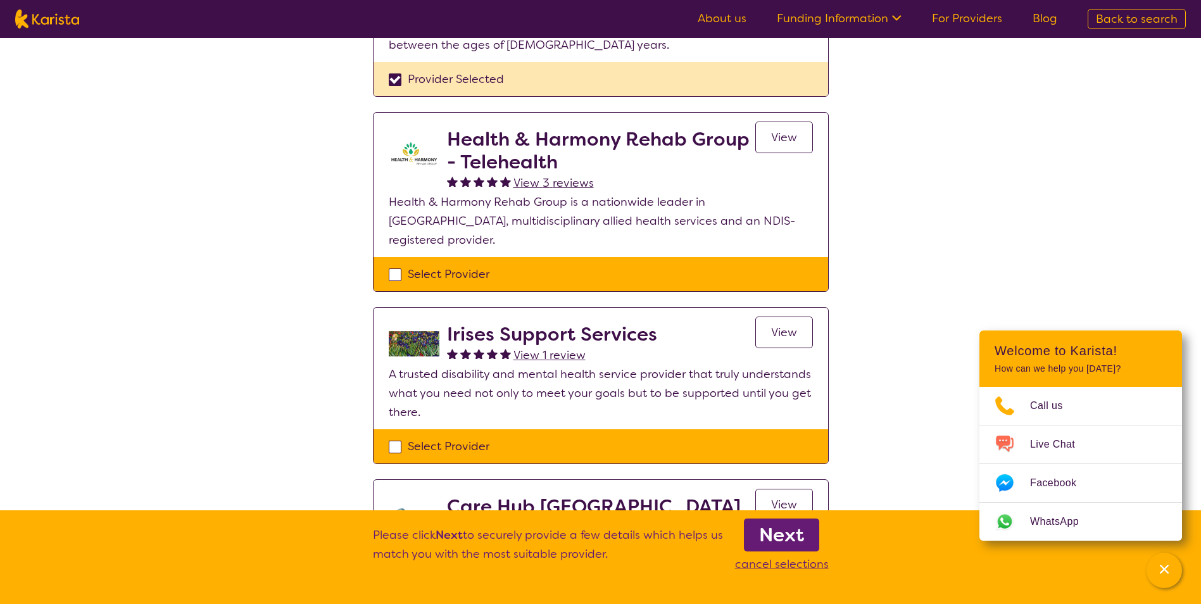
click at [396, 265] on div "Select Provider" at bounding box center [601, 274] width 424 height 19
checkbox input "true"
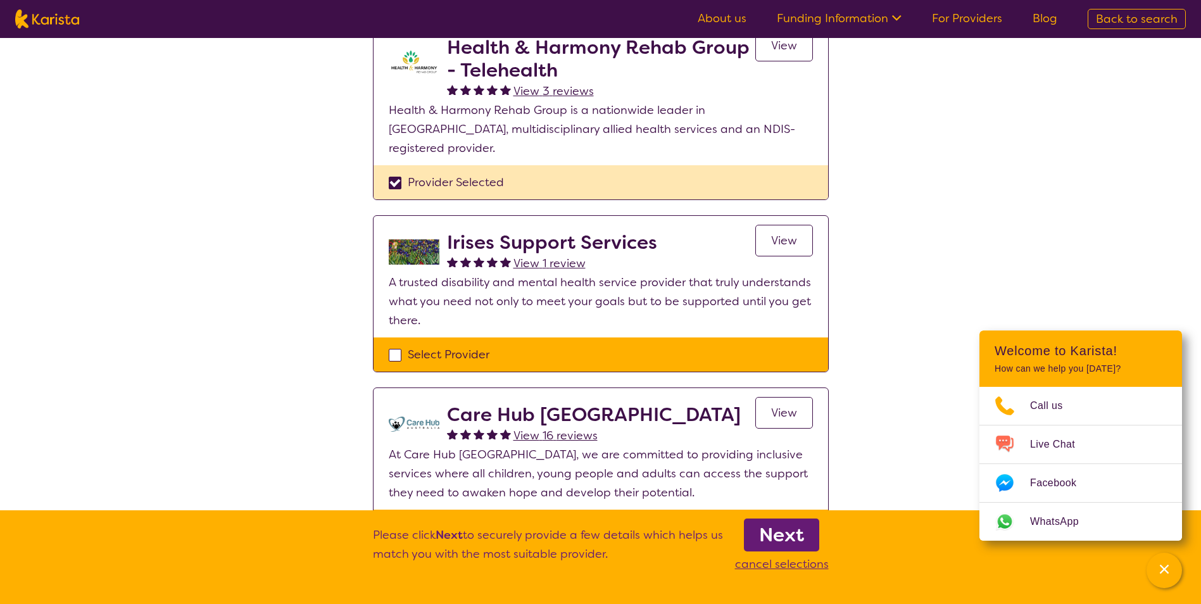
scroll to position [1076, 0]
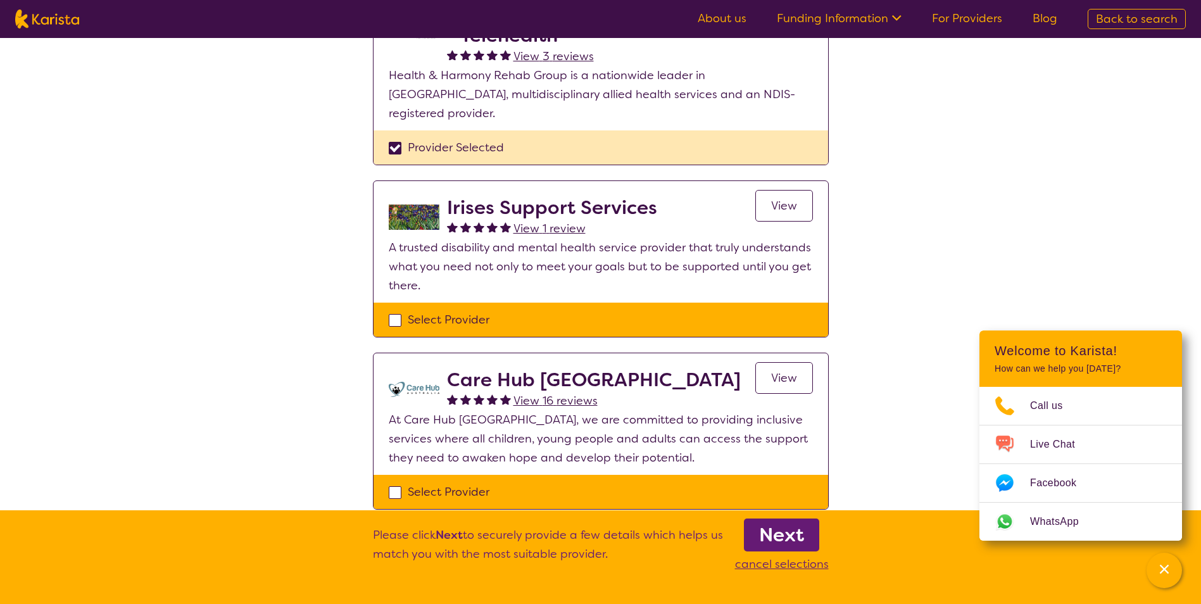
click at [396, 310] on div "Select Provider" at bounding box center [601, 319] width 424 height 19
checkbox input "true"
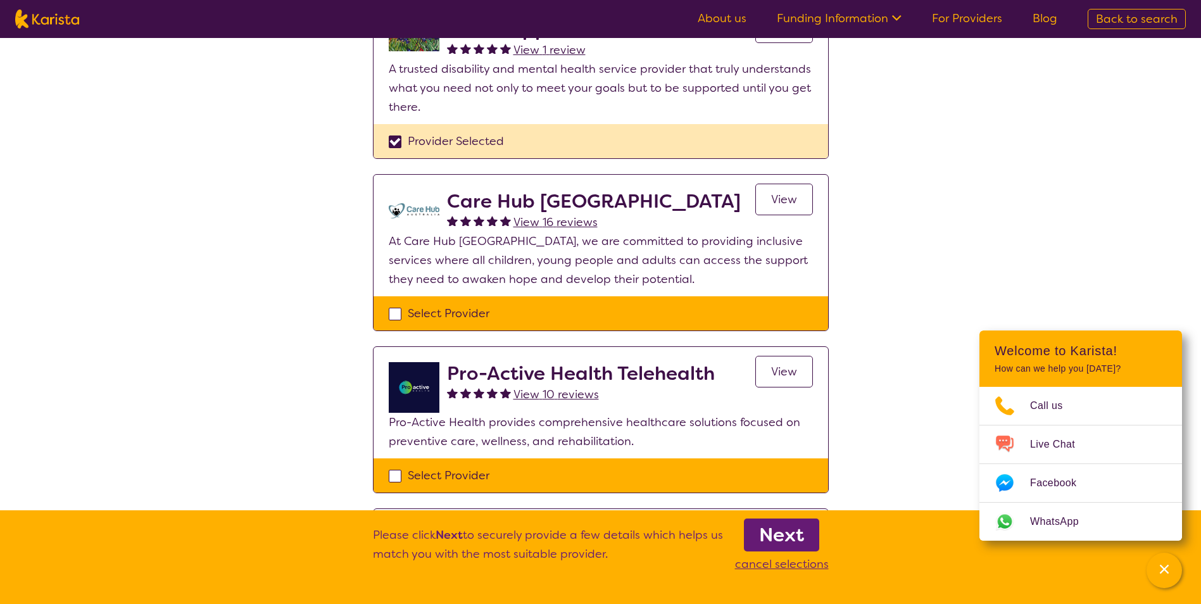
scroll to position [1266, 0]
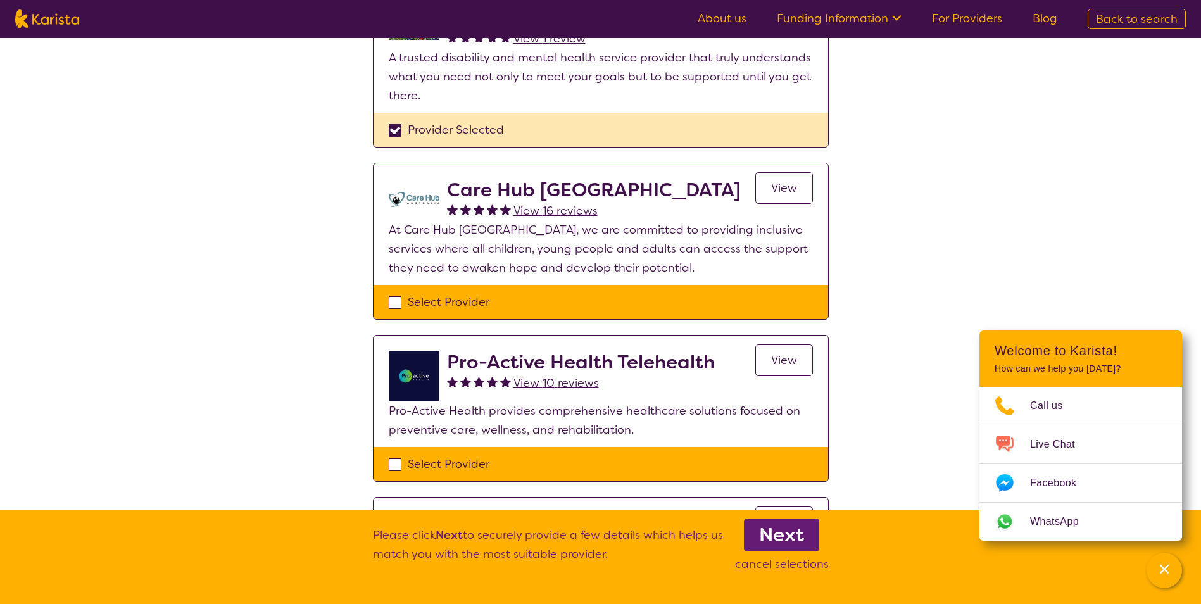
click at [397, 292] on div "Select Provider" at bounding box center [601, 301] width 424 height 19
checkbox input "true"
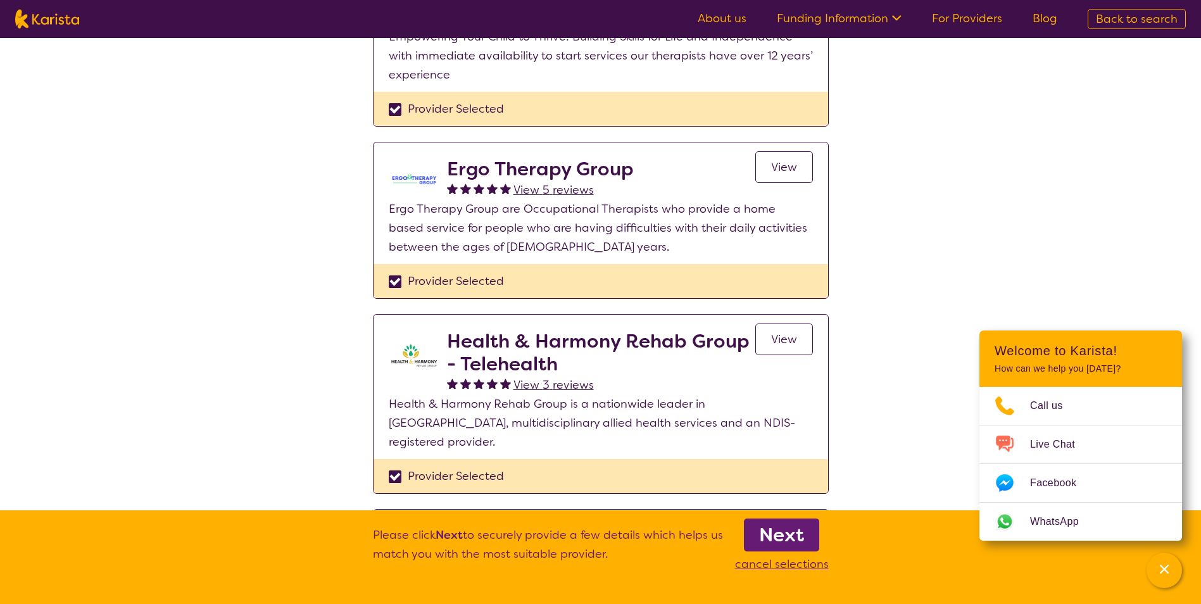
scroll to position [760, 0]
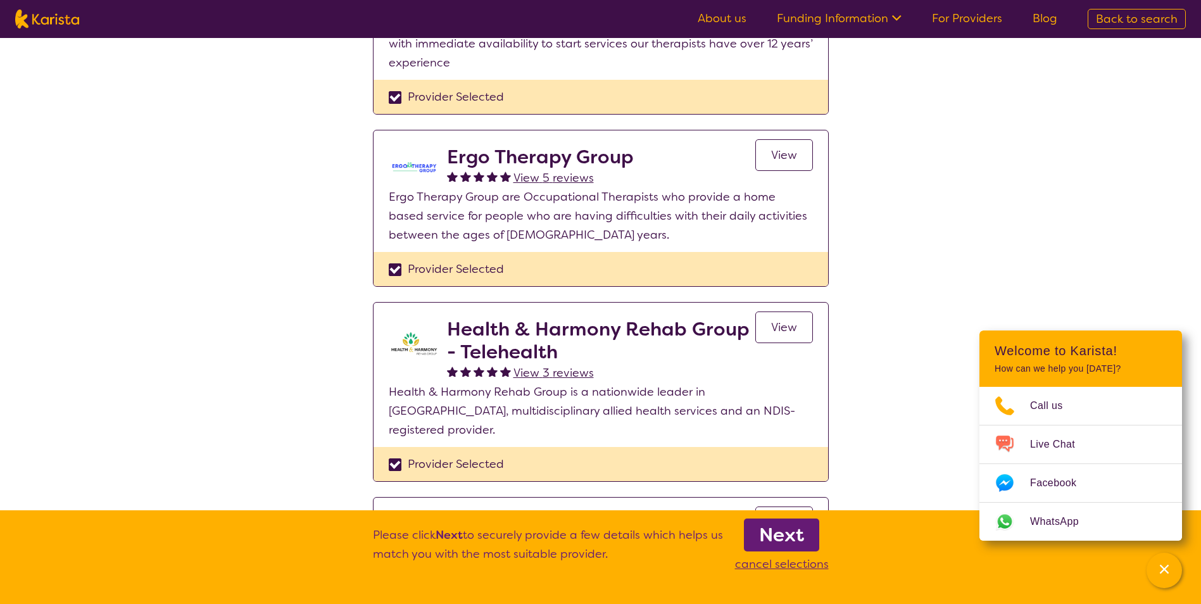
click at [394, 454] on div "Provider Selected" at bounding box center [601, 463] width 424 height 19
checkbox input "false"
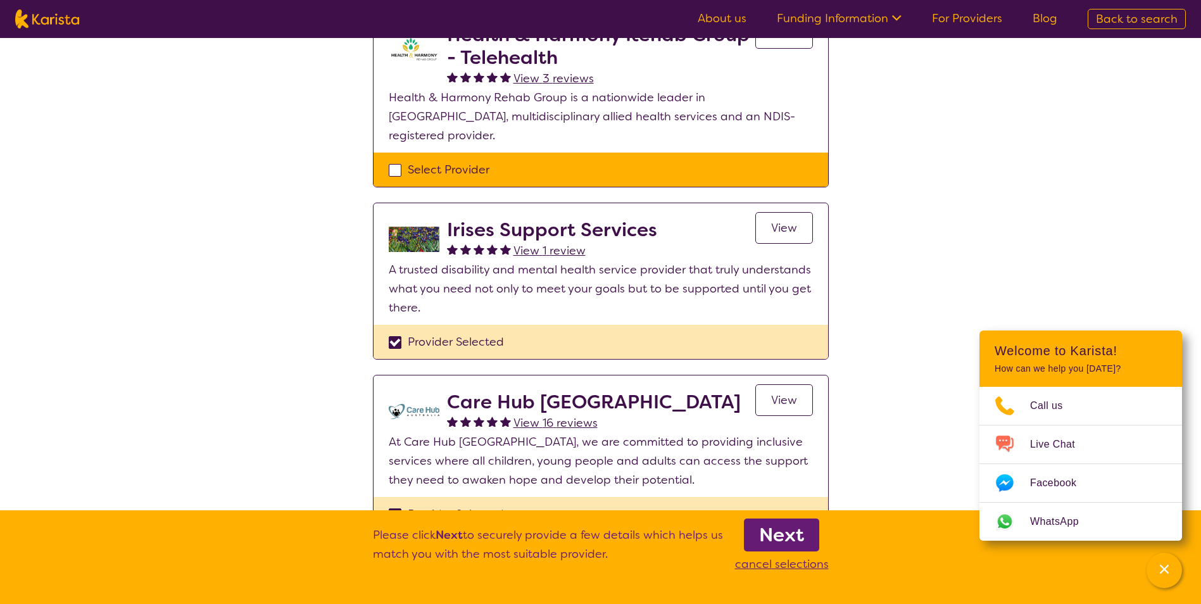
scroll to position [1076, 0]
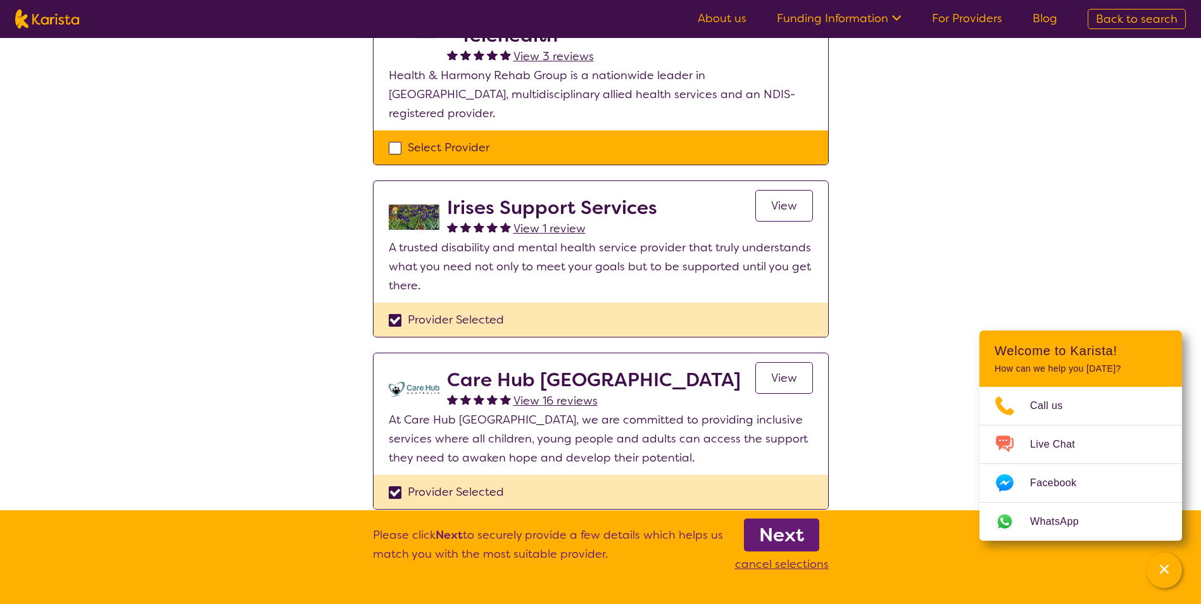
click at [395, 310] on div "Provider Selected" at bounding box center [601, 319] width 424 height 19
checkbox input "false"
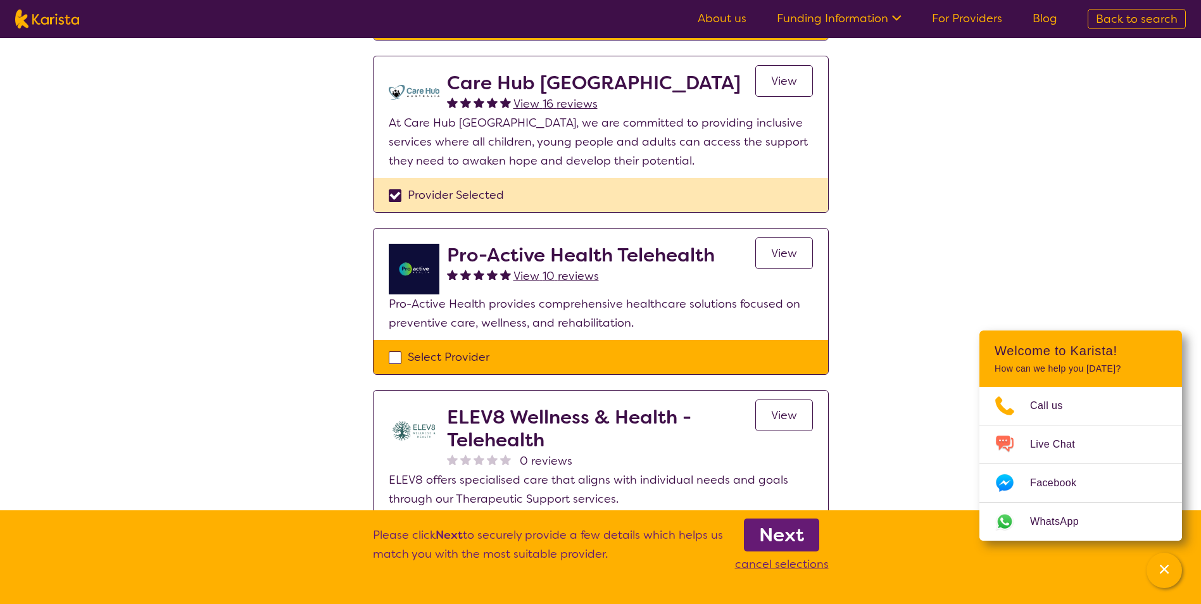
scroll to position [1582, 0]
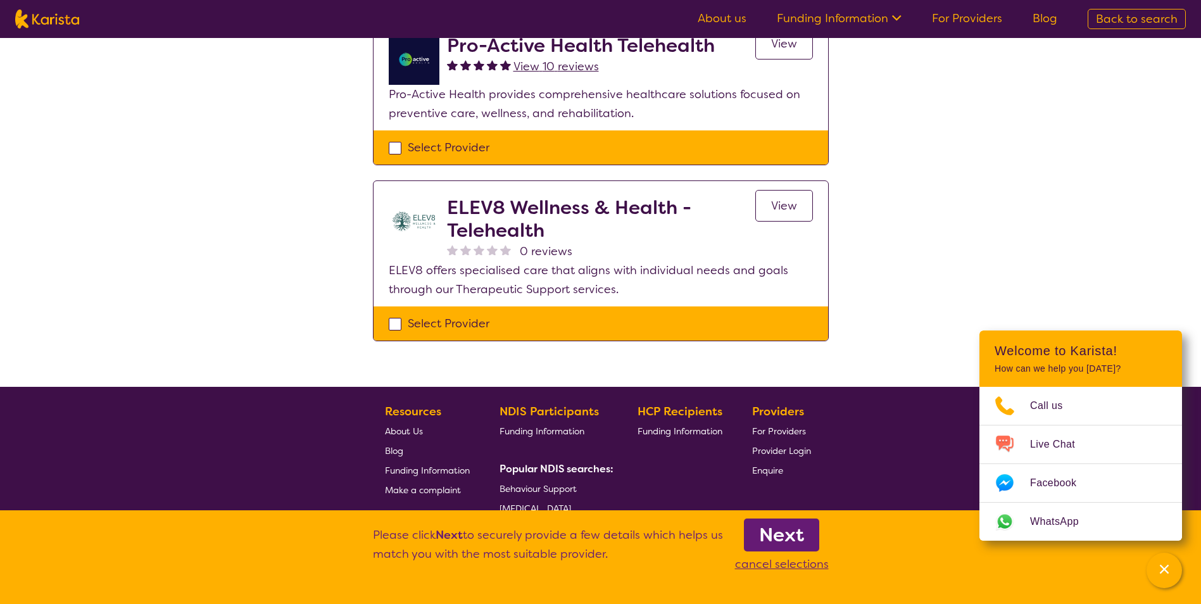
click at [784, 537] on b "Next" at bounding box center [781, 534] width 45 height 25
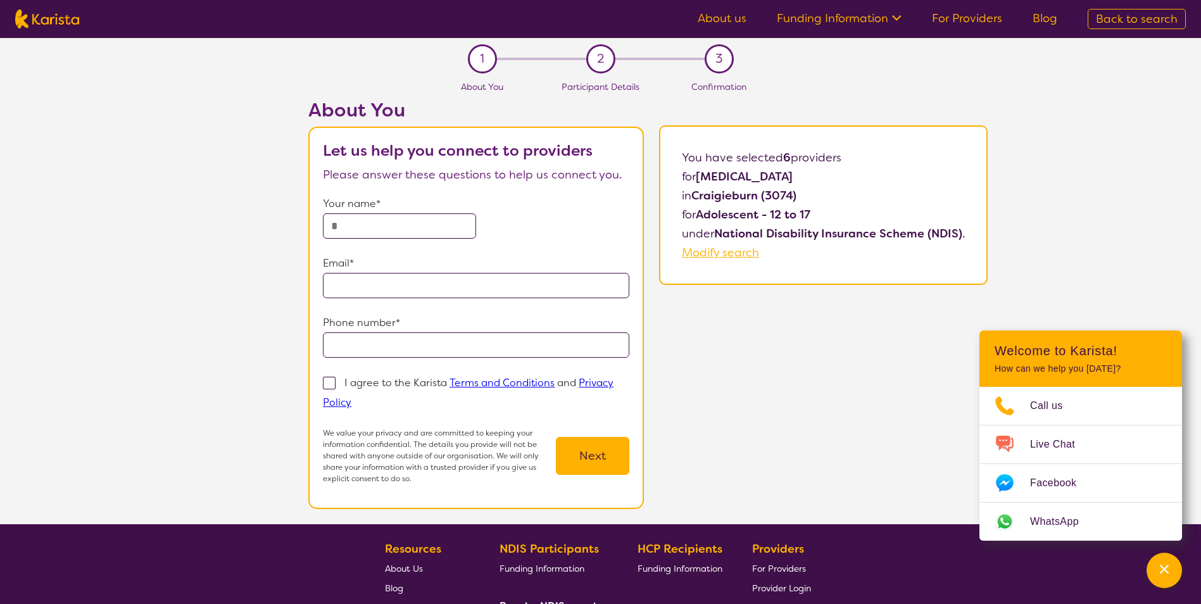
click at [344, 227] on input "text" at bounding box center [399, 225] width 153 height 25
type input "*********"
type input "**********"
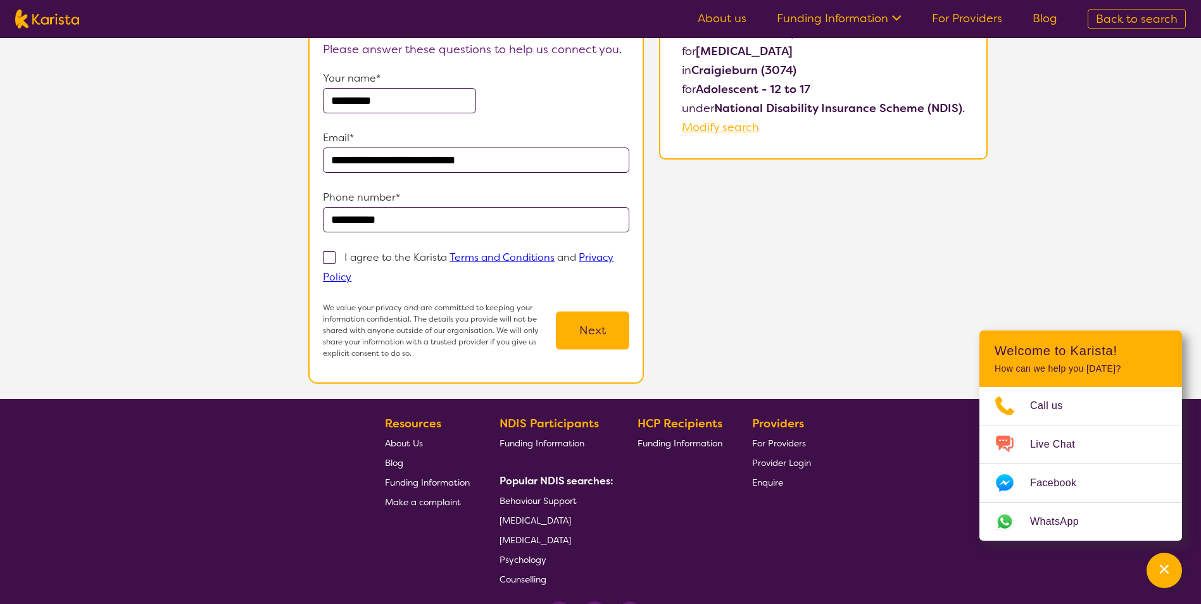
scroll to position [127, 0]
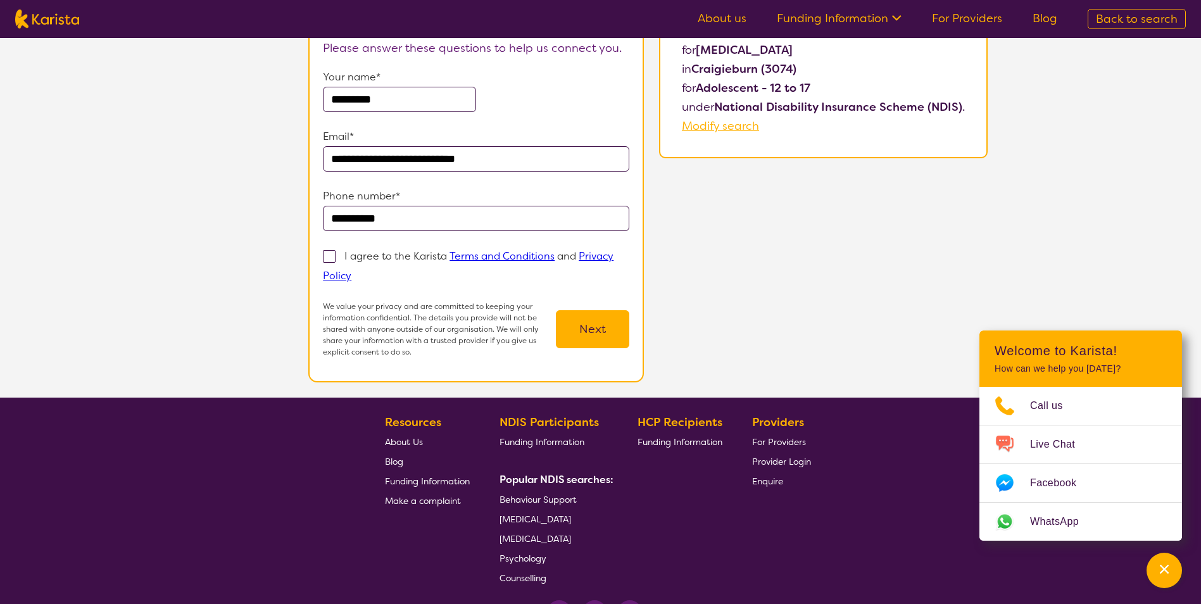
click at [325, 259] on span at bounding box center [329, 256] width 13 height 13
click at [351, 271] on input "I agree to the Karista Terms and Conditions and Privacy Policy" at bounding box center [355, 275] width 8 height 8
checkbox input "true"
click at [580, 333] on button "Next" at bounding box center [592, 329] width 73 height 38
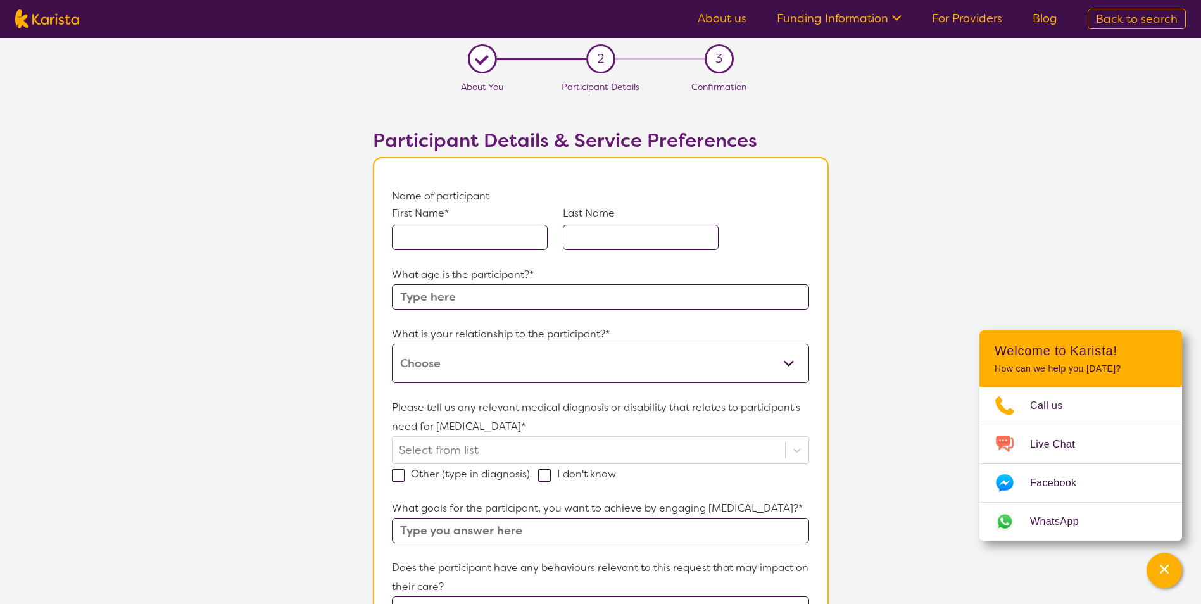
click at [415, 241] on input "text" at bounding box center [470, 237] width 156 height 25
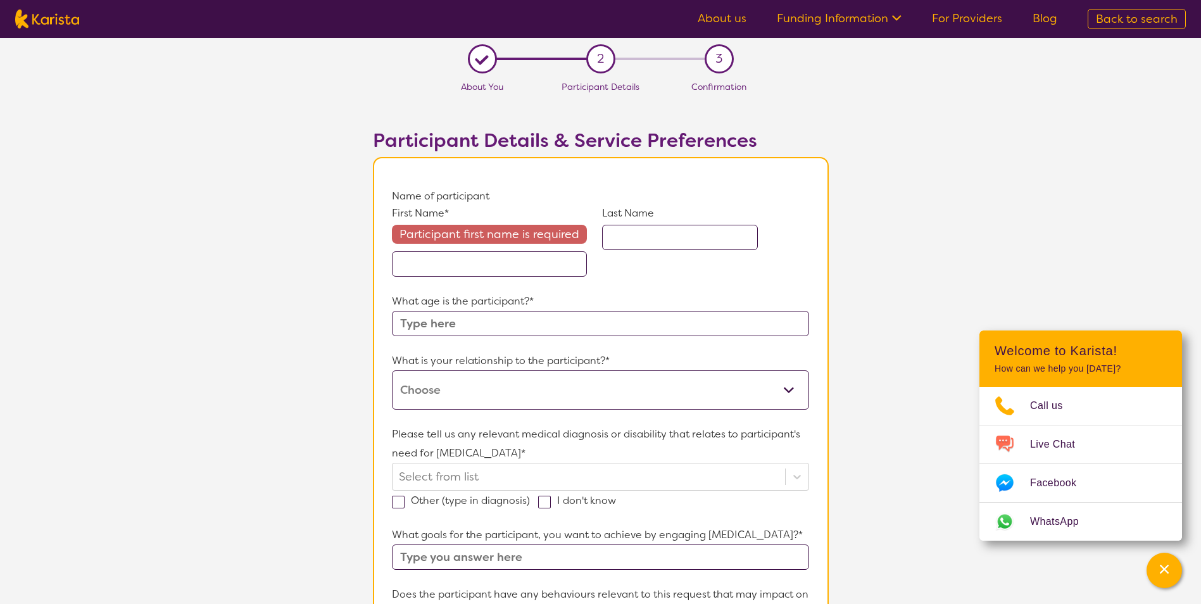
click at [514, 259] on input "text" at bounding box center [489, 263] width 195 height 25
paste input "[PERSON_NAME]"
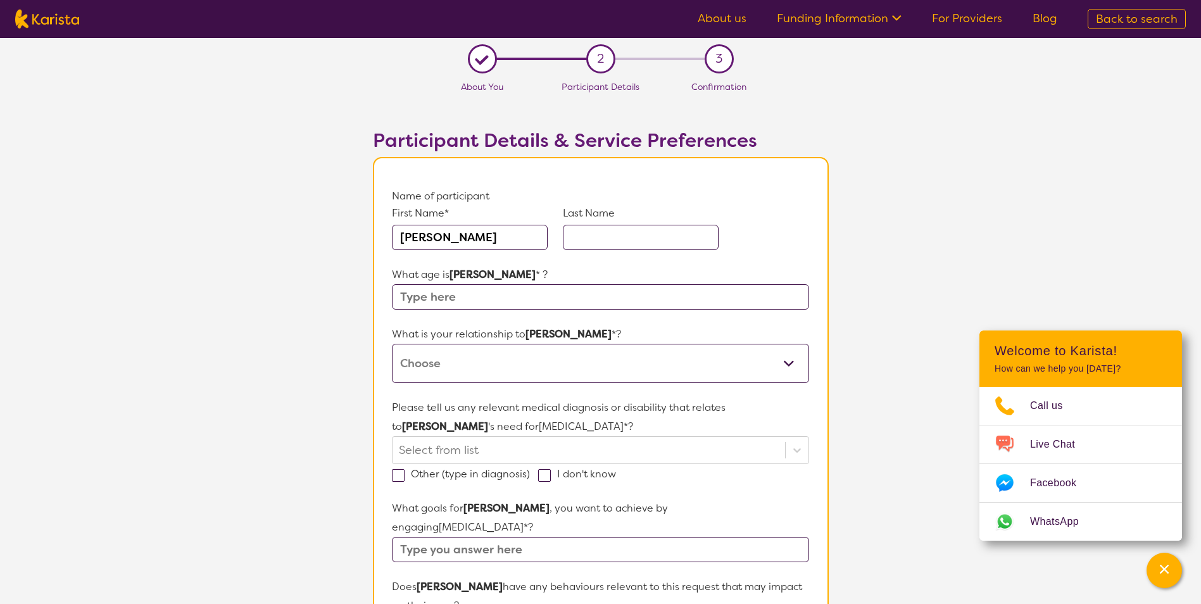
drag, startPoint x: 437, startPoint y: 235, endPoint x: 484, endPoint y: 234, distance: 46.9
click at [484, 234] on input "[PERSON_NAME]" at bounding box center [470, 237] width 156 height 25
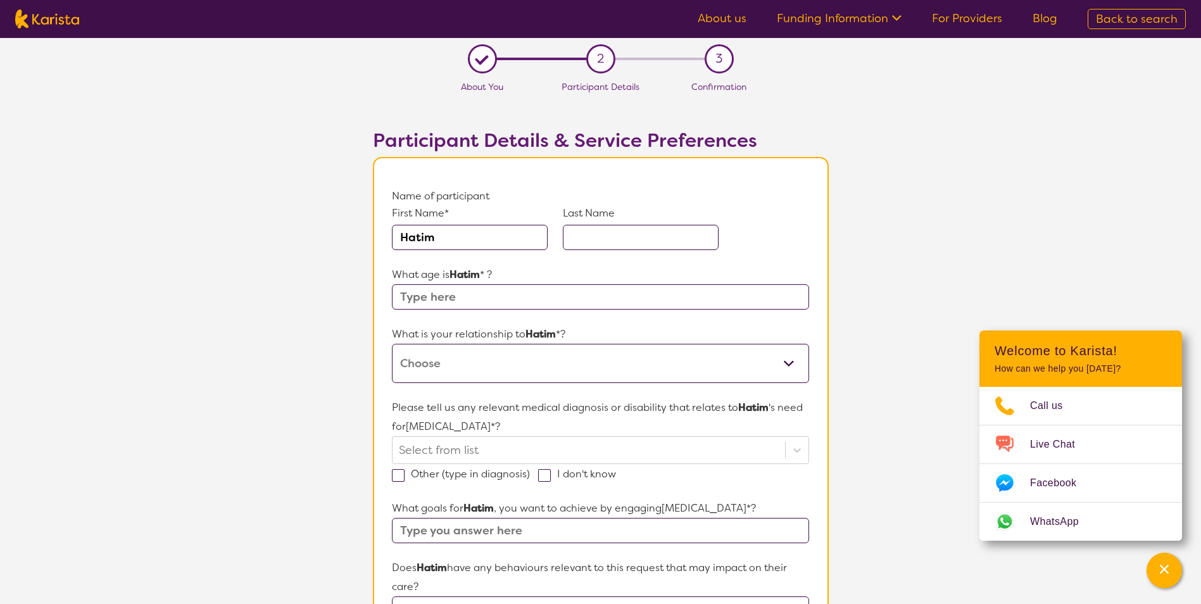
type input "Hatim"
click at [589, 241] on input "text" at bounding box center [641, 237] width 156 height 25
paste input "Rahal"
type input "Rahal"
click at [446, 300] on input "text" at bounding box center [600, 296] width 417 height 25
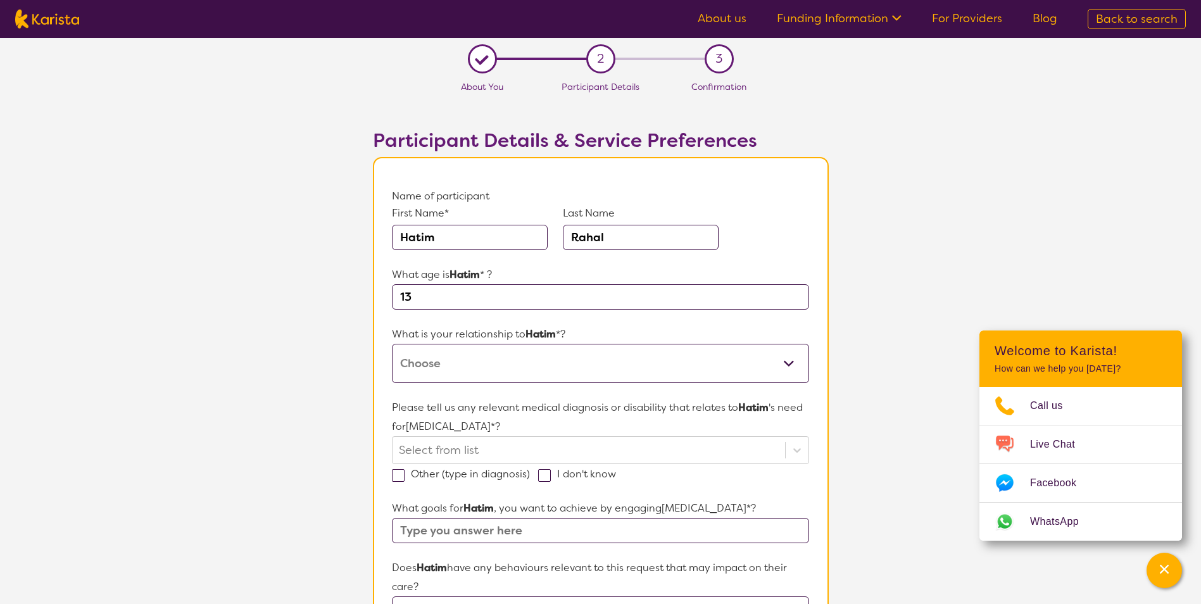
type input "13"
click at [462, 363] on select "This request is for myself I am their parent I am their child I am their spouse…" at bounding box center [600, 363] width 417 height 39
select select "I am their Support Coordinator"
click at [392, 344] on select "This request is for myself I am their parent I am their child I am their spouse…" at bounding box center [600, 363] width 417 height 39
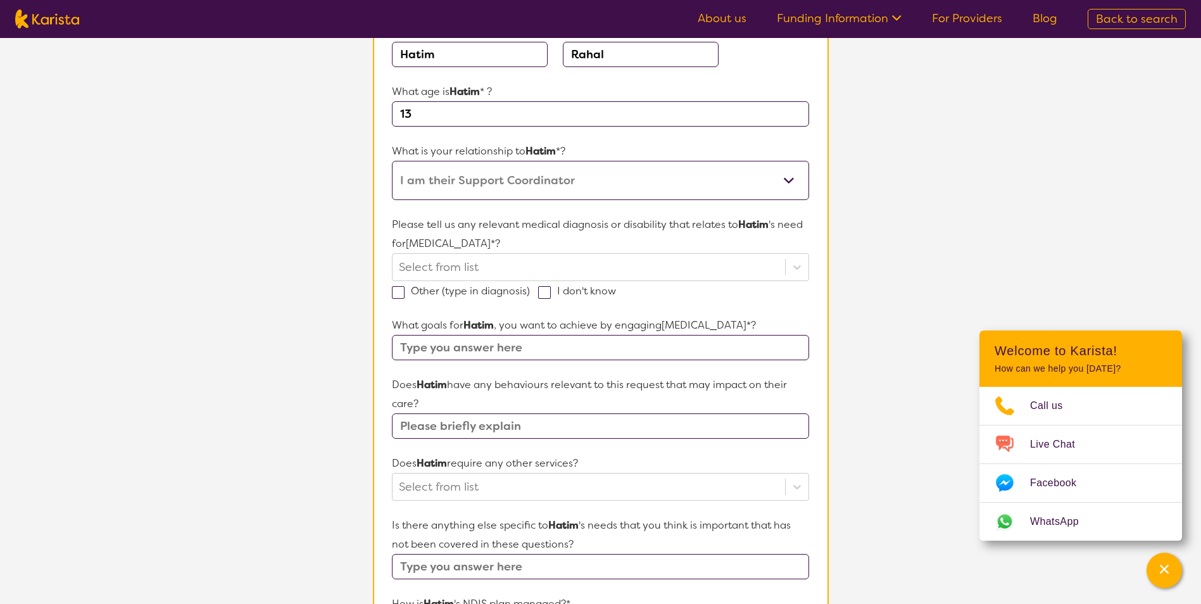
scroll to position [190, 0]
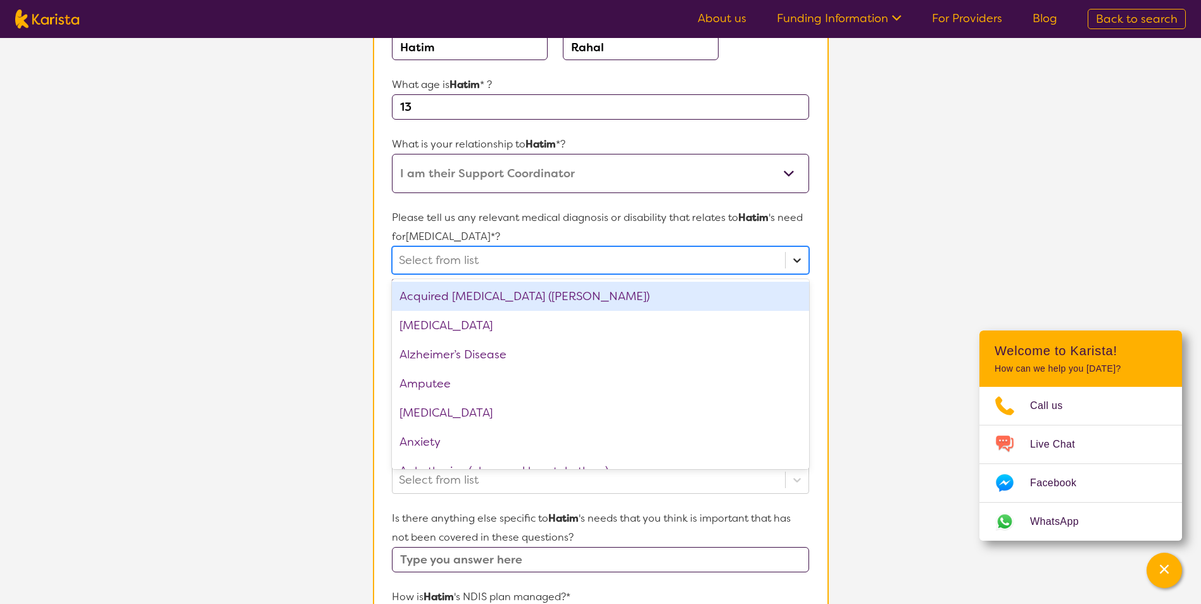
click at [794, 265] on icon at bounding box center [797, 260] width 13 height 13
click at [542, 257] on div at bounding box center [588, 260] width 379 height 22
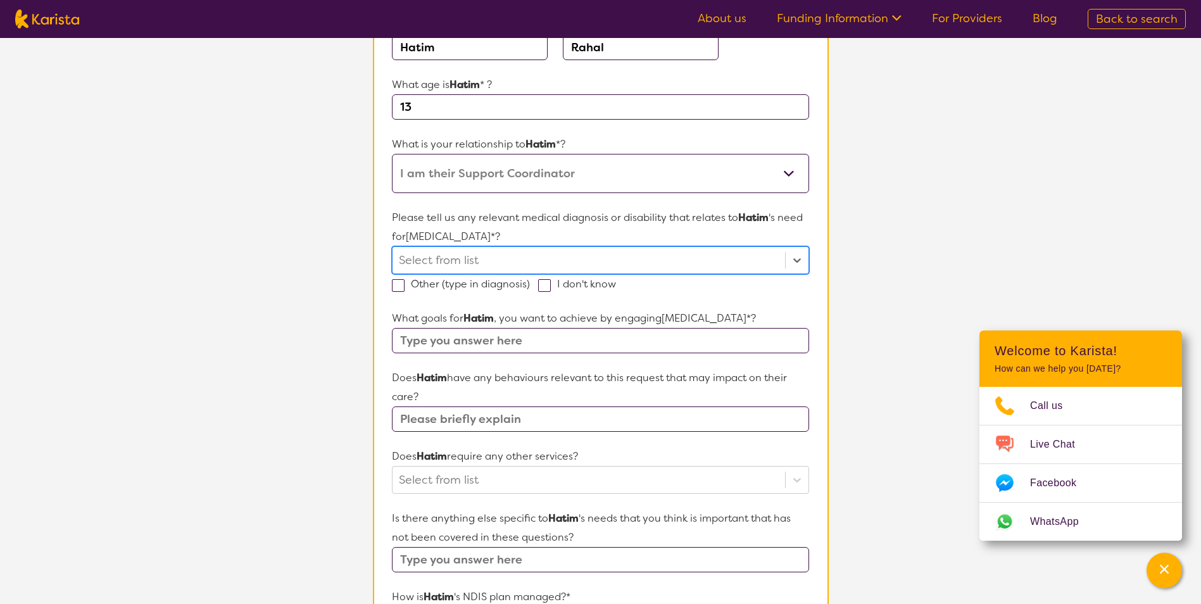
paste input "[MEDICAL_DATA] (GMFCS IV)"
drag, startPoint x: 542, startPoint y: 260, endPoint x: 476, endPoint y: 266, distance: 66.1
click at [479, 265] on input "[MEDICAL_DATA] (GMFCS IV)" at bounding box center [470, 260] width 142 height 19
type input "[MEDICAL_DATA]"
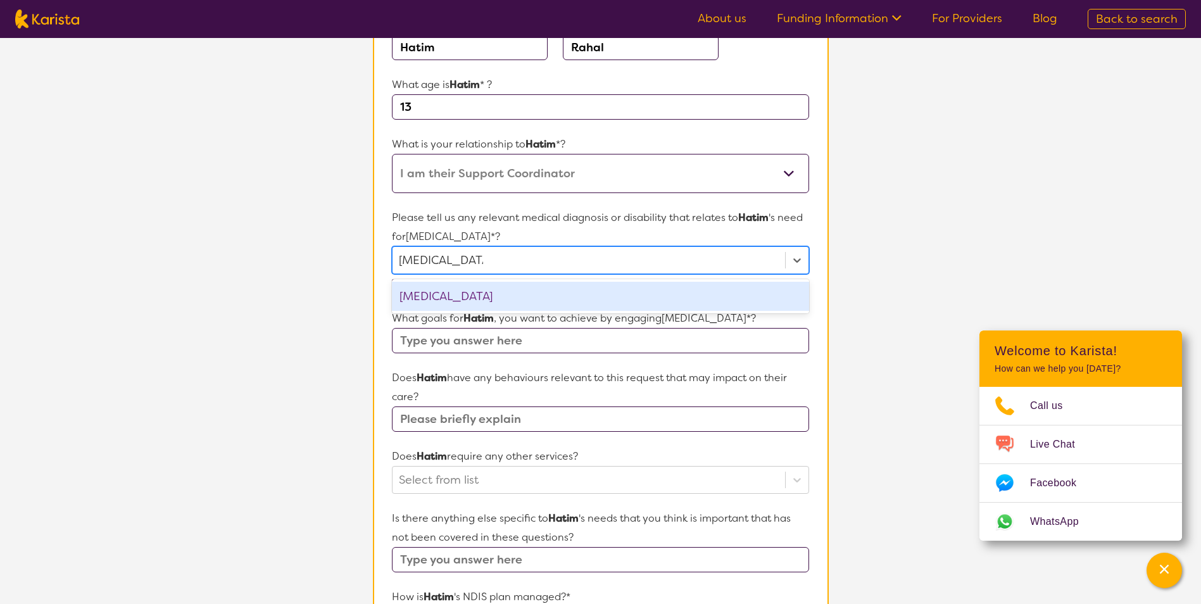
click at [466, 295] on div "[MEDICAL_DATA]" at bounding box center [600, 296] width 417 height 29
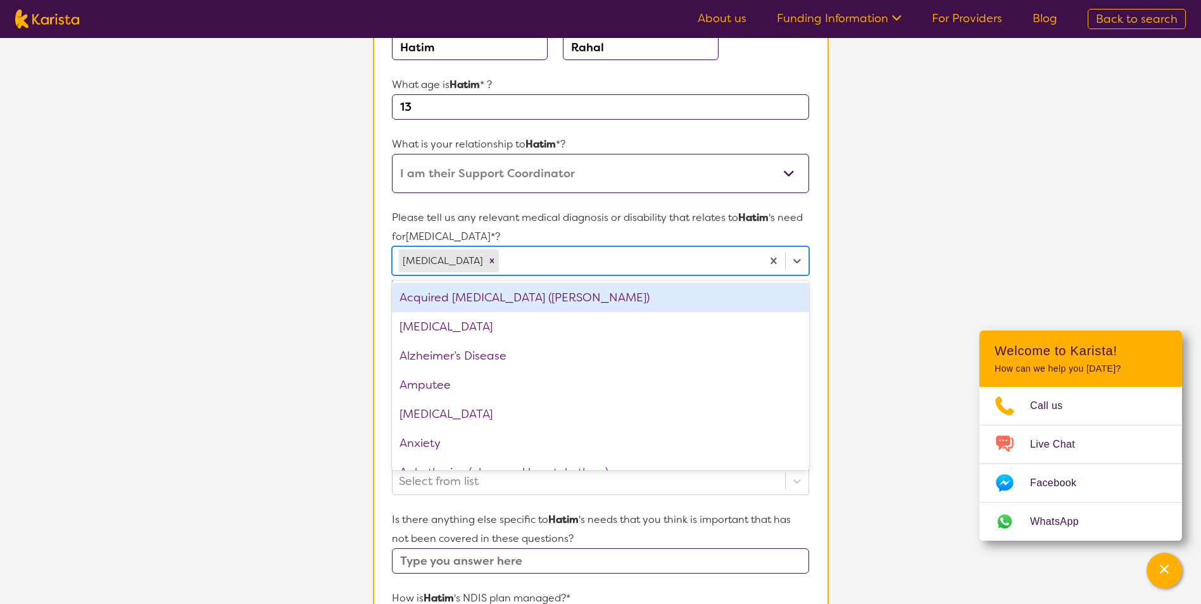
click at [820, 321] on section "Name of participant First Name* Hatim Last Name [PERSON_NAME] What age is Hatim…" at bounding box center [601, 433] width 456 height 933
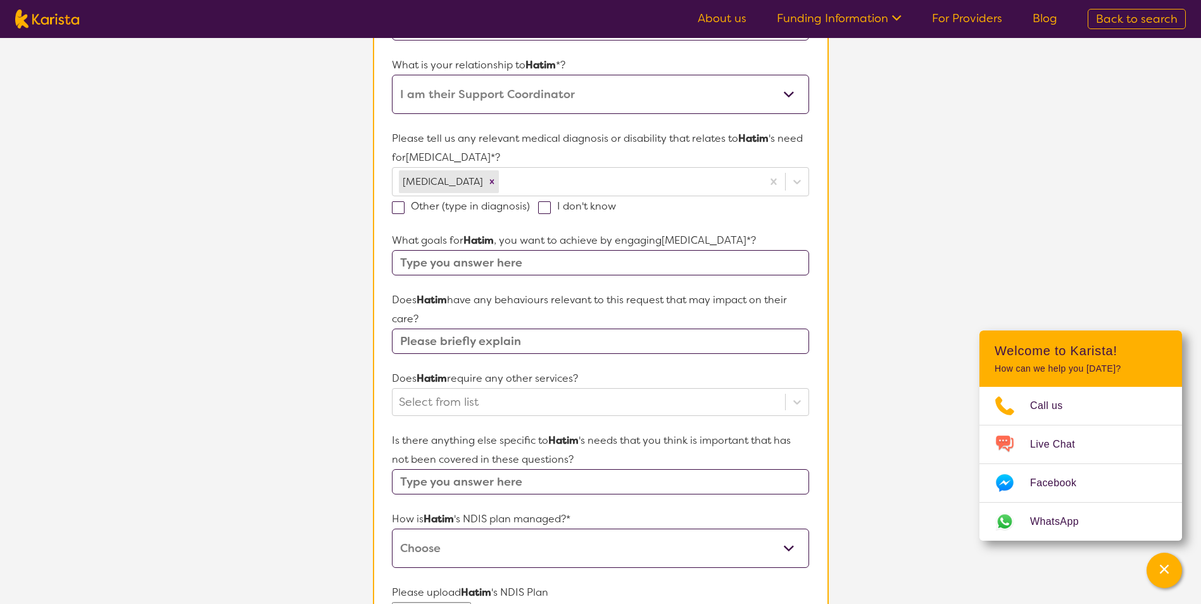
scroll to position [316, 0]
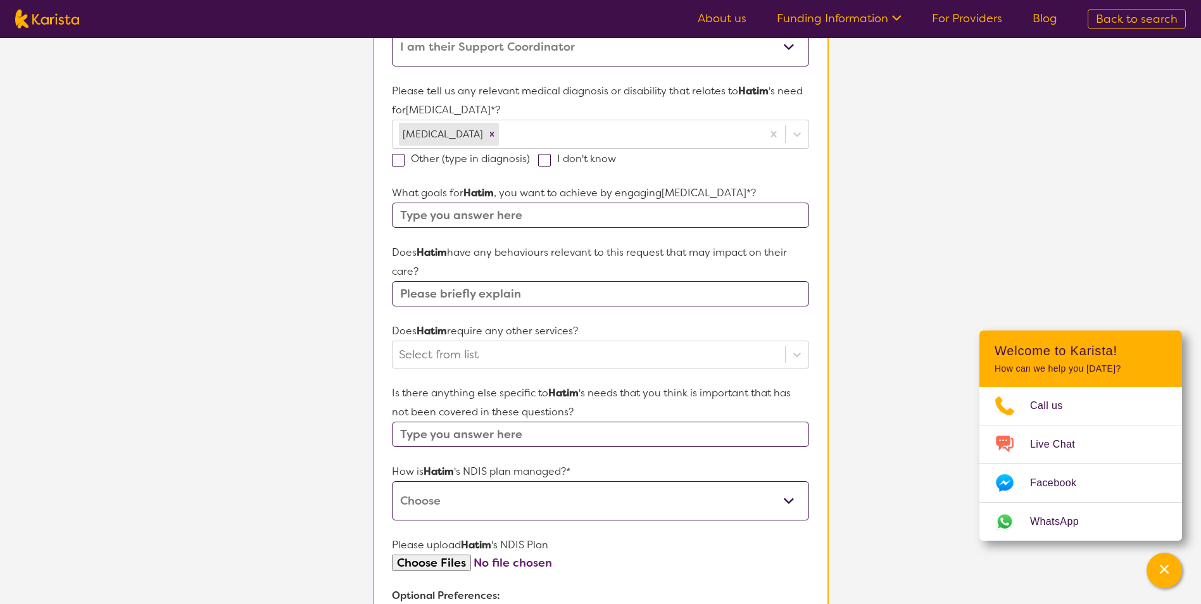
click at [440, 220] on input "text" at bounding box center [600, 215] width 417 height 25
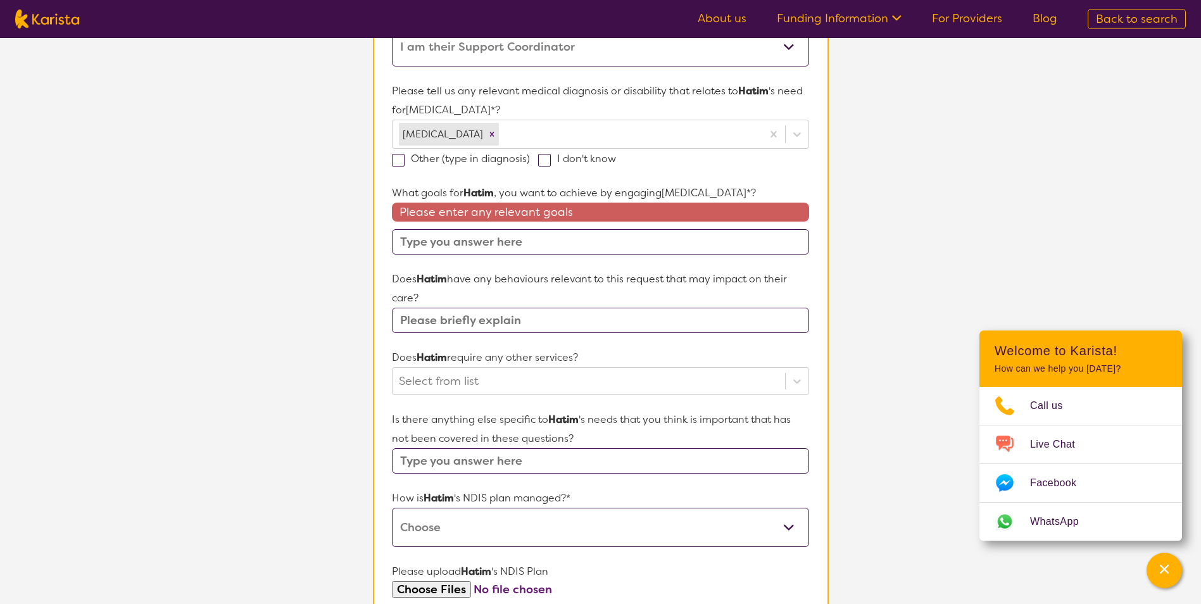
paste input "For Hatim to become more independent with self-care such as using the toilet wh…"
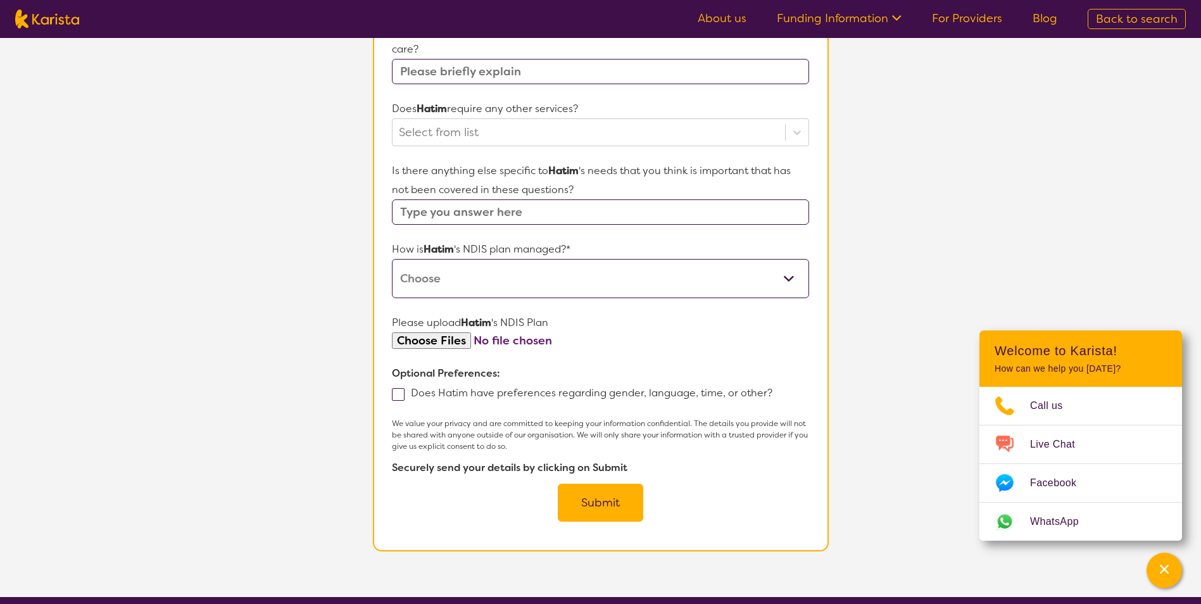
scroll to position [570, 0]
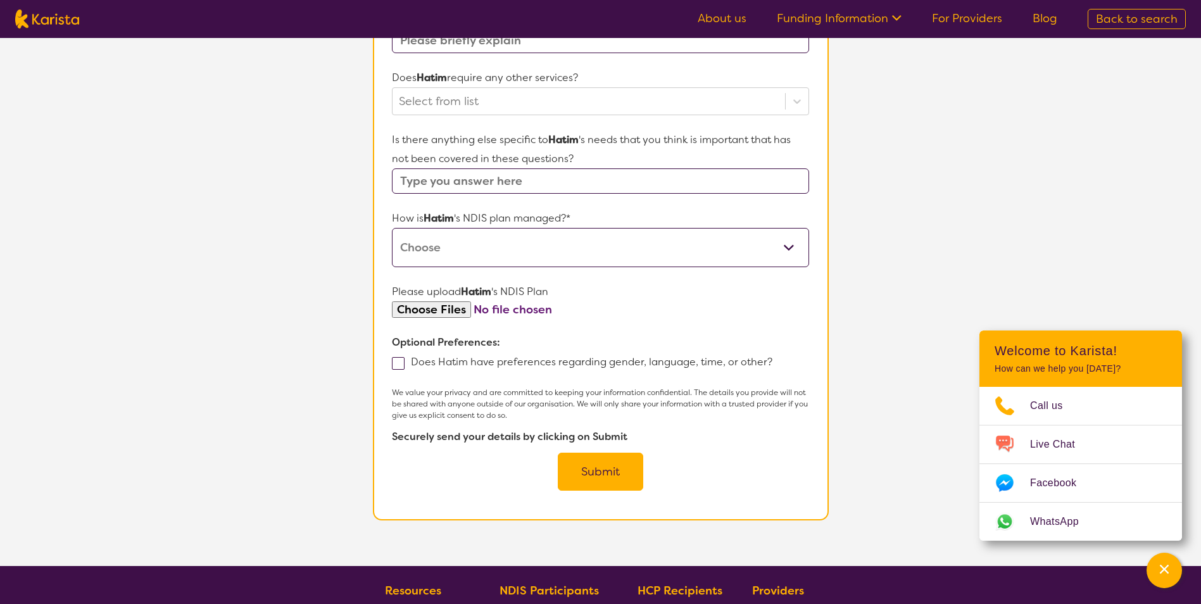
type input "For Hatim to become more independent with self-care such as using the toilet wh…"
click at [787, 249] on select "Self-managed NDIS plan Managed by a registered plan management provider (not th…" at bounding box center [600, 247] width 417 height 39
select select "Plan Managed"
click at [392, 228] on select "Self-managed NDIS plan Managed by a registered plan management provider (not th…" at bounding box center [600, 247] width 417 height 39
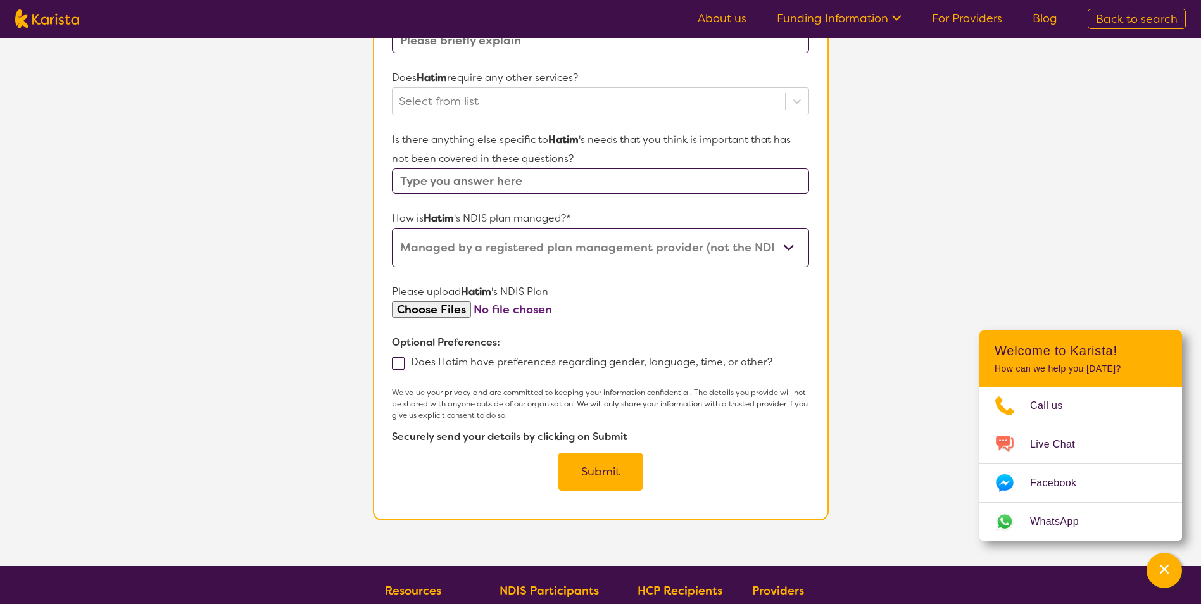
click at [394, 365] on span at bounding box center [398, 363] width 13 height 13
click at [772, 365] on input "Does Hatim have preferences regarding gender, language, time, or other?" at bounding box center [776, 361] width 8 height 8
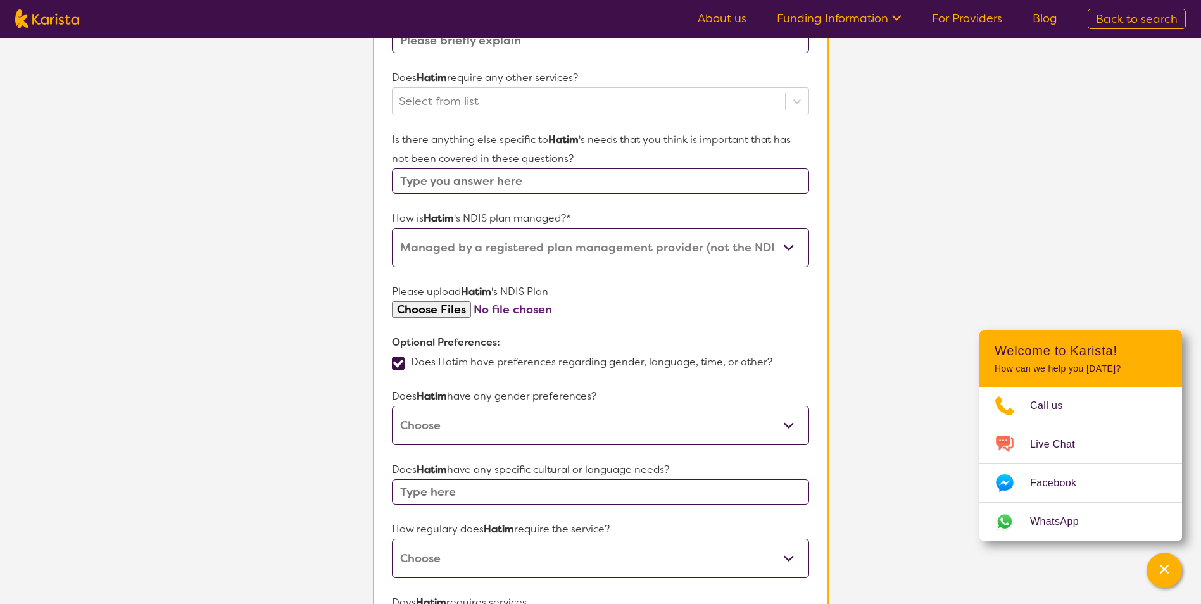
click at [399, 362] on span at bounding box center [398, 363] width 13 height 13
click at [772, 362] on input "Does Hatim have preferences regarding gender, language, time, or other?" at bounding box center [776, 361] width 8 height 8
checkbox input "false"
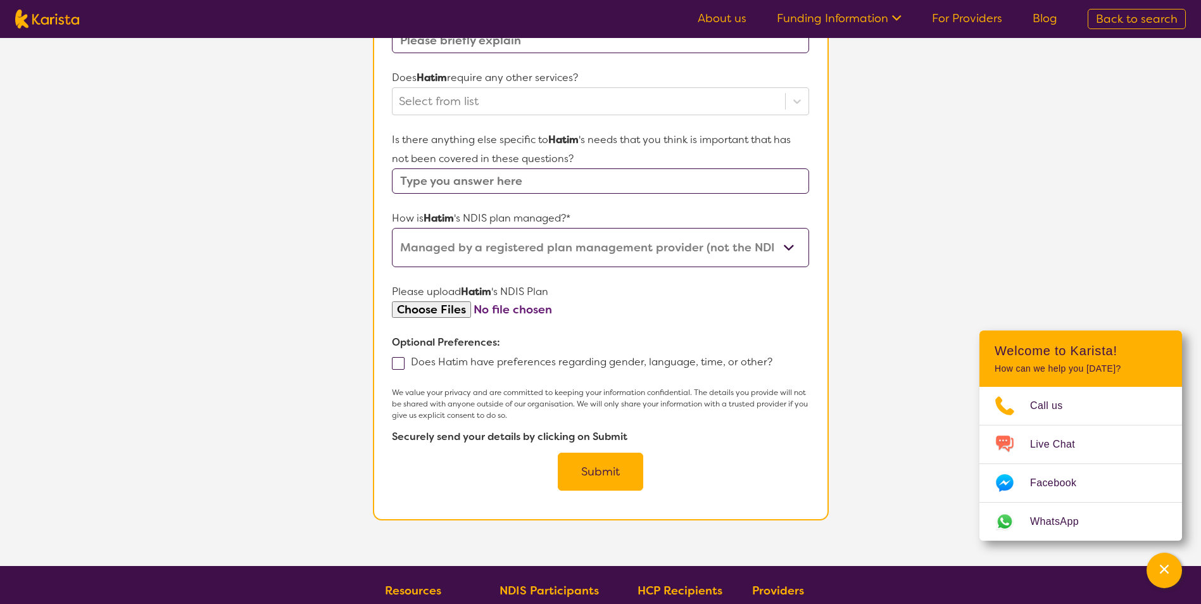
scroll to position [633, 0]
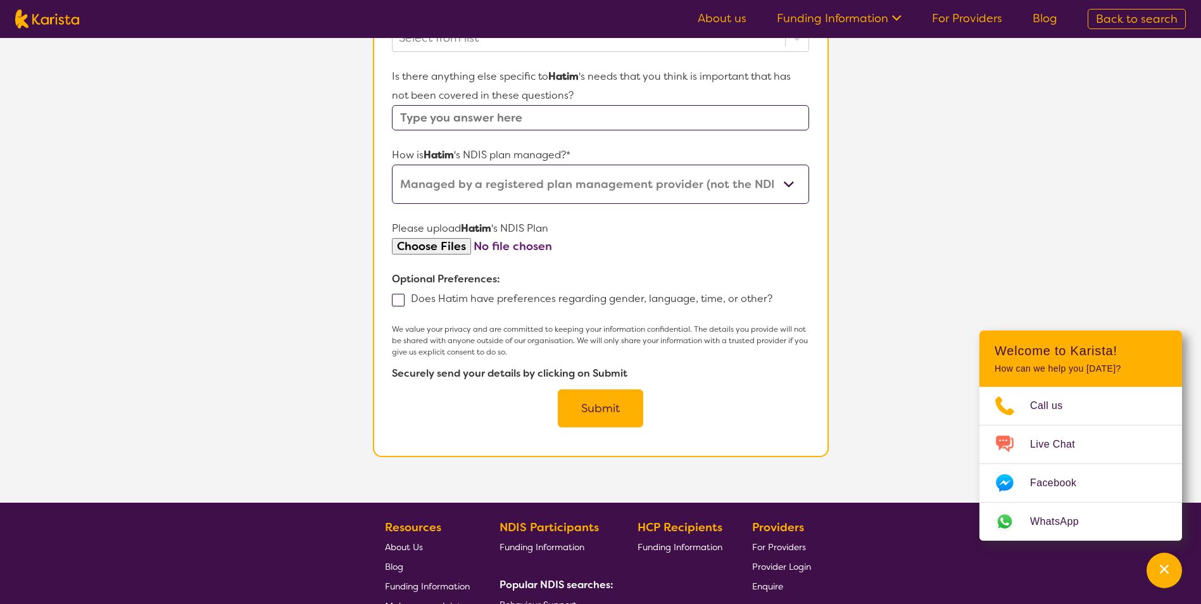
click at [613, 410] on button "Submit" at bounding box center [600, 408] width 85 height 38
